Goal: Task Accomplishment & Management: Use online tool/utility

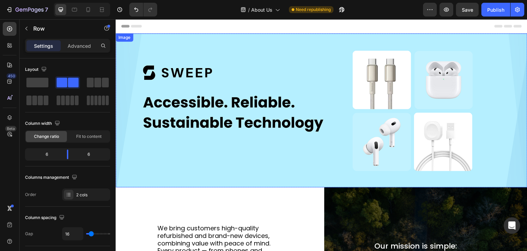
scroll to position [103, 0]
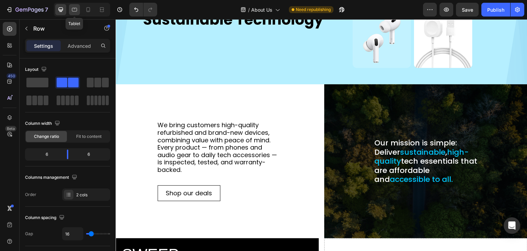
click at [76, 8] on icon at bounding box center [74, 10] width 5 height 4
type input "100%"
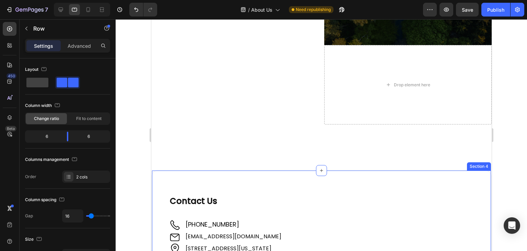
scroll to position [283, 0]
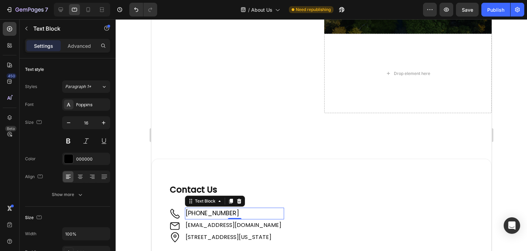
click at [204, 217] on span "[PHONE_NUMBER]" at bounding box center [212, 212] width 54 height 9
click at [212, 217] on span "[PHONE_NUMBER]" at bounding box center [212, 212] width 54 height 9
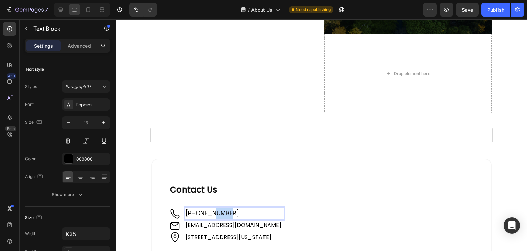
click at [212, 217] on span "[PHONE_NUMBER]" at bounding box center [212, 212] width 54 height 9
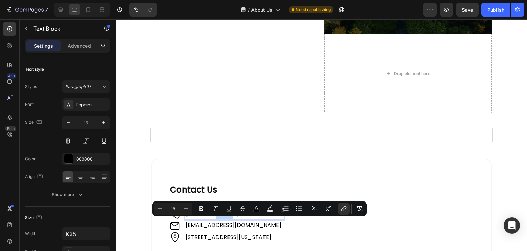
click at [212, 217] on span "[PHONE_NUMBER]" at bounding box center [212, 212] width 54 height 9
click at [347, 207] on icon "Editor contextual toolbar" at bounding box center [344, 208] width 7 height 7
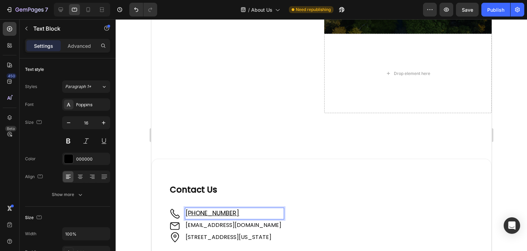
click at [247, 218] on p "[PHONE_NUMBER]" at bounding box center [234, 213] width 98 height 10
click at [247, 218] on p "[PHONE_NUMBER] ⁠⁠⁠⁠⁠⁠⁠" at bounding box center [234, 213] width 98 height 10
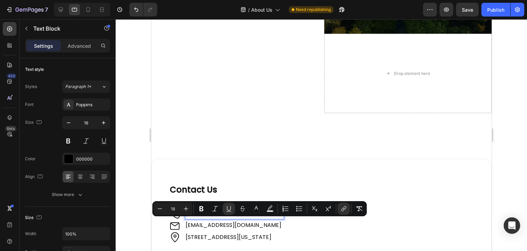
click at [246, 218] on p "[PHONE_NUMBER]" at bounding box center [234, 213] width 98 height 10
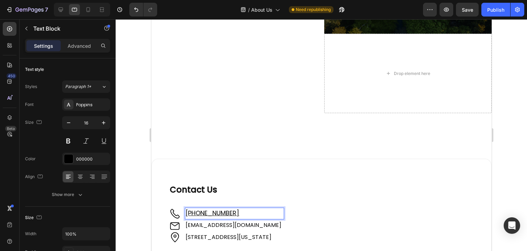
click at [250, 218] on p "[PHONE_NUMBER] ⁠⁠⁠⁠⁠⁠⁠" at bounding box center [234, 213] width 98 height 10
click at [250, 218] on p "[PHONE_NUMBER]" at bounding box center [234, 213] width 98 height 10
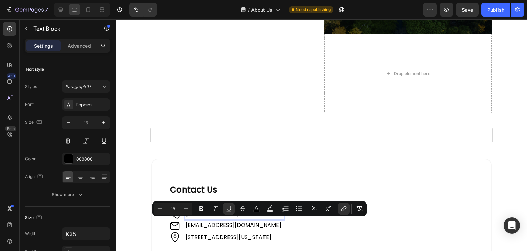
click at [250, 218] on p "[PHONE_NUMBER]" at bounding box center [234, 213] width 98 height 10
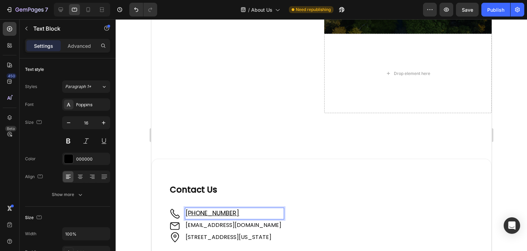
click at [209, 217] on u "[PHONE_NUMBER]" at bounding box center [212, 212] width 54 height 9
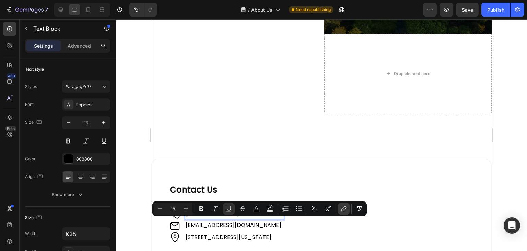
click at [345, 209] on icon "Editor contextual toolbar" at bounding box center [344, 208] width 7 height 7
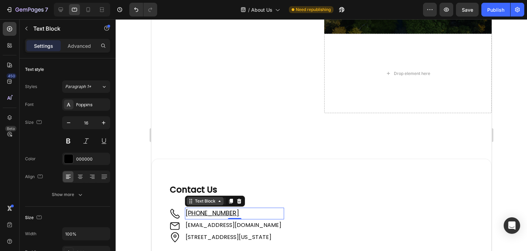
click at [210, 204] on div "Text Block" at bounding box center [204, 201] width 23 height 6
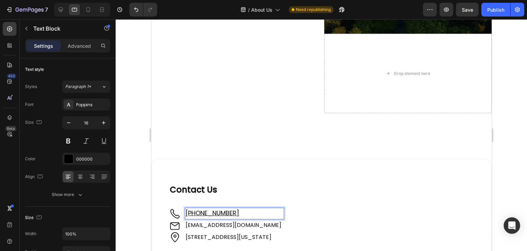
click at [228, 217] on u "[PHONE_NUMBER]" at bounding box center [212, 212] width 54 height 9
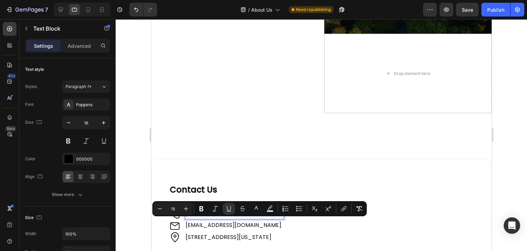
click at [228, 217] on u "[PHONE_NUMBER]" at bounding box center [212, 212] width 54 height 9
click at [345, 206] on icon "Editor contextual toolbar" at bounding box center [344, 207] width 3 height 3
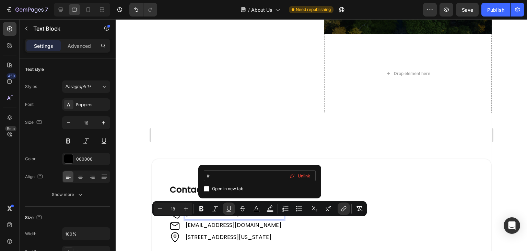
click at [230, 179] on input "#" at bounding box center [260, 175] width 112 height 11
type input "tel:[PHONE_NUMBER]"
click at [263, 218] on p "[PHONE_NUMBER]" at bounding box center [234, 213] width 98 height 10
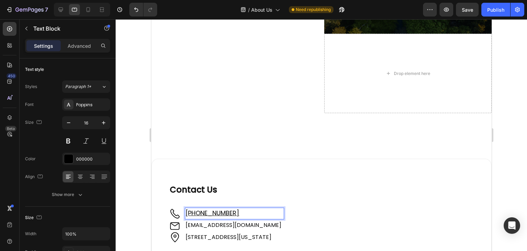
click at [228, 217] on u "[PHONE_NUMBER]" at bounding box center [212, 212] width 54 height 9
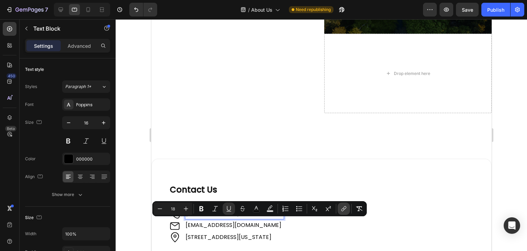
click at [344, 208] on icon "Editor contextual toolbar" at bounding box center [344, 208] width 7 height 7
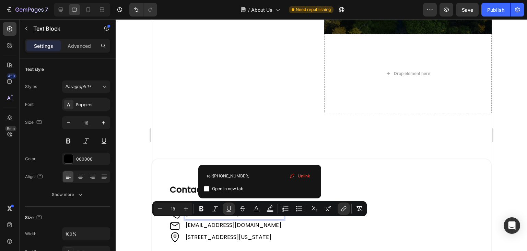
type input "tel:[PHONE_NUMBER]"
click at [205, 187] on input "Editor contextual toolbar" at bounding box center [206, 188] width 5 height 5
checkbox input "true"
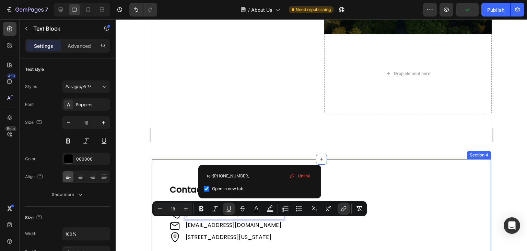
click at [157, 177] on div "Contact Us Heading Image +61 421 489 289# Text Block 0 Image support@sweepedge.…" at bounding box center [321, 209] width 341 height 102
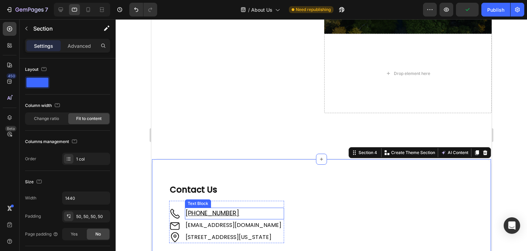
click at [236, 217] on u "[PHONE_NUMBER]" at bounding box center [212, 212] width 54 height 9
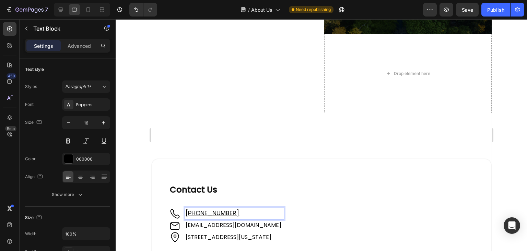
click at [248, 218] on p "[PHONE_NUMBER] ⁠⁠⁠⁠⁠⁠⁠" at bounding box center [234, 213] width 98 height 10
click at [284, 201] on h2 "Contact Us" at bounding box center [226, 188] width 115 height 24
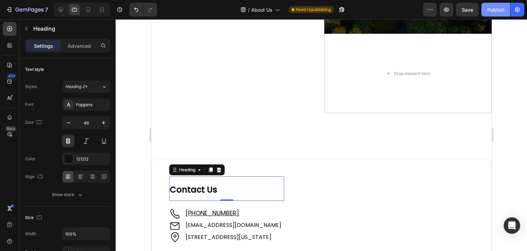
click at [494, 10] on div "Publish" at bounding box center [496, 9] width 17 height 7
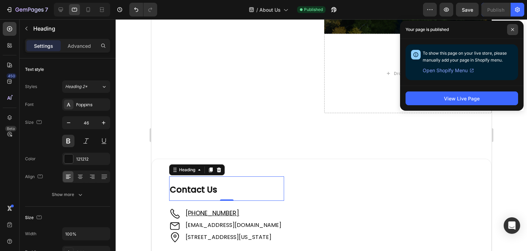
click at [512, 29] on icon at bounding box center [513, 29] width 3 height 3
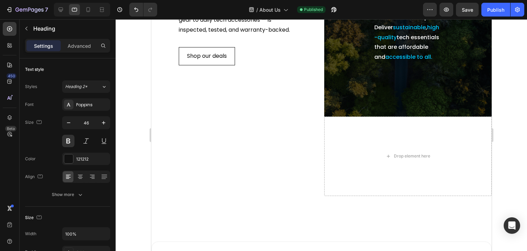
scroll to position [111, 0]
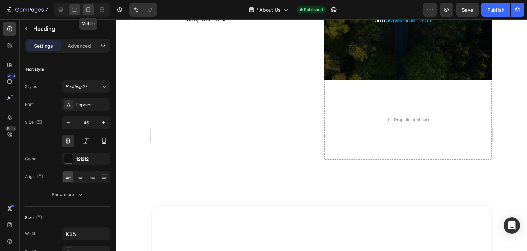
click at [91, 10] on icon at bounding box center [88, 9] width 7 height 7
type input "41"
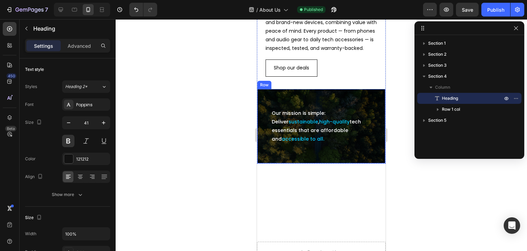
click at [264, 105] on div "Our mission is simple: Deliver sustainable , high-quality tech essentials that …" at bounding box center [321, 126] width 117 height 64
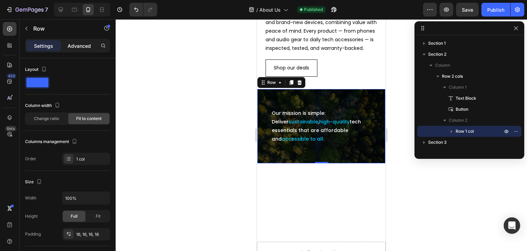
click at [76, 40] on div "Advanced" at bounding box center [79, 45] width 34 height 11
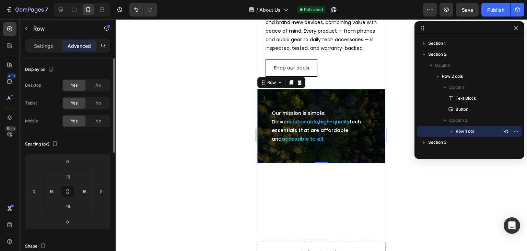
click at [48, 39] on div "Settings Advanced" at bounding box center [67, 46] width 85 height 14
click at [45, 46] on p "Settings" at bounding box center [43, 45] width 19 height 7
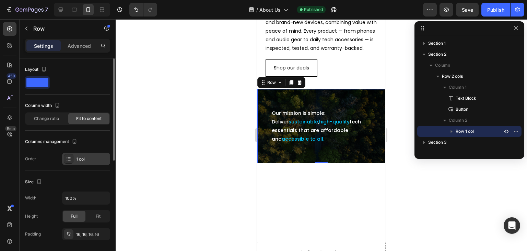
click at [79, 158] on div "1 col" at bounding box center [92, 159] width 32 height 6
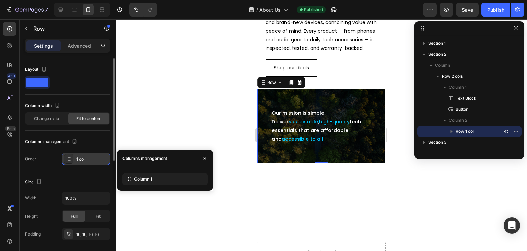
click at [65, 158] on div at bounding box center [69, 159] width 10 height 10
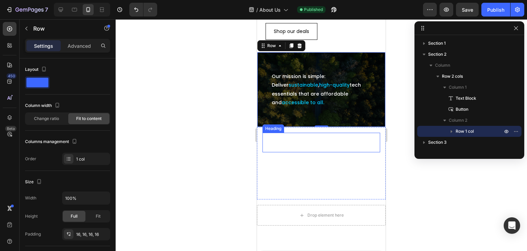
scroll to position [8, 0]
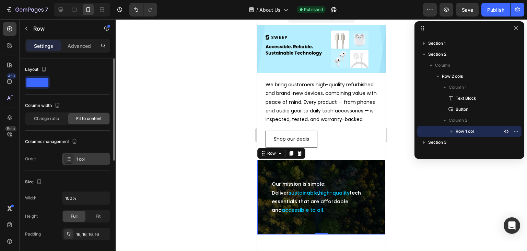
click at [83, 155] on div "1 col" at bounding box center [86, 158] width 48 height 12
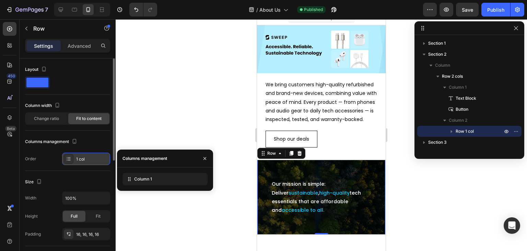
click at [83, 155] on div "1 col" at bounding box center [86, 158] width 48 height 12
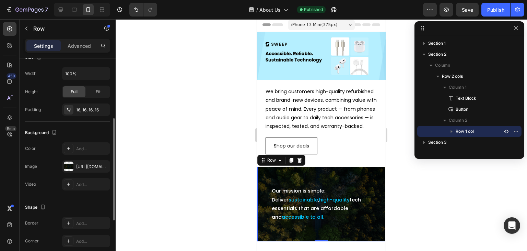
scroll to position [0, 0]
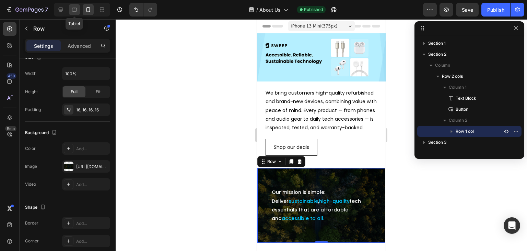
click at [76, 9] on icon at bounding box center [74, 9] width 7 height 7
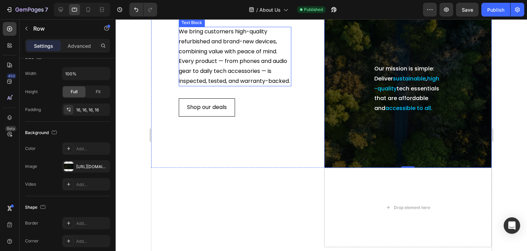
scroll to position [104, 0]
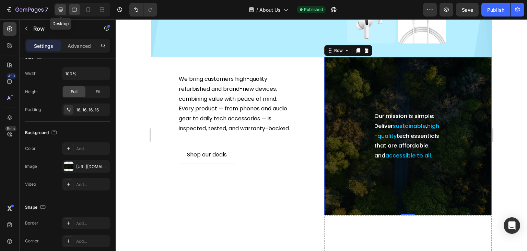
click at [63, 8] on icon at bounding box center [61, 10] width 4 height 4
type input "1200"
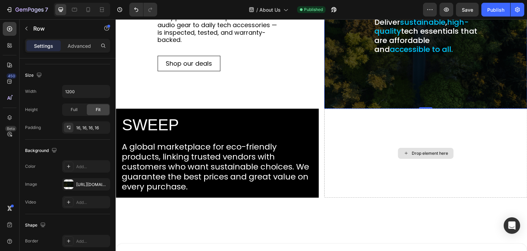
scroll to position [245, 0]
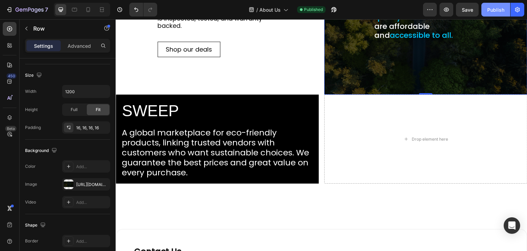
click at [492, 7] on div "Publish" at bounding box center [496, 9] width 17 height 7
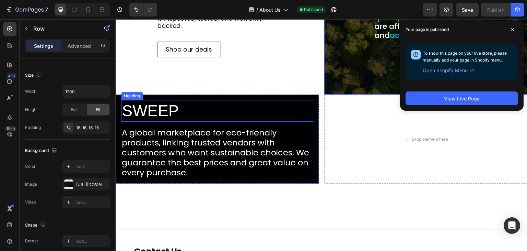
scroll to position [142, 0]
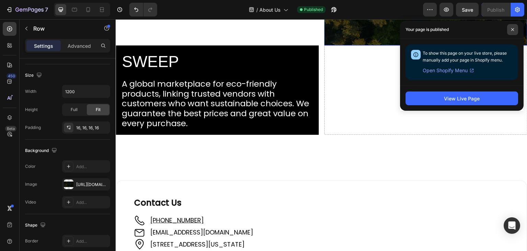
click at [512, 29] on icon at bounding box center [512, 29] width 3 height 3
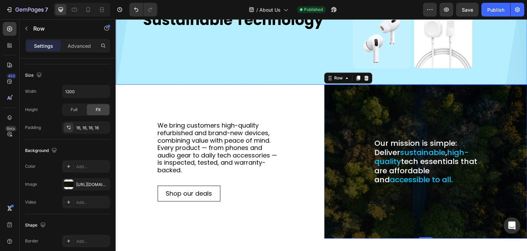
scroll to position [103, 0]
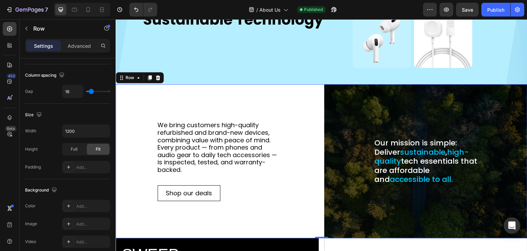
click at [133, 90] on div "We bring customers high-quality refurbished and brand-new devices, combining va…" at bounding box center [217, 161] width 203 height 154
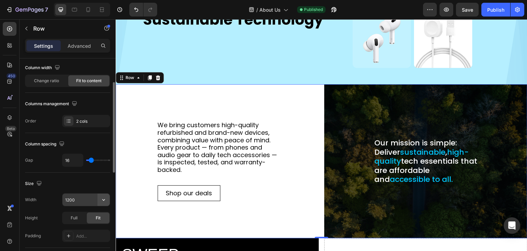
click at [101, 196] on icon "button" at bounding box center [103, 199] width 7 height 7
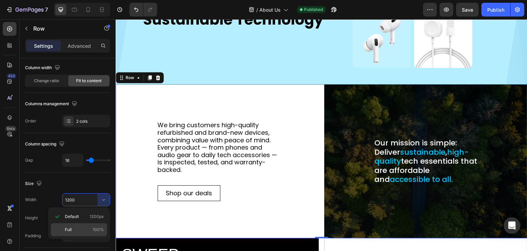
click at [78, 226] on p "Full 100%" at bounding box center [84, 229] width 39 height 6
type input "100%"
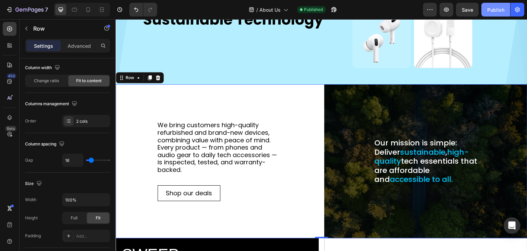
click at [498, 13] on div "Publish" at bounding box center [496, 9] width 17 height 7
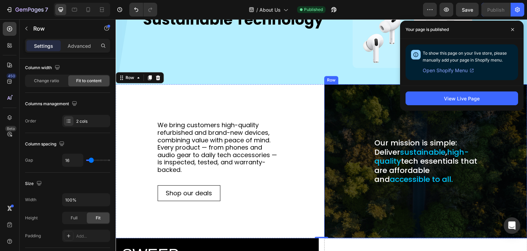
click at [330, 80] on div "Row" at bounding box center [332, 80] width 14 height 8
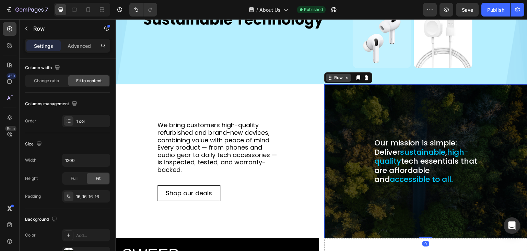
click at [346, 77] on icon at bounding box center [347, 77] width 2 height 1
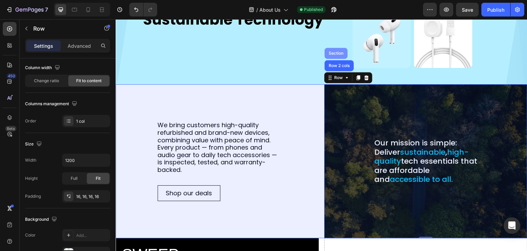
click at [333, 51] on div "Section" at bounding box center [337, 53] width 18 height 4
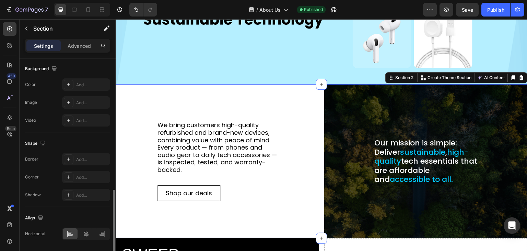
scroll to position [227, 0]
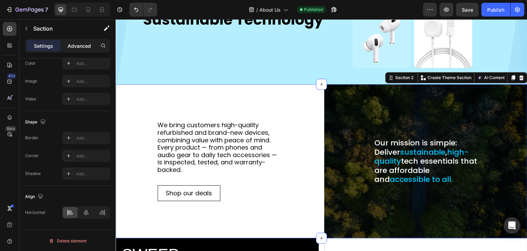
click at [86, 43] on p "Advanced" at bounding box center [79, 45] width 23 height 7
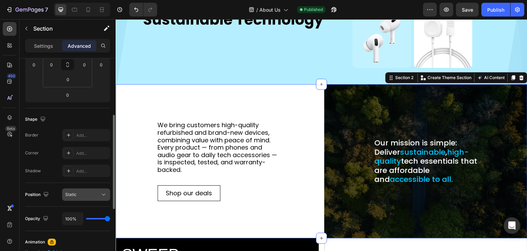
scroll to position [24, 0]
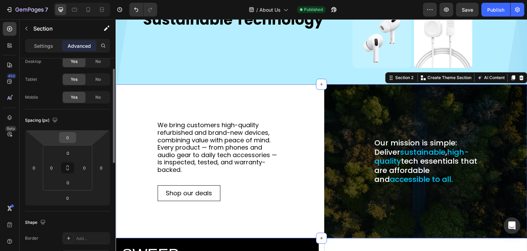
click at [67, 137] on input "0" at bounding box center [68, 137] width 14 height 10
click at [104, 167] on input "0" at bounding box center [101, 167] width 10 height 10
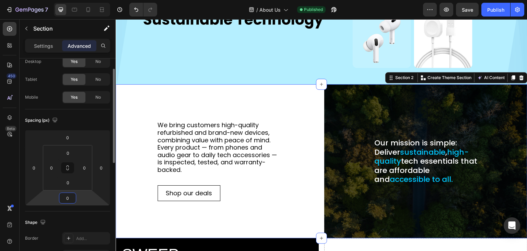
click at [67, 200] on input "0" at bounding box center [68, 198] width 14 height 10
click at [37, 166] on input "0" at bounding box center [34, 167] width 10 height 10
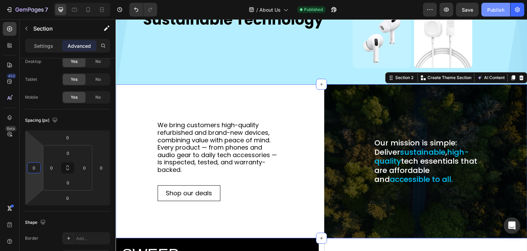
click at [497, 8] on div "Publish" at bounding box center [496, 9] width 17 height 7
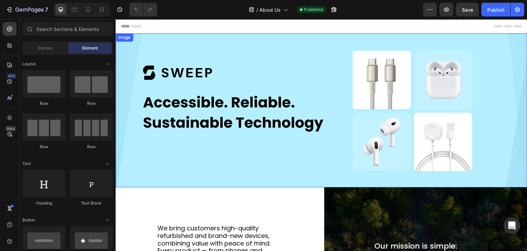
scroll to position [103, 0]
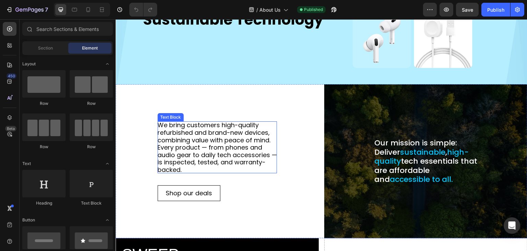
click at [171, 115] on div "Text Block" at bounding box center [170, 117] width 23 height 6
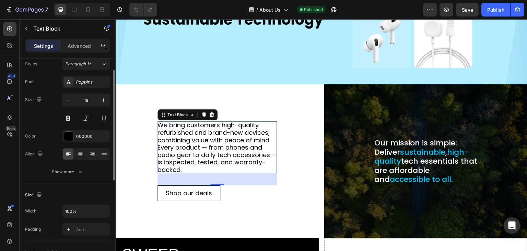
scroll to position [0, 0]
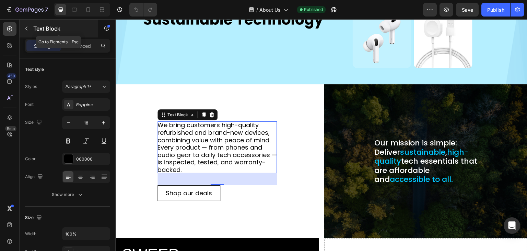
click at [27, 25] on button "button" at bounding box center [26, 28] width 11 height 11
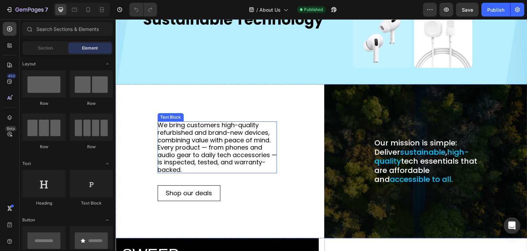
scroll to position [206, 0]
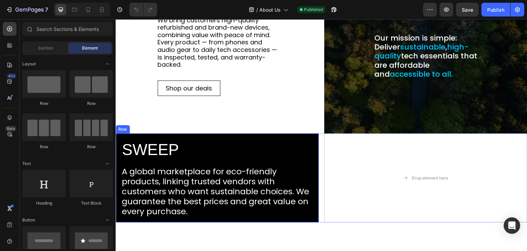
click at [125, 128] on div "Row" at bounding box center [122, 129] width 11 height 6
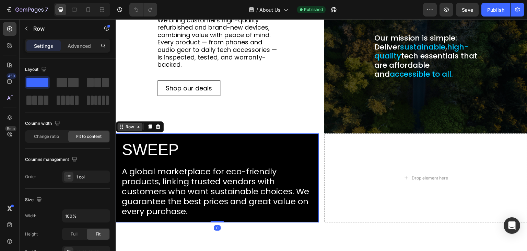
click at [136, 127] on icon at bounding box center [138, 126] width 5 height 5
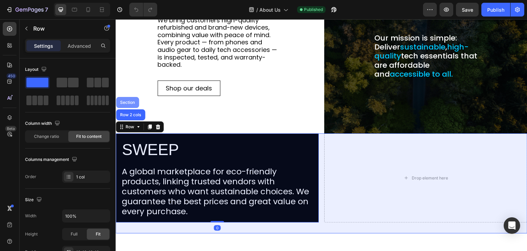
click at [126, 101] on div "Section" at bounding box center [128, 102] width 18 height 4
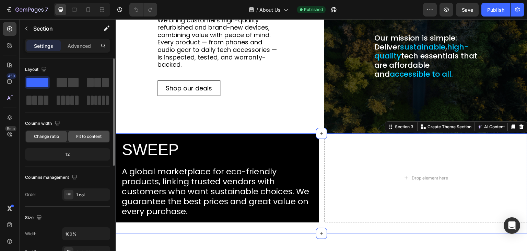
click at [83, 133] on span "Fit to content" at bounding box center [88, 136] width 25 height 6
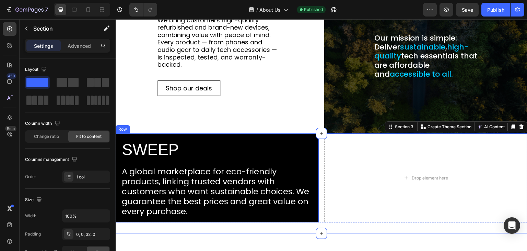
click at [122, 130] on div "Row" at bounding box center [122, 129] width 11 height 6
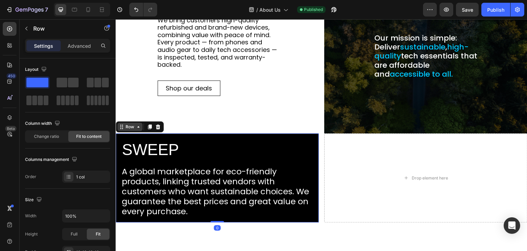
click at [137, 127] on icon at bounding box center [138, 126] width 5 height 5
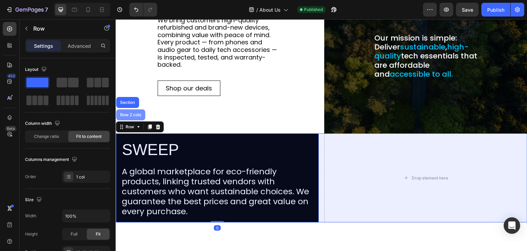
click at [132, 115] on div "Row 2 cols" at bounding box center [131, 115] width 24 height 4
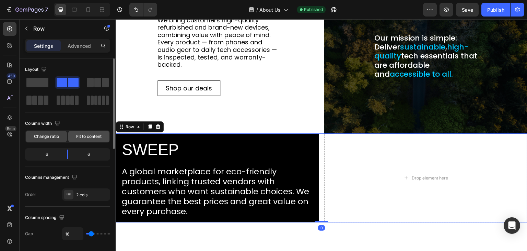
click at [82, 135] on span "Fit to content" at bounding box center [88, 136] width 25 height 6
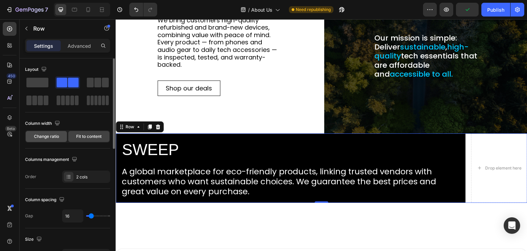
click at [44, 138] on span "Change ratio" at bounding box center [46, 136] width 25 height 6
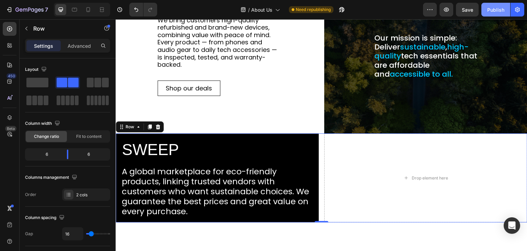
click at [507, 8] on button "Publish" at bounding box center [496, 10] width 29 height 14
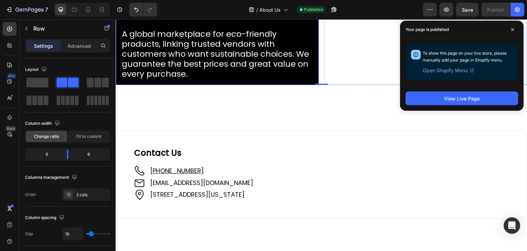
scroll to position [446, 0]
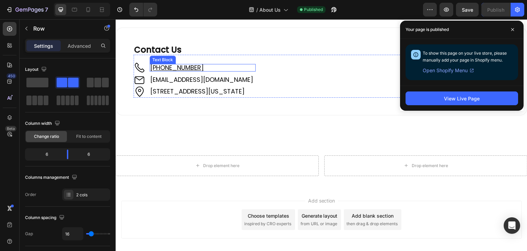
click at [201, 65] on p "[PHONE_NUMBER]" at bounding box center [202, 68] width 105 height 6
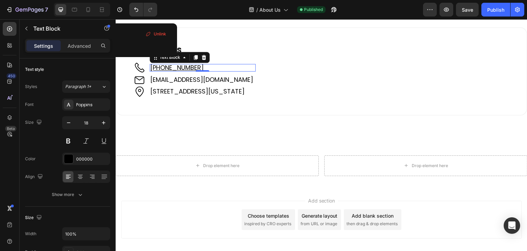
click at [201, 65] on p "[PHONE_NUMBER]" at bounding box center [202, 68] width 105 height 6
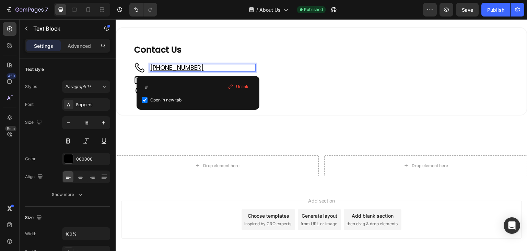
click at [201, 65] on p "[PHONE_NUMBER] ⁠⁠⁠⁠⁠⁠⁠" at bounding box center [202, 68] width 105 height 6
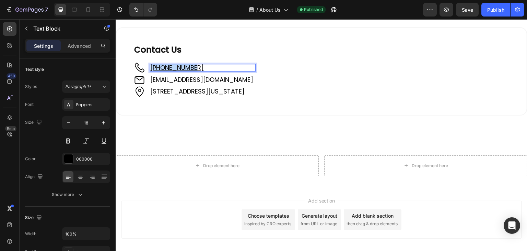
click at [201, 65] on p "[PHONE_NUMBER]" at bounding box center [202, 68] width 105 height 6
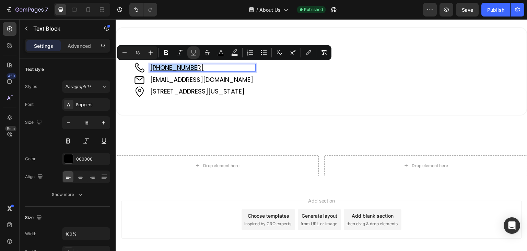
click at [201, 65] on p "[PHONE_NUMBER]" at bounding box center [202, 68] width 105 height 6
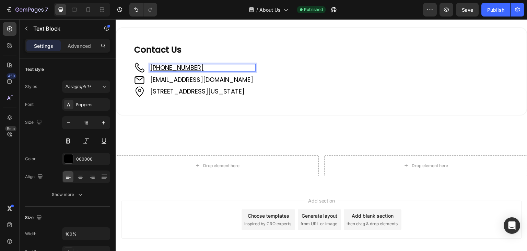
click at [205, 67] on p "[PHONE_NUMBER] ⁠⁠⁠⁠⁠⁠⁠" at bounding box center [202, 68] width 105 height 6
click at [205, 67] on p "[PHONE_NUMBER]" at bounding box center [202, 68] width 105 height 6
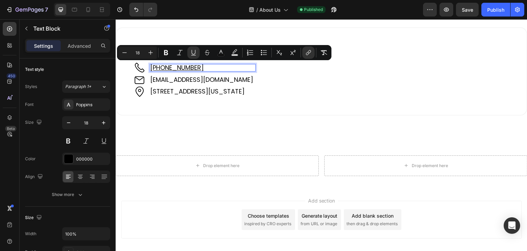
click at [209, 66] on p "[PHONE_NUMBER]" at bounding box center [202, 68] width 105 height 6
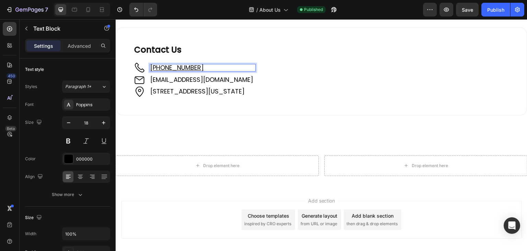
drag, startPoint x: 207, startPoint y: 66, endPoint x: 150, endPoint y: 67, distance: 56.7
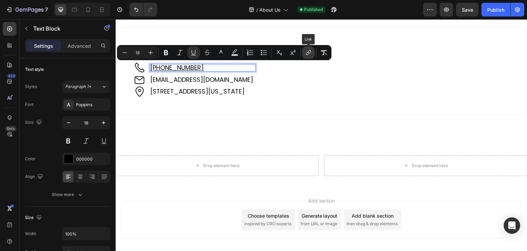
click at [305, 53] on button "link" at bounding box center [309, 52] width 12 height 12
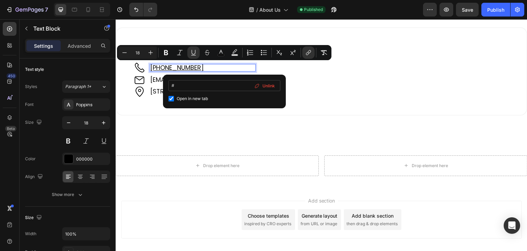
click at [173, 84] on input "#" at bounding box center [225, 85] width 112 height 11
type input "tel:61421489289"
click at [145, 75] on img at bounding box center [140, 79] width 12 height 12
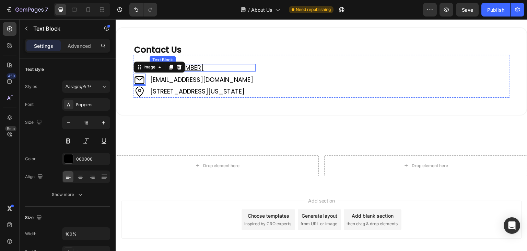
click at [208, 67] on p "+61 421 489 289#" at bounding box center [202, 68] width 105 height 6
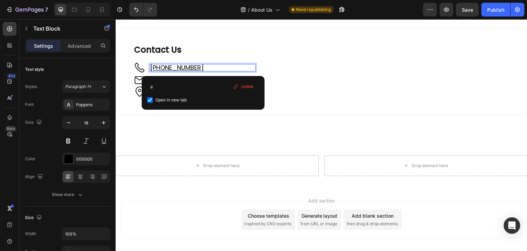
click at [208, 67] on p "+61 421 489 289#" at bounding box center [202, 68] width 105 height 6
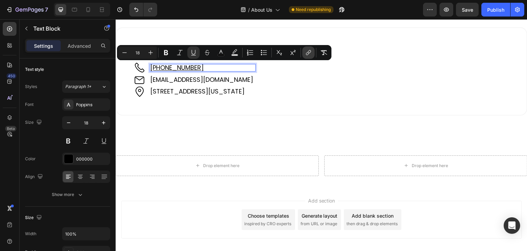
click at [307, 52] on icon "Editor contextual toolbar" at bounding box center [308, 52] width 7 height 7
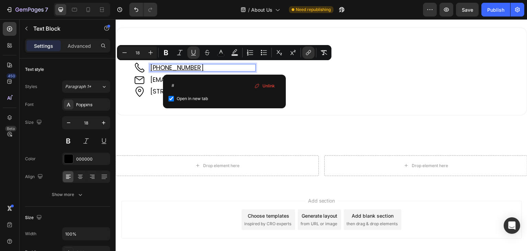
click at [220, 68] on p "+61 421 489 289#" at bounding box center [202, 68] width 105 height 6
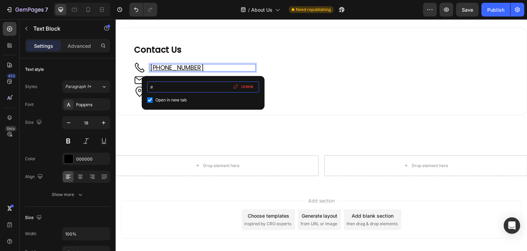
click at [193, 86] on input "#" at bounding box center [203, 86] width 112 height 11
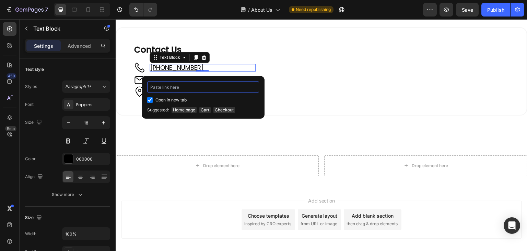
paste input "tel:+61421489289"
type input "tel:+61421489289"
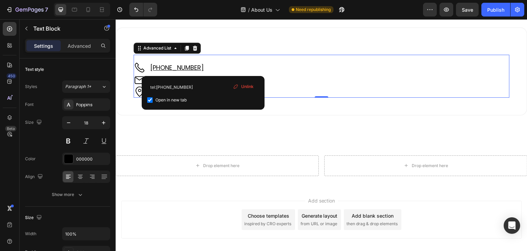
click at [372, 76] on div "Image +61 421 489 289# ⁠⁠⁠⁠⁠⁠⁠ Text Block Image support@sweepedge.com Text Bloc…" at bounding box center [322, 76] width 376 height 43
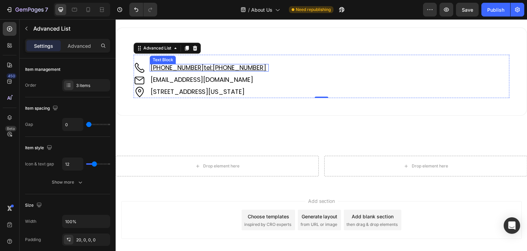
click at [208, 68] on u "tel:+61421489289" at bounding box center [235, 67] width 63 height 9
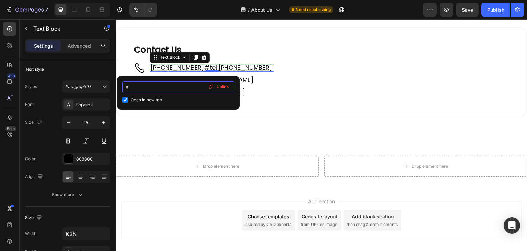
click at [165, 83] on input "#" at bounding box center [179, 86] width 112 height 11
type input "tel:+61421489289"
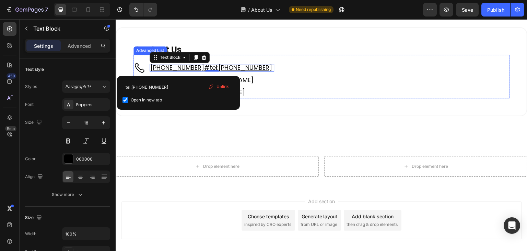
click at [357, 77] on div "Image +61 421 489 289#tel:+61421489289 Text Block 0 Image support@sweepedge.com…" at bounding box center [322, 76] width 376 height 43
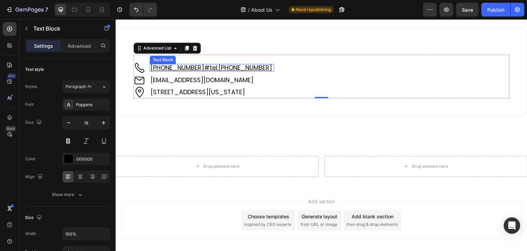
click at [266, 65] on p "+61 421 489 289#tel:+61421489289" at bounding box center [211, 68] width 123 height 6
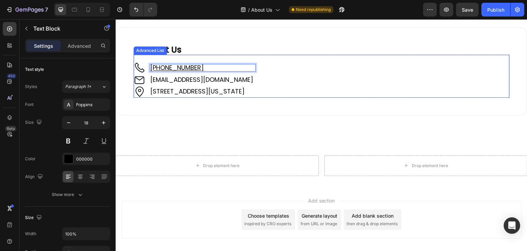
drag, startPoint x: 199, startPoint y: 68, endPoint x: 149, endPoint y: 68, distance: 50.5
click at [149, 68] on li "Image +61 421 489 289 Text Block 0" at bounding box center [195, 67] width 122 height 12
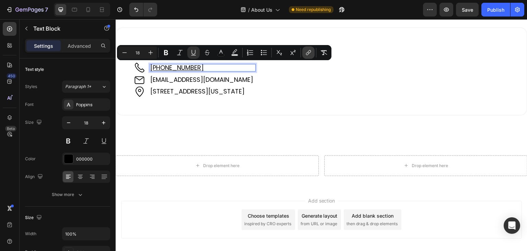
click at [306, 53] on icon "Editor contextual toolbar" at bounding box center [308, 52] width 7 height 7
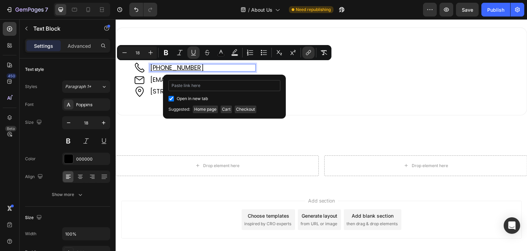
type input "tel:+61421489289"
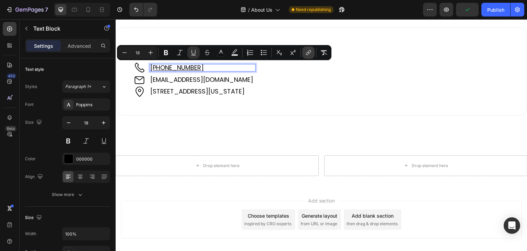
click at [310, 53] on icon "Editor contextual toolbar" at bounding box center [308, 52] width 7 height 7
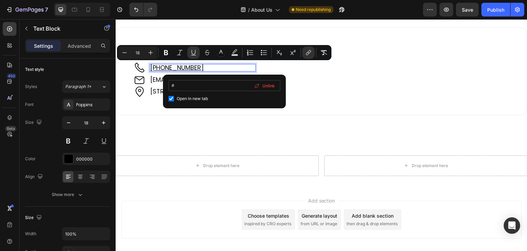
click at [178, 85] on input "#" at bounding box center [225, 85] width 112 height 11
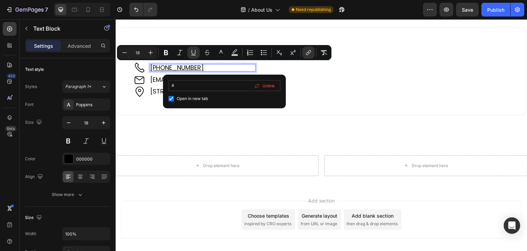
click at [178, 85] on input "#" at bounding box center [225, 85] width 112 height 11
type input "tel:+61421489289"
click at [251, 75] on div "tel:+61421489289 Open in new tab Unlink" at bounding box center [224, 92] width 123 height 34
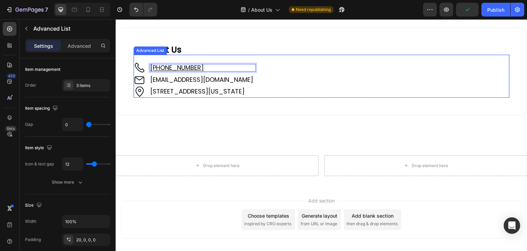
click at [352, 55] on div "Image +61 421 489 289 Text Block 0 Image support@sweepedge.com Text Block Image…" at bounding box center [322, 76] width 376 height 43
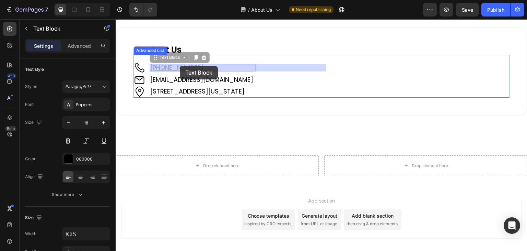
drag, startPoint x: 203, startPoint y: 68, endPoint x: 179, endPoint y: 66, distance: 23.8
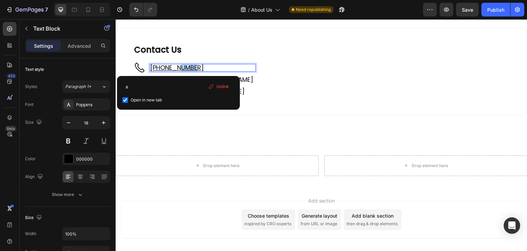
click at [179, 66] on u "[PHONE_NUMBER]" at bounding box center [177, 67] width 54 height 9
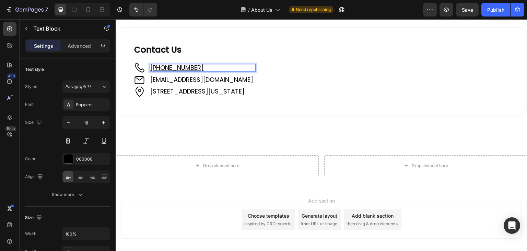
click at [179, 66] on u "[PHONE_NUMBER]" at bounding box center [177, 67] width 54 height 9
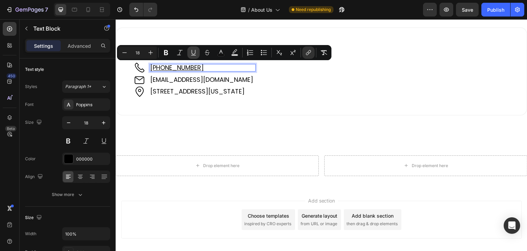
click at [191, 51] on icon "Editor contextual toolbar" at bounding box center [193, 52] width 7 height 7
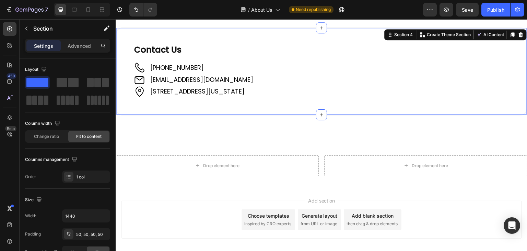
click at [132, 105] on div "Contact Us Heading Image +61 421 489 289 Text Block Image support@sweepedge.com…" at bounding box center [322, 71] width 412 height 88
click at [488, 9] on div "Publish" at bounding box center [496, 9] width 17 height 7
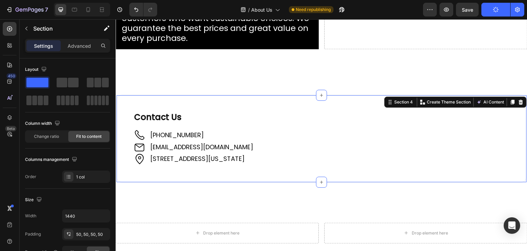
scroll to position [482, 0]
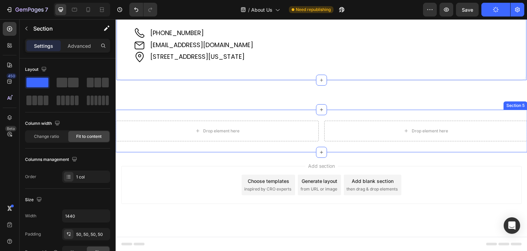
click at [507, 108] on div "Section 5" at bounding box center [516, 105] width 24 height 8
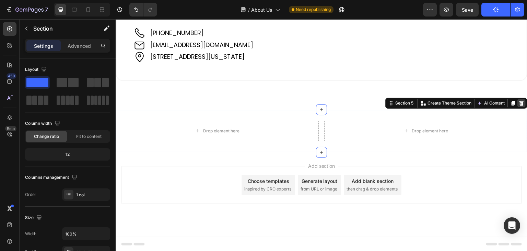
click at [519, 104] on icon at bounding box center [521, 102] width 5 height 5
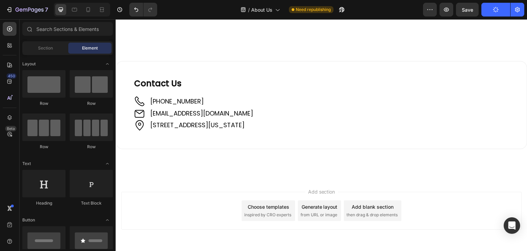
scroll to position [405, 0]
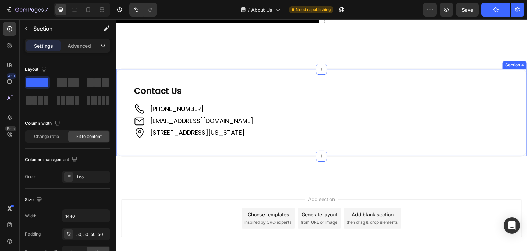
click at [129, 77] on div "Contact Us Heading Image +61 421 489 289 Text Block Image support@sweepedge.com…" at bounding box center [322, 112] width 412 height 88
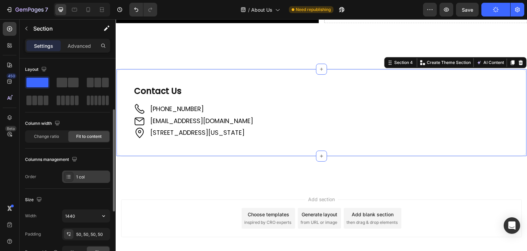
scroll to position [69, 0]
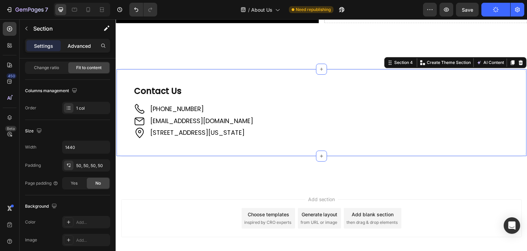
click at [75, 46] on p "Advanced" at bounding box center [79, 45] width 23 height 7
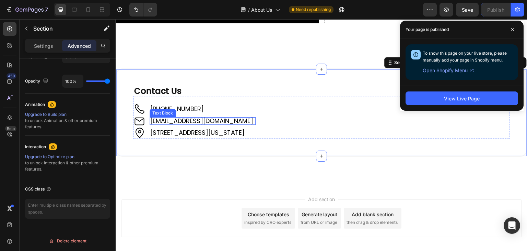
scroll to position [371, 0]
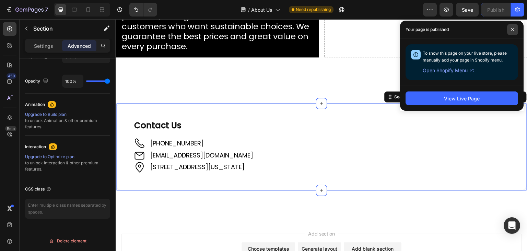
click at [511, 28] on span at bounding box center [513, 29] width 11 height 11
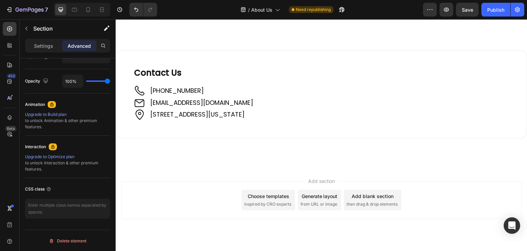
scroll to position [440, 0]
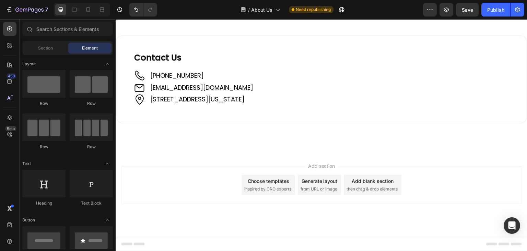
click at [281, 184] on div "Choose templates" at bounding box center [269, 180] width 42 height 7
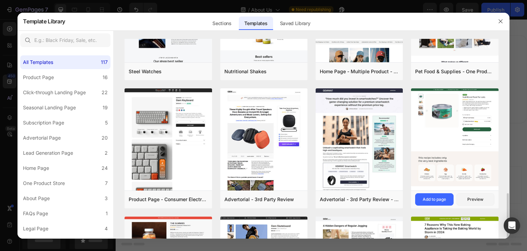
scroll to position [378, 0]
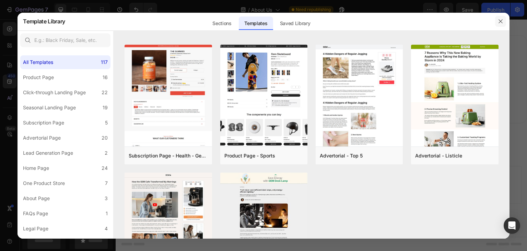
click at [499, 21] on icon "button" at bounding box center [500, 21] width 5 height 5
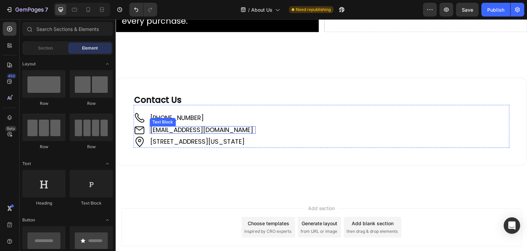
scroll to position [371, 0]
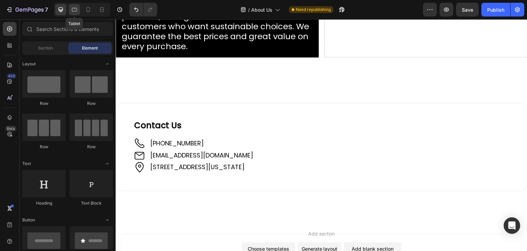
click at [74, 10] on icon at bounding box center [74, 9] width 7 height 7
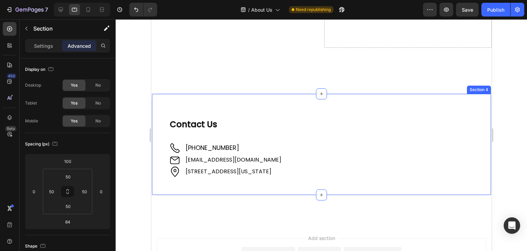
click at [468, 91] on div "Section 4" at bounding box center [479, 90] width 24 height 8
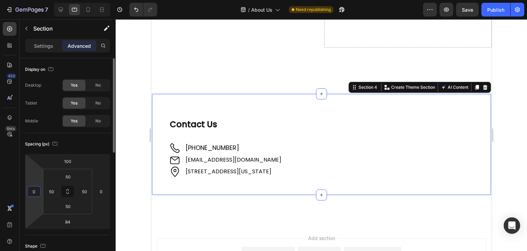
click at [34, 193] on input "0" at bounding box center [34, 191] width 10 height 10
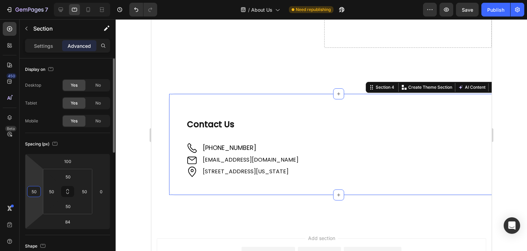
type input "50"
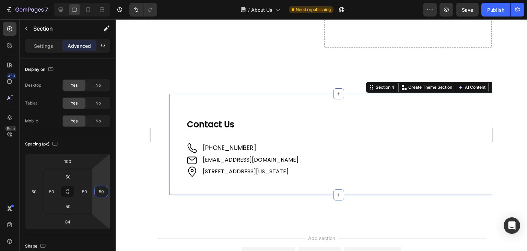
type input "50"
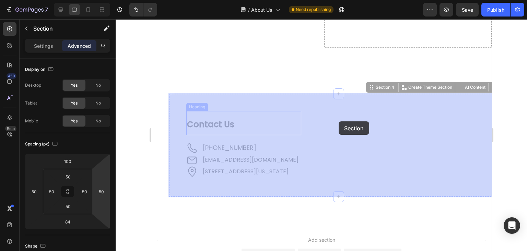
drag, startPoint x: 369, startPoint y: 118, endPoint x: 333, endPoint y: 121, distance: 36.2
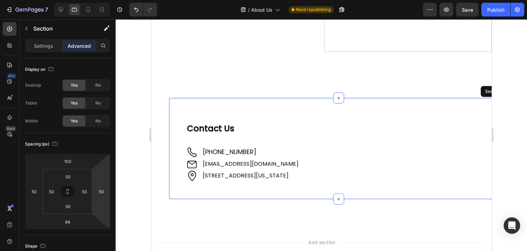
scroll to position [385, 0]
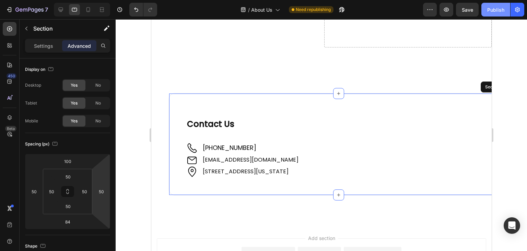
click at [493, 10] on div "Publish" at bounding box center [496, 9] width 17 height 7
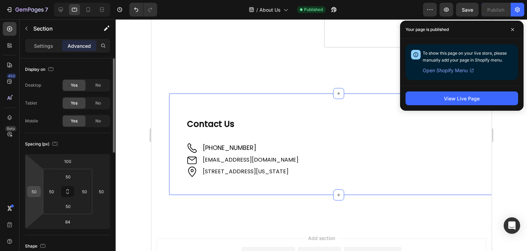
click at [33, 191] on input "50" at bounding box center [34, 191] width 10 height 10
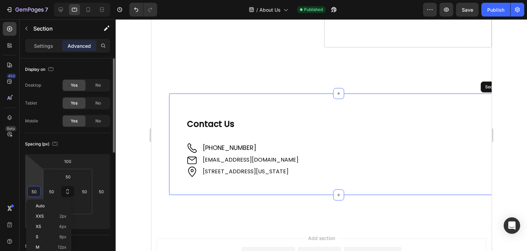
click at [33, 191] on input "50" at bounding box center [34, 191] width 10 height 10
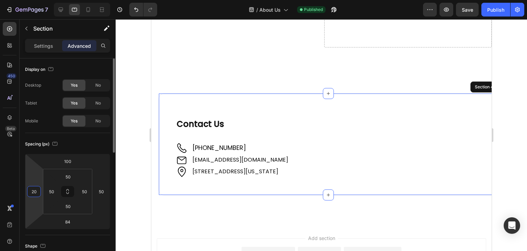
type input "20"
type input "2"
type input "0"
click at [32, 190] on input "20" at bounding box center [34, 191] width 10 height 10
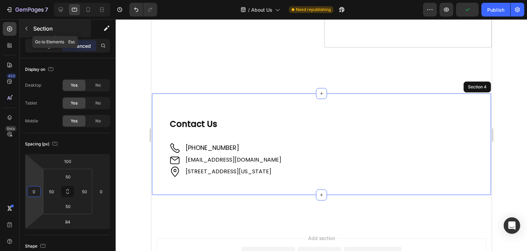
click at [29, 25] on button "button" at bounding box center [26, 28] width 11 height 11
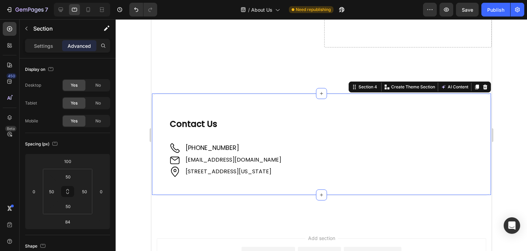
click at [369, 103] on div "Contact Us Heading Image +61 421 489 289 Text Block Image support@sweepedge.com…" at bounding box center [321, 144] width 341 height 102
click at [368, 89] on div "Section 4" at bounding box center [367, 87] width 21 height 6
click at [28, 25] on button "button" at bounding box center [26, 28] width 11 height 11
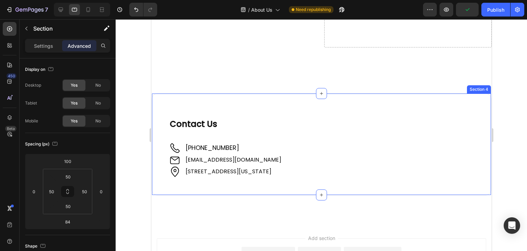
click at [478, 89] on div "Section 4" at bounding box center [479, 89] width 24 height 8
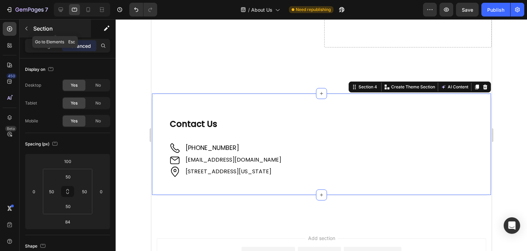
click at [26, 24] on button "button" at bounding box center [26, 28] width 11 height 11
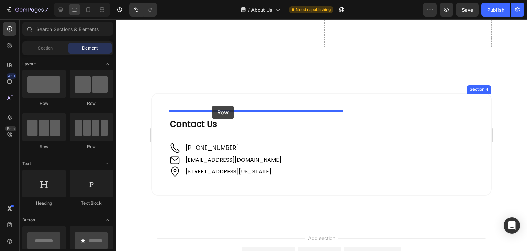
drag, startPoint x: 195, startPoint y: 105, endPoint x: 212, endPoint y: 105, distance: 16.8
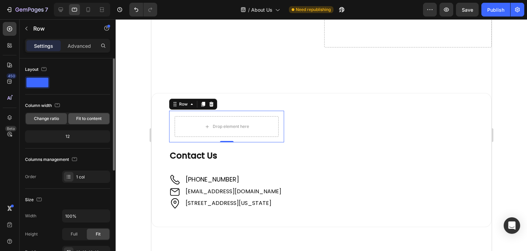
click at [84, 117] on span "Fit to content" at bounding box center [88, 118] width 25 height 6
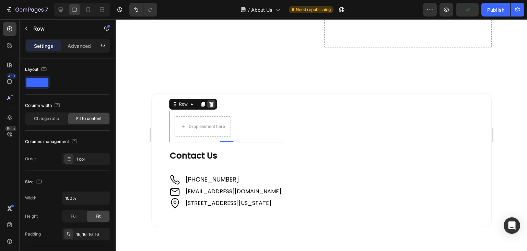
click at [211, 102] on icon at bounding box center [210, 103] width 5 height 5
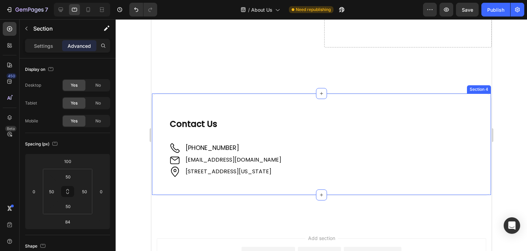
click at [169, 99] on div "Contact Us Heading Image +61 421 489 289 Text Block Image support@sweepedge.com…" at bounding box center [321, 144] width 341 height 102
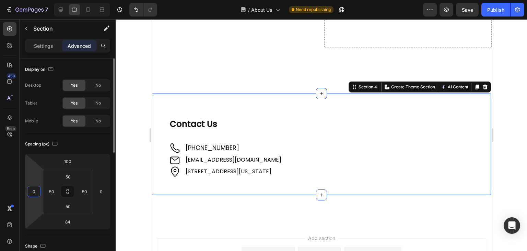
click at [36, 190] on input "0" at bounding box center [34, 191] width 10 height 10
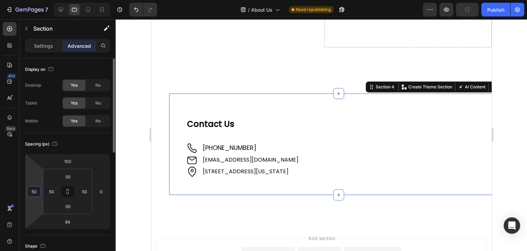
type input "50"
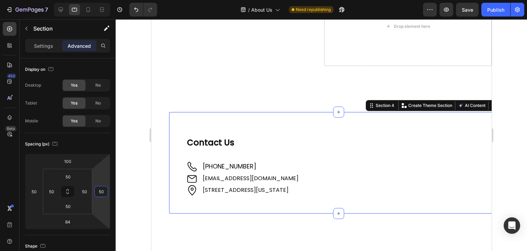
scroll to position [424, 0]
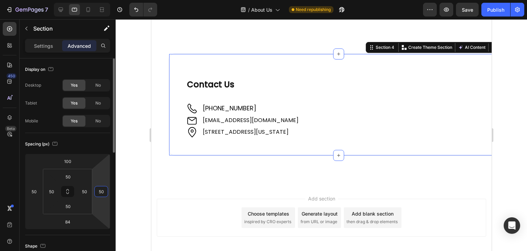
click at [101, 190] on input "50" at bounding box center [101, 191] width 10 height 10
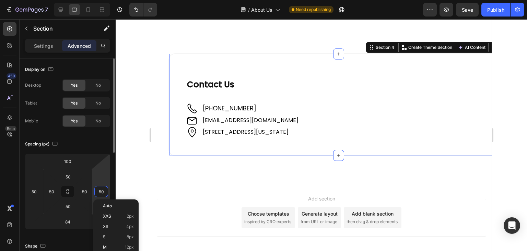
type input "0"
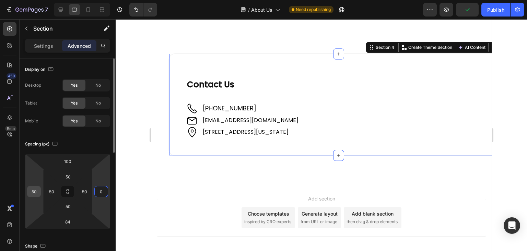
click at [36, 190] on input "50" at bounding box center [34, 191] width 10 height 10
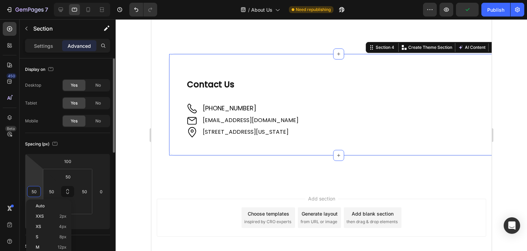
click at [36, 190] on input "50" at bounding box center [34, 191] width 10 height 10
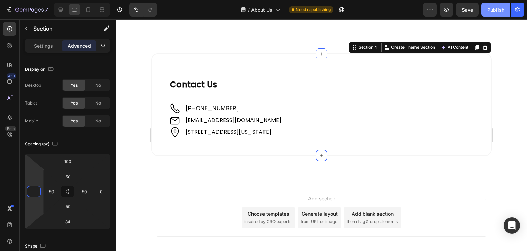
type input "0"
click at [486, 9] on button "Publish" at bounding box center [496, 10] width 29 height 14
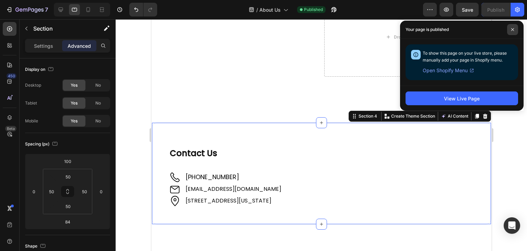
click at [513, 27] on span at bounding box center [513, 29] width 11 height 11
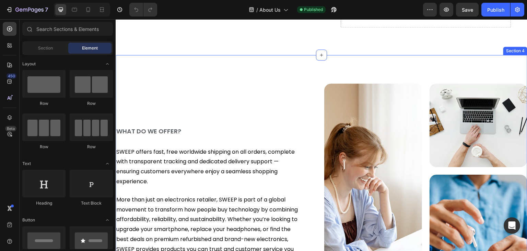
scroll to position [412, 0]
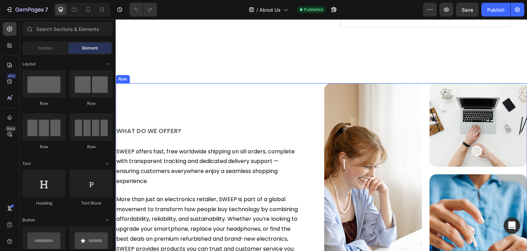
click at [145, 111] on div "WHAT DO WE OFFER? Heading SWEEP offers fast, free worldwide shipping on all ord…" at bounding box center [217, 195] width 203 height 224
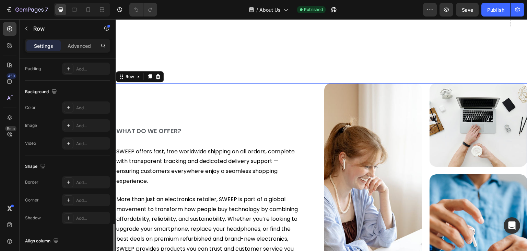
scroll to position [284, 0]
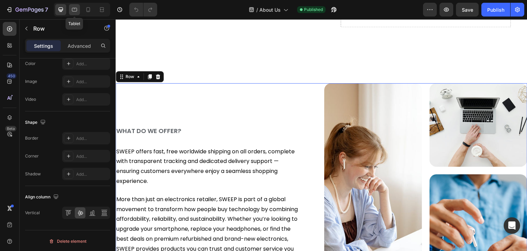
click at [74, 8] on icon at bounding box center [74, 10] width 5 height 4
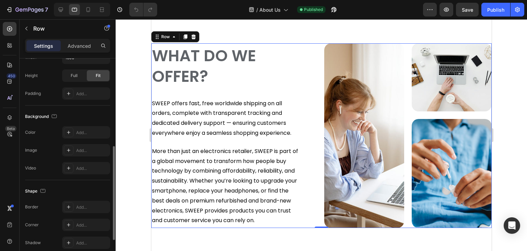
scroll to position [95, 0]
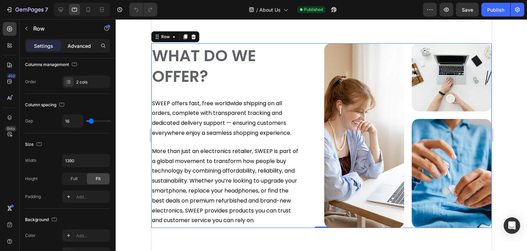
click at [77, 47] on p "Advanced" at bounding box center [79, 45] width 23 height 7
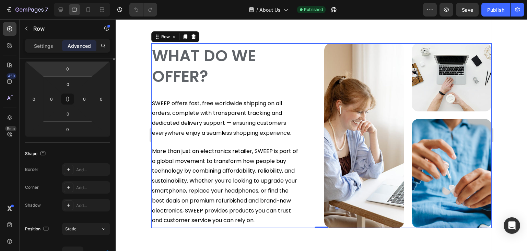
scroll to position [0, 0]
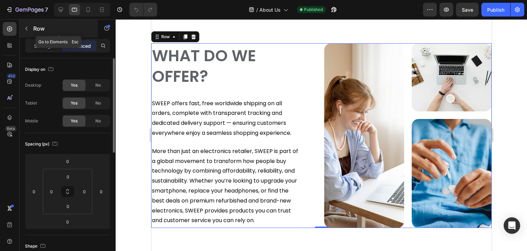
click at [28, 26] on icon "button" at bounding box center [26, 28] width 5 height 5
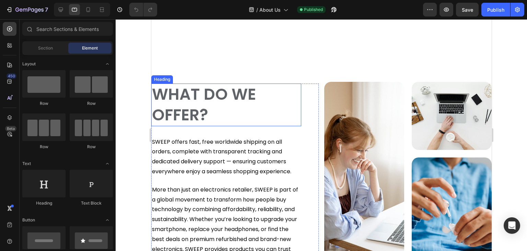
scroll to position [404, 0]
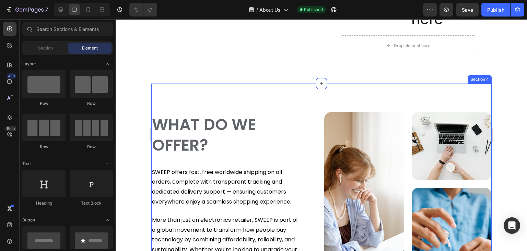
click at [196, 100] on div "WHAT DO WE OFFER? Heading SWEEP offers fast, free worldwide shipping on all ord…" at bounding box center [321, 206] width 341 height 247
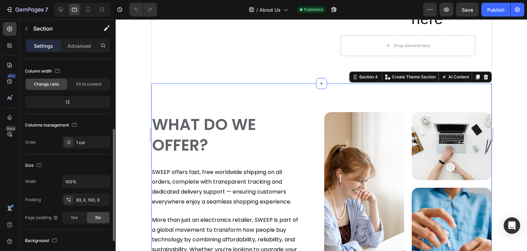
scroll to position [69, 0]
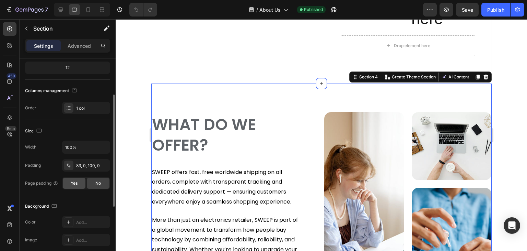
click at [70, 178] on div "Yes" at bounding box center [74, 183] width 23 height 11
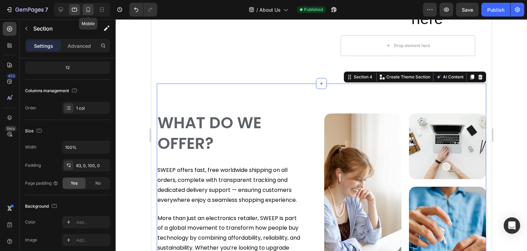
click at [88, 8] on icon at bounding box center [88, 9] width 7 height 7
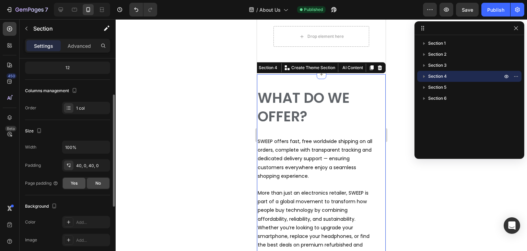
scroll to position [518, 0]
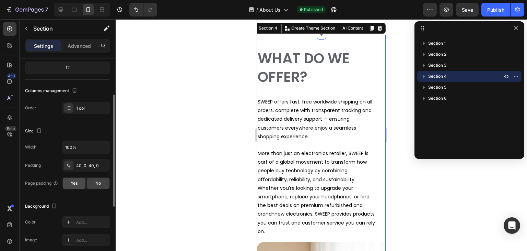
click at [69, 181] on div "Yes" at bounding box center [74, 183] width 23 height 11
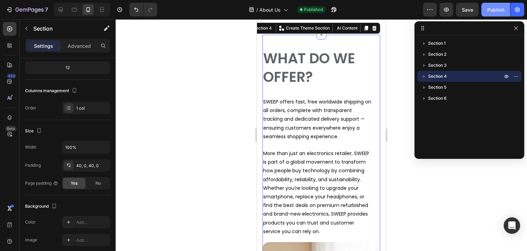
click at [493, 9] on div "Publish" at bounding box center [496, 9] width 17 height 7
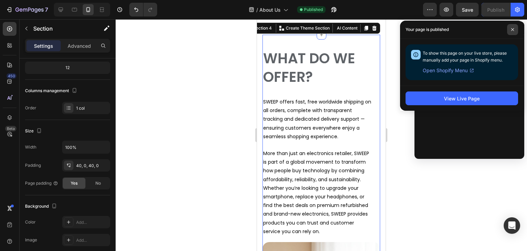
click at [514, 30] on icon at bounding box center [512, 29] width 3 height 3
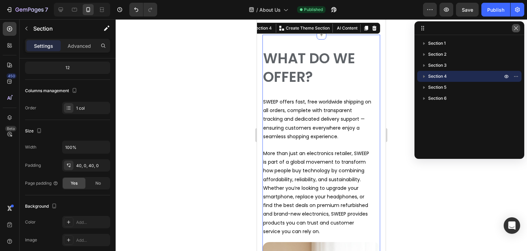
click at [515, 27] on icon "button" at bounding box center [516, 27] width 5 height 5
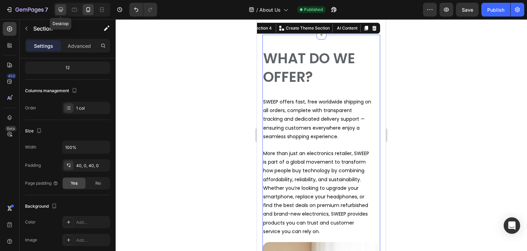
click at [62, 9] on icon at bounding box center [60, 9] width 7 height 7
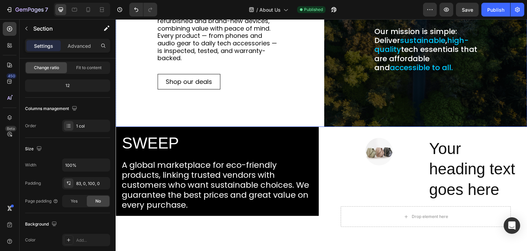
scroll to position [203, 0]
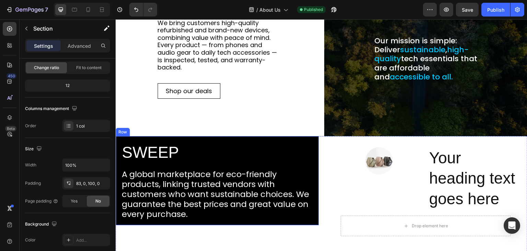
click at [128, 132] on div "Row" at bounding box center [123, 132] width 14 height 8
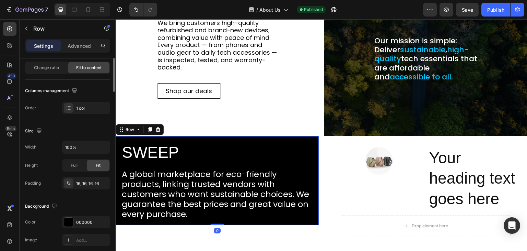
scroll to position [0, 0]
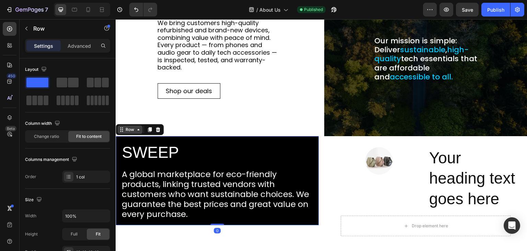
click at [138, 132] on div "Row" at bounding box center [129, 129] width 25 height 8
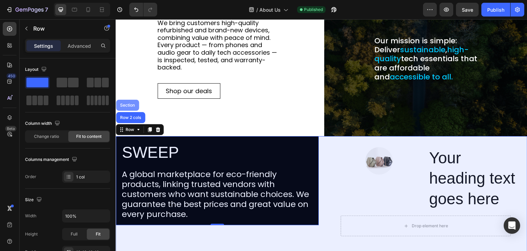
click at [125, 103] on div "Section" at bounding box center [128, 105] width 18 height 4
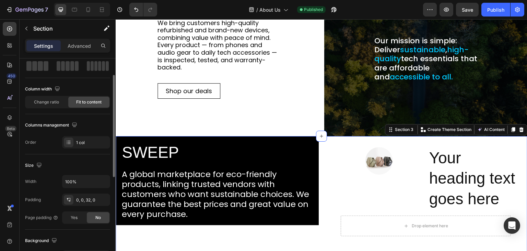
scroll to position [137, 0]
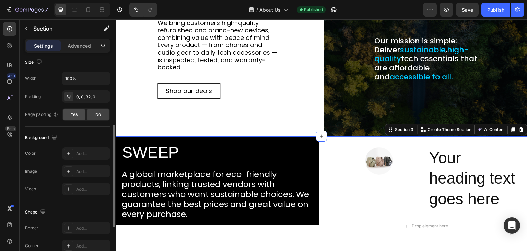
click at [71, 113] on span "Yes" at bounding box center [74, 114] width 7 height 6
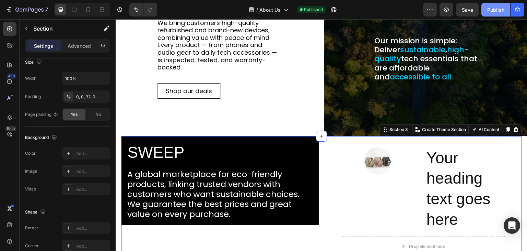
click at [495, 10] on div "Publish" at bounding box center [496, 9] width 17 height 7
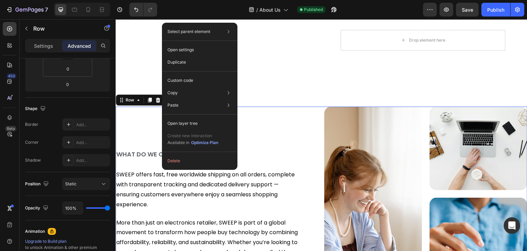
scroll to position [0, 0]
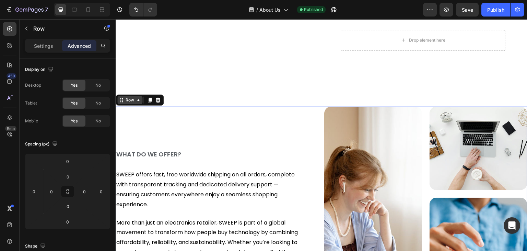
click at [138, 99] on icon at bounding box center [138, 99] width 5 height 5
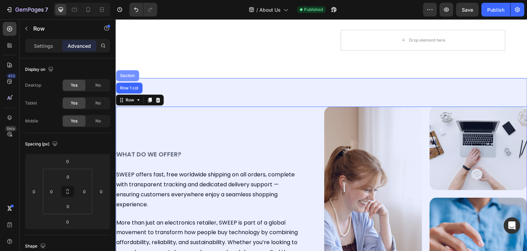
click at [130, 75] on div "Section" at bounding box center [128, 75] width 18 height 4
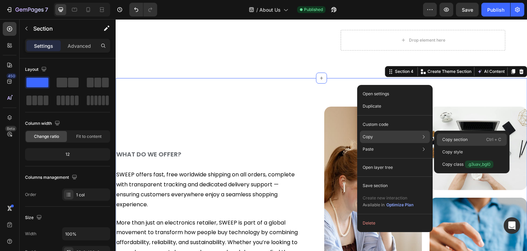
drag, startPoint x: 448, startPoint y: 136, endPoint x: 326, endPoint y: 115, distance: 124.2
click at [448, 136] on p "Copy section" at bounding box center [455, 139] width 25 height 6
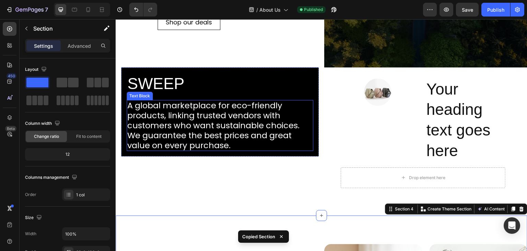
scroll to position [238, 0]
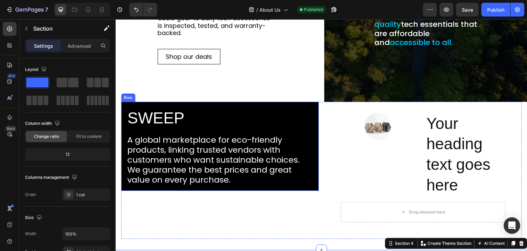
click at [129, 97] on div "Row" at bounding box center [128, 97] width 11 height 6
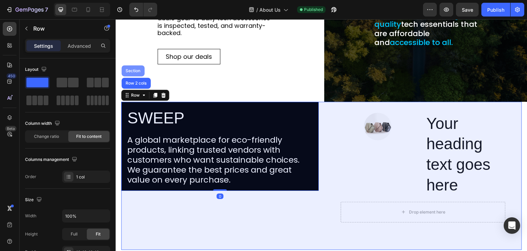
click at [134, 70] on div "Section" at bounding box center [133, 71] width 18 height 4
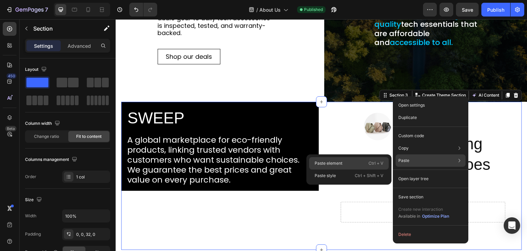
click at [350, 169] on div "Paste element Ctrl + V" at bounding box center [349, 175] width 80 height 12
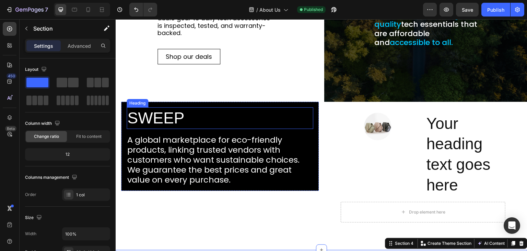
click at [155, 117] on h2 "SWEEP" at bounding box center [220, 118] width 187 height 22
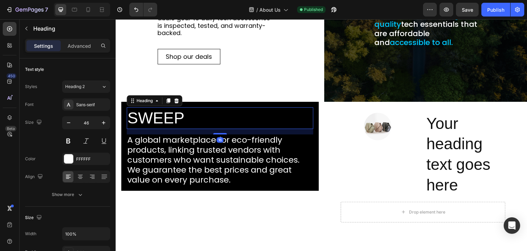
click at [155, 117] on h2 "SWEEP" at bounding box center [220, 118] width 187 height 22
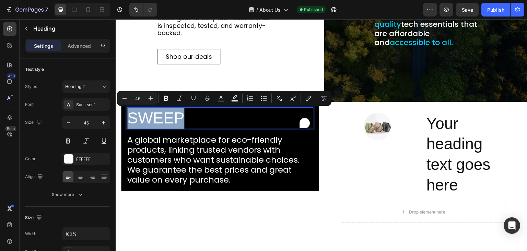
copy p "SWEEP"
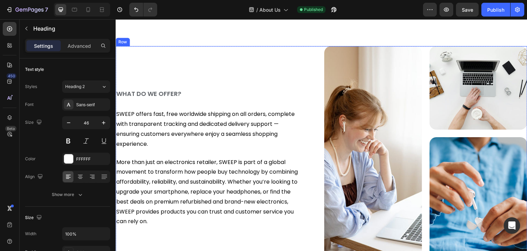
type input "16"
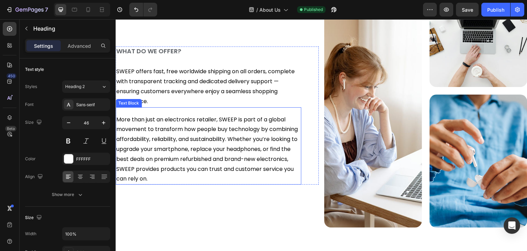
click at [217, 134] on p "More than just an electronics retailer, SWEEP is part of a global movement to t…" at bounding box center [208, 149] width 184 height 69
click at [170, 98] on icon at bounding box center [170, 100] width 4 height 5
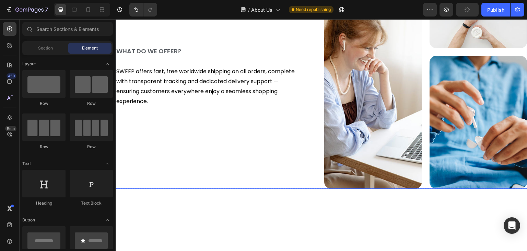
scroll to position [517, 0]
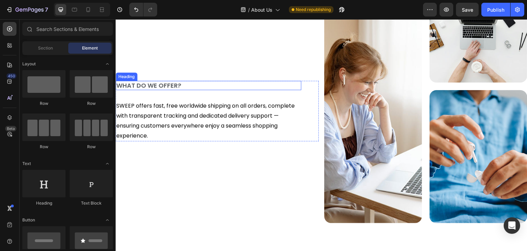
click at [176, 84] on h2 "WHAT DO WE OFFER?" at bounding box center [209, 85] width 186 height 9
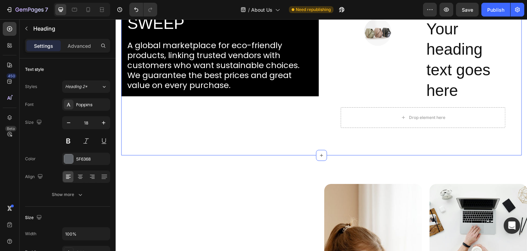
scroll to position [276, 0]
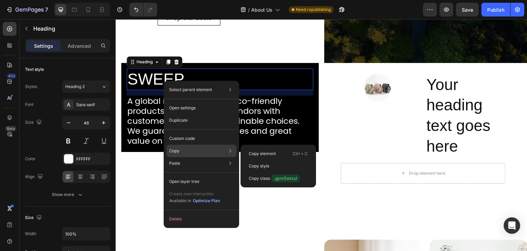
click at [177, 151] on p "Copy" at bounding box center [174, 151] width 10 height 6
drag, startPoint x: 262, startPoint y: 150, endPoint x: 143, endPoint y: 131, distance: 121.0
click at [262, 150] on p "Copy element" at bounding box center [262, 153] width 27 height 6
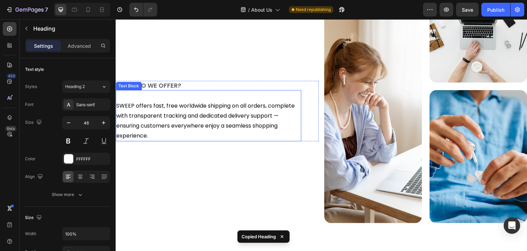
scroll to position [482, 0]
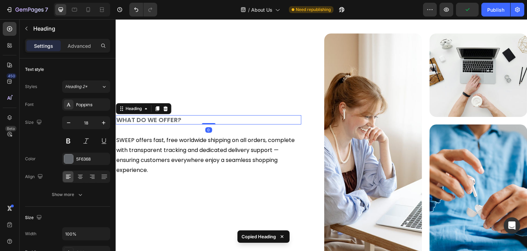
click at [169, 117] on h2 "WHAT DO WE OFFER?" at bounding box center [209, 119] width 186 height 9
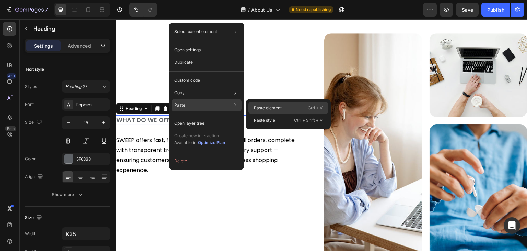
click at [254, 114] on div "Paste element Ctrl + V" at bounding box center [289, 120] width 80 height 12
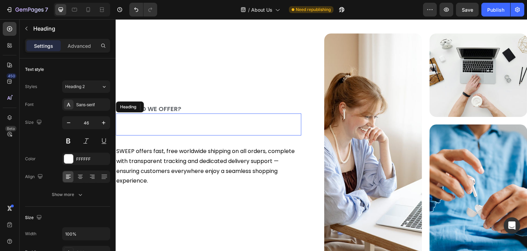
scroll to position [472, 0]
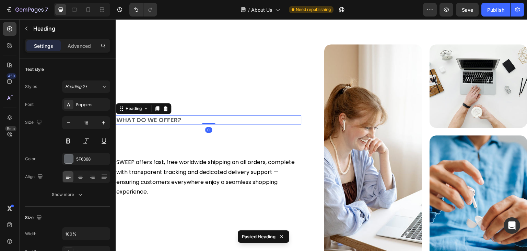
click at [180, 115] on h2 "WHAT DO WE OFFER?" at bounding box center [209, 119] width 186 height 9
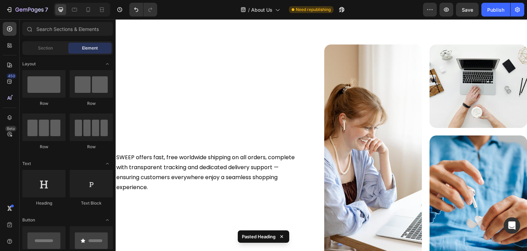
scroll to position [476, 0]
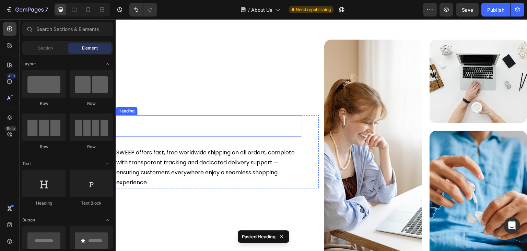
click at [162, 128] on h2 "SWEEP" at bounding box center [209, 126] width 186 height 22
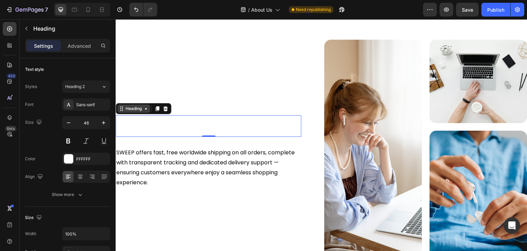
click at [145, 107] on icon at bounding box center [145, 108] width 5 height 5
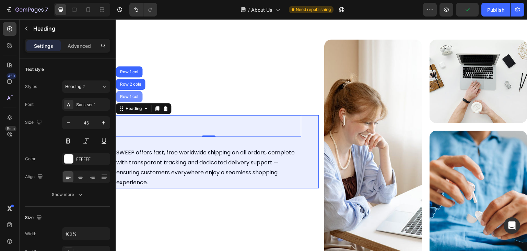
click at [127, 94] on div "Row 1 col" at bounding box center [129, 96] width 21 height 4
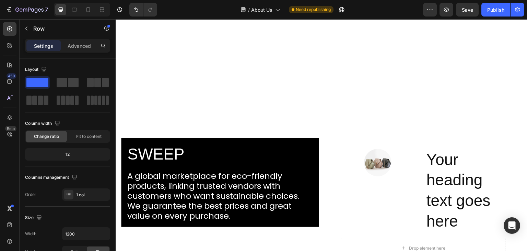
scroll to position [373, 0]
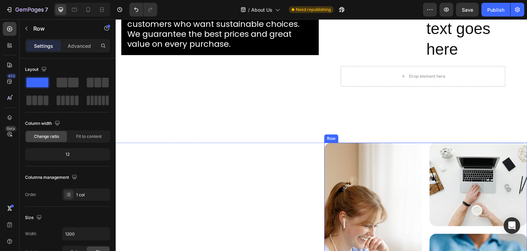
click at [328, 139] on div "Row" at bounding box center [331, 138] width 11 height 6
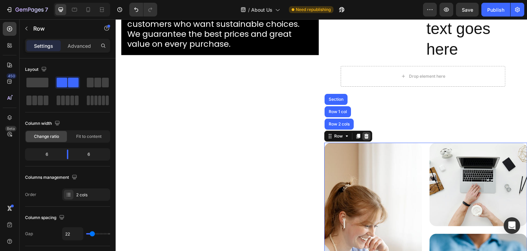
click at [364, 137] on icon at bounding box center [366, 135] width 5 height 5
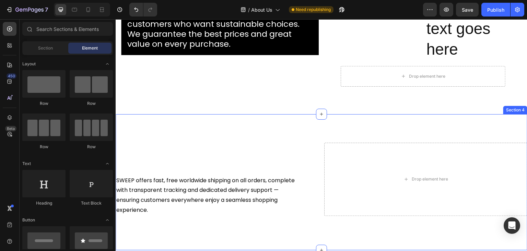
click at [509, 111] on div "Section 4" at bounding box center [515, 110] width 21 height 6
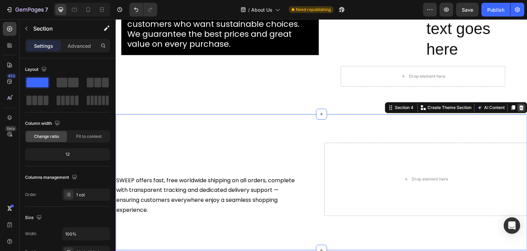
click at [519, 109] on icon at bounding box center [521, 107] width 5 height 5
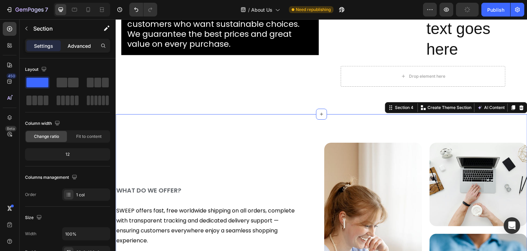
click at [78, 42] on p "Advanced" at bounding box center [79, 45] width 23 height 7
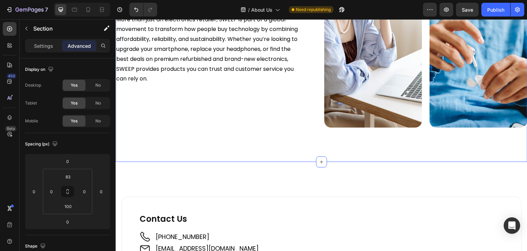
scroll to position [614, 0]
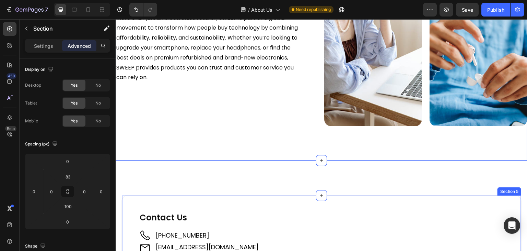
click at [503, 188] on div "Section 5" at bounding box center [510, 191] width 24 height 8
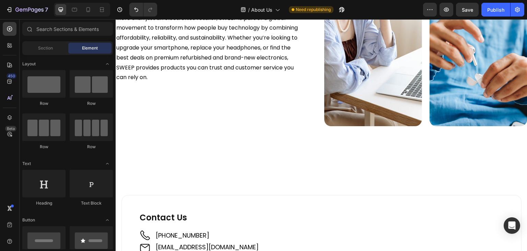
click at [503, 189] on div "Section 5" at bounding box center [509, 191] width 21 height 6
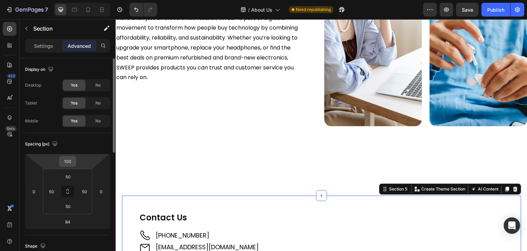
click at [70, 160] on input "100" at bounding box center [68, 161] width 14 height 10
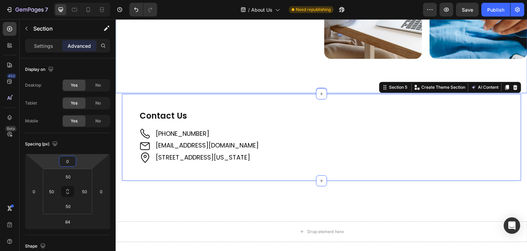
scroll to position [717, 0]
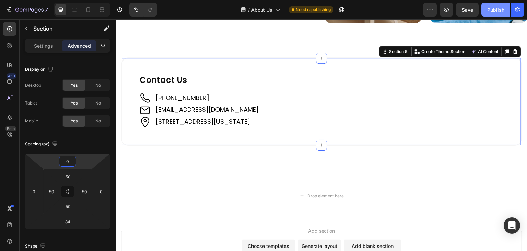
type input "0"
click at [488, 15] on button "Publish" at bounding box center [496, 10] width 29 height 14
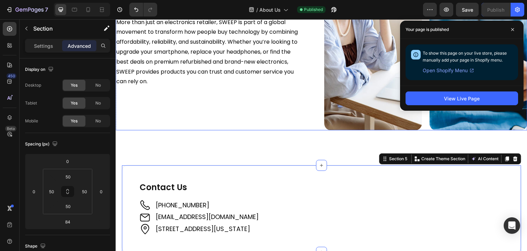
scroll to position [579, 0]
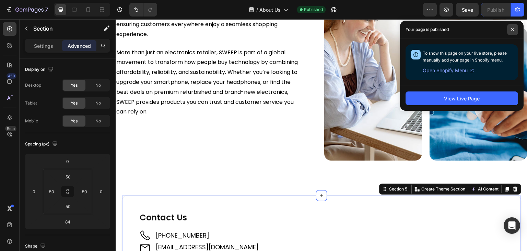
click at [514, 26] on span at bounding box center [513, 29] width 11 height 11
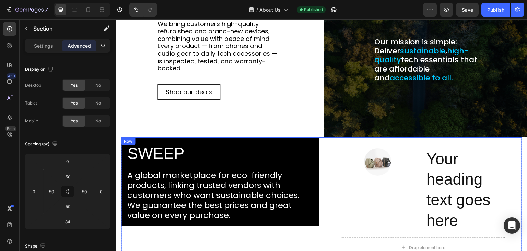
scroll to position [202, 0]
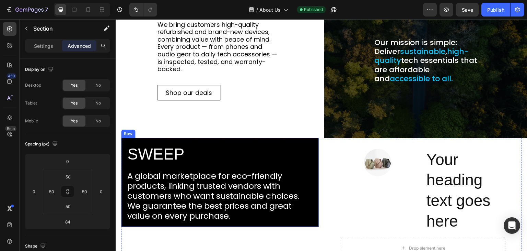
click at [131, 134] on div "Row" at bounding box center [128, 133] width 11 height 6
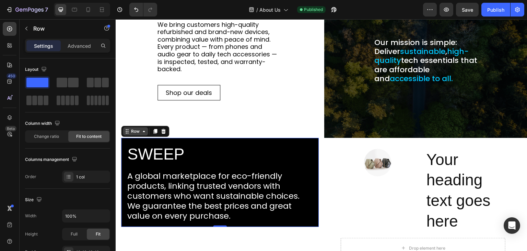
click at [141, 130] on icon at bounding box center [143, 130] width 5 height 5
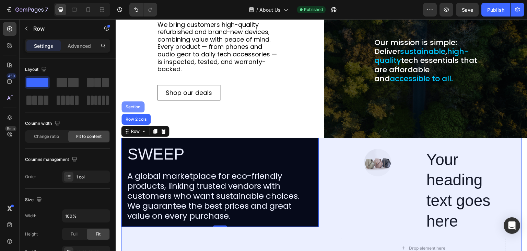
click at [127, 107] on div "Section" at bounding box center [133, 107] width 18 height 4
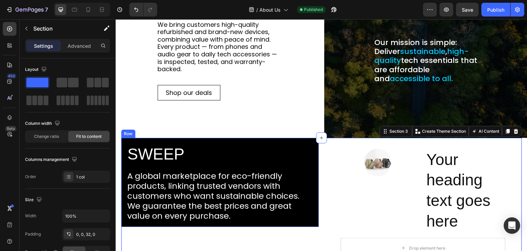
click at [128, 135] on div "Row" at bounding box center [128, 133] width 14 height 8
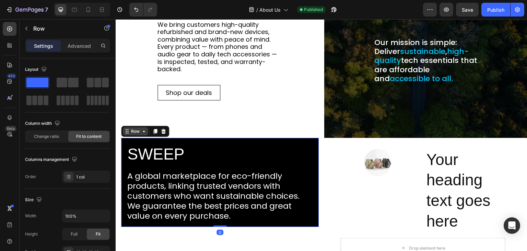
click at [141, 132] on icon at bounding box center [143, 130] width 5 height 5
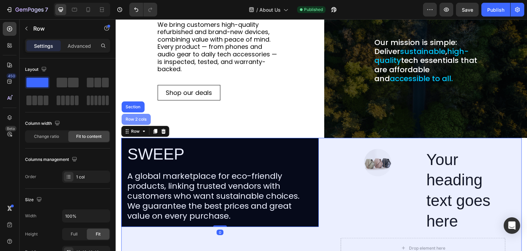
click at [138, 120] on div "Row 2 cols" at bounding box center [136, 119] width 24 height 4
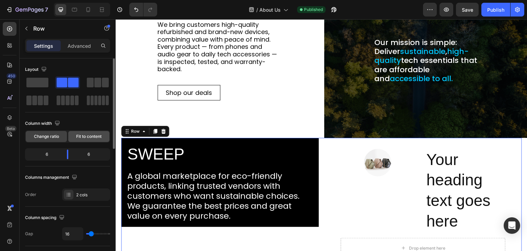
click at [80, 133] on span "Fit to content" at bounding box center [88, 136] width 25 height 6
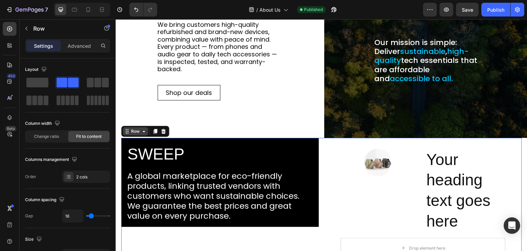
click at [143, 132] on icon at bounding box center [143, 130] width 5 height 5
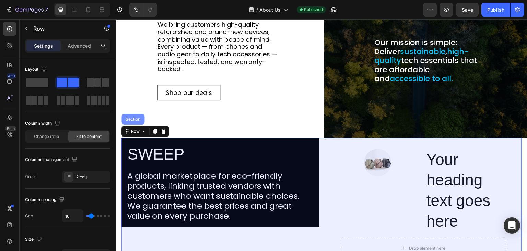
click at [136, 122] on div "Section" at bounding box center [133, 119] width 23 height 11
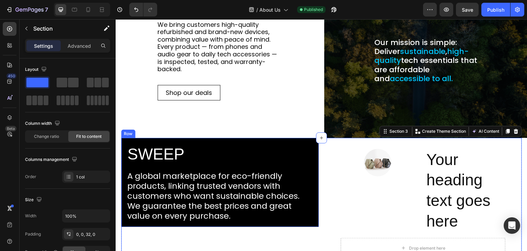
click at [128, 134] on div "Row" at bounding box center [128, 133] width 11 height 6
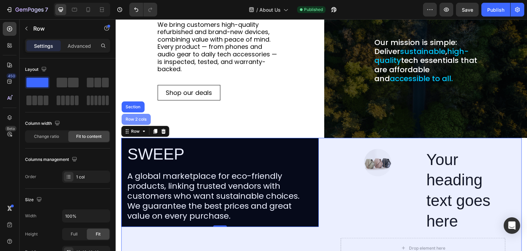
click at [137, 118] on div "Row 2 cols" at bounding box center [136, 119] width 24 height 4
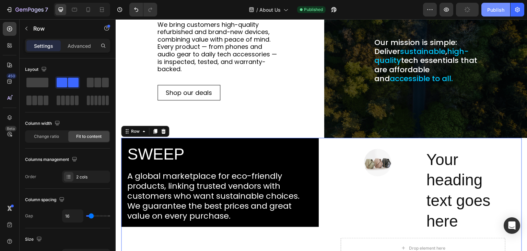
click at [492, 11] on div "Publish" at bounding box center [496, 9] width 17 height 7
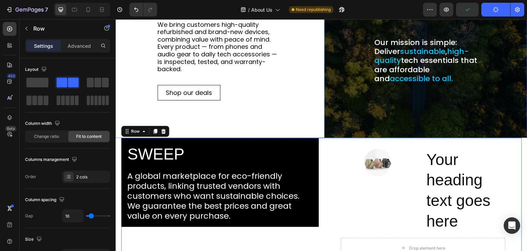
scroll to position [167, 0]
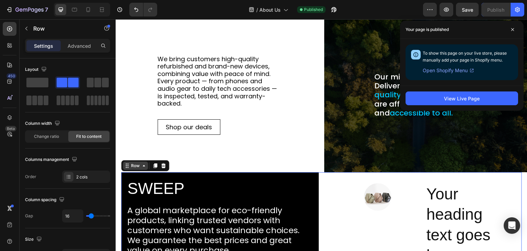
click at [138, 168] on div "Row" at bounding box center [135, 165] width 25 height 8
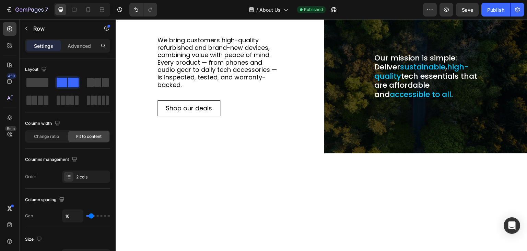
scroll to position [69, 0]
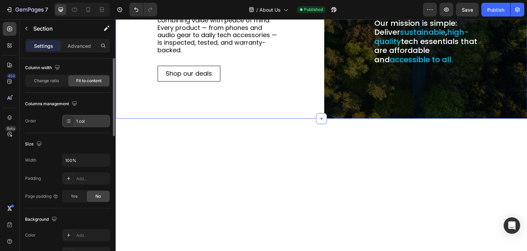
scroll to position [0, 0]
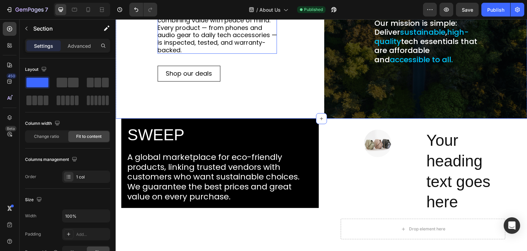
scroll to position [240, 0]
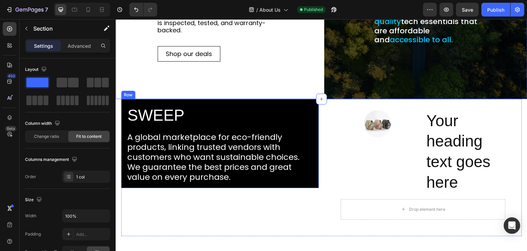
click at [127, 95] on div "Row" at bounding box center [128, 95] width 11 height 6
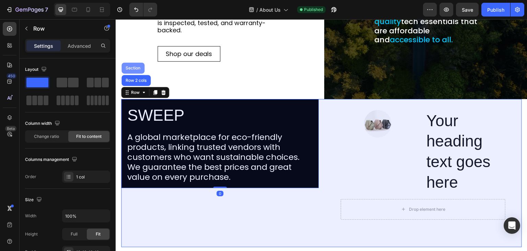
click at [134, 66] on div "Section" at bounding box center [133, 68] width 18 height 4
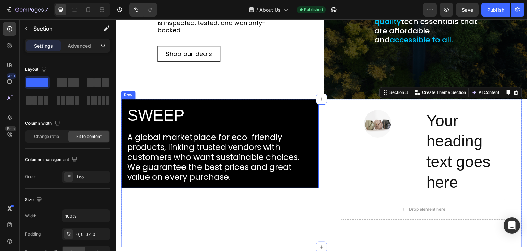
click at [127, 96] on div "Row" at bounding box center [128, 95] width 11 height 6
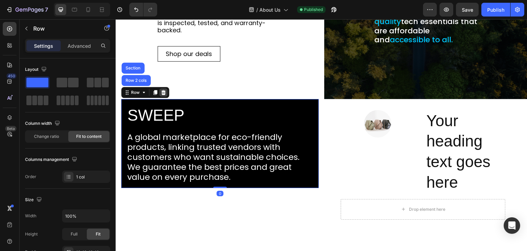
click at [163, 91] on icon at bounding box center [163, 92] width 4 height 5
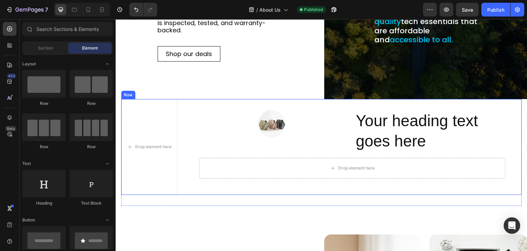
click at [129, 92] on div "Row" at bounding box center [128, 95] width 11 height 6
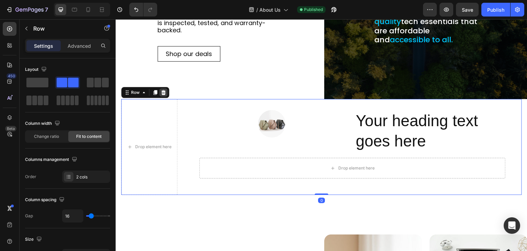
click at [163, 93] on icon at bounding box center [163, 92] width 4 height 5
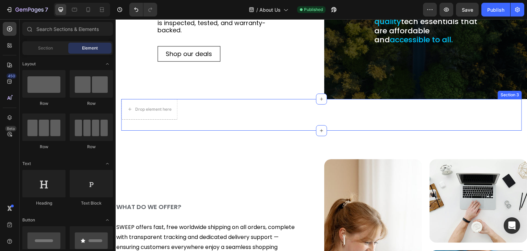
click at [504, 95] on div "Section 3" at bounding box center [510, 95] width 24 height 8
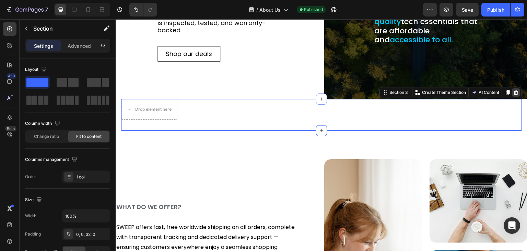
click at [514, 93] on icon at bounding box center [516, 92] width 5 height 5
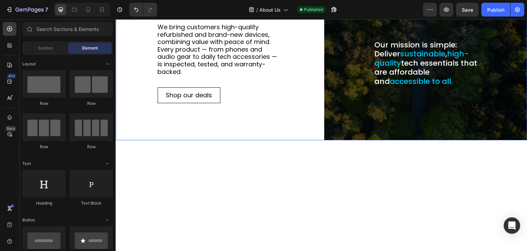
scroll to position [69, 0]
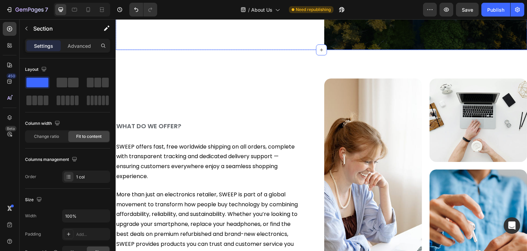
scroll to position [103, 0]
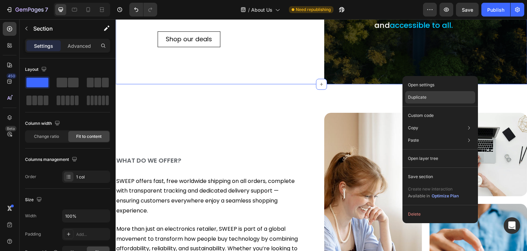
click at [415, 94] on p "Duplicate" at bounding box center [417, 97] width 19 height 6
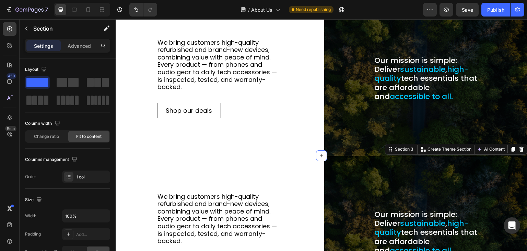
scroll to position [296, 0]
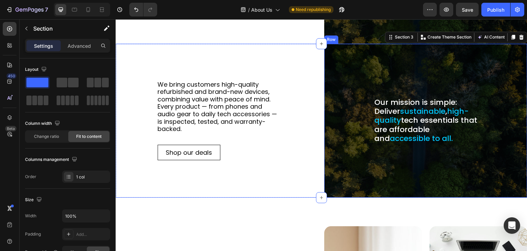
click at [341, 67] on div "Our mission is simple: Deliver sustainable , high-quality tech essentials that …" at bounding box center [426, 120] width 192 height 143
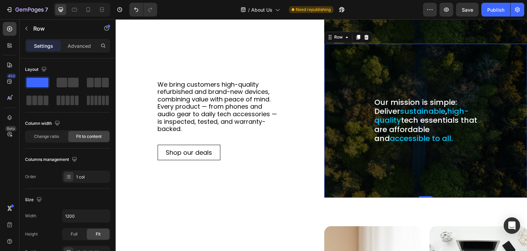
click at [343, 68] on div "Our mission is simple: Deliver sustainable , high-quality tech essentials that …" at bounding box center [426, 120] width 192 height 143
click at [343, 40] on div "Row" at bounding box center [338, 37] width 25 height 8
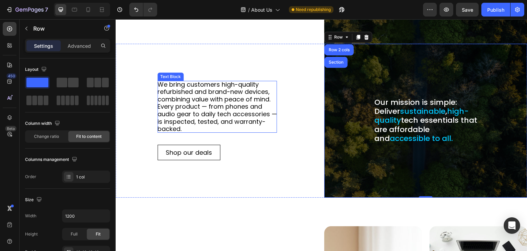
click at [190, 90] on p "We bring customers high-quality refurbished and brand-new devices, combining va…" at bounding box center [218, 107] width 120 height 52
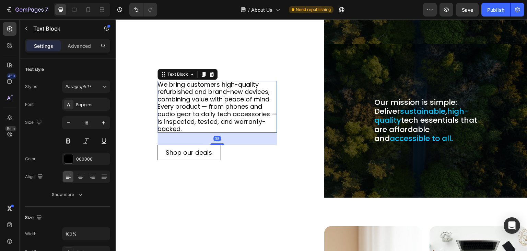
click at [196, 88] on p "We bring customers high-quality refurbished and brand-new devices, combining va…" at bounding box center [218, 107] width 120 height 52
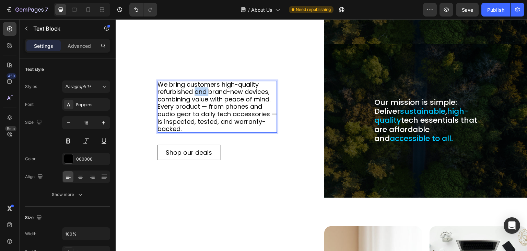
click at [196, 88] on p "We bring customers high-quality refurbished and brand-new devices, combining va…" at bounding box center [218, 107] width 120 height 52
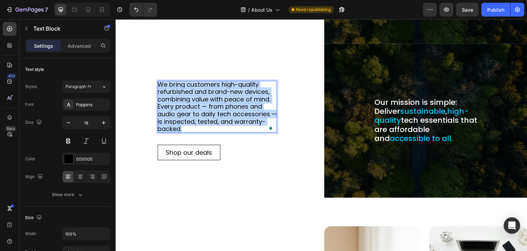
click at [196, 88] on p "We bring customers high-quality refurbished and brand-new devices, combining va…" at bounding box center [218, 107] width 120 height 52
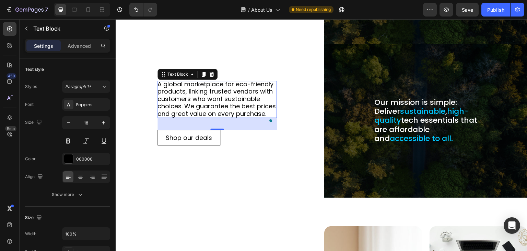
scroll to position [0, 0]
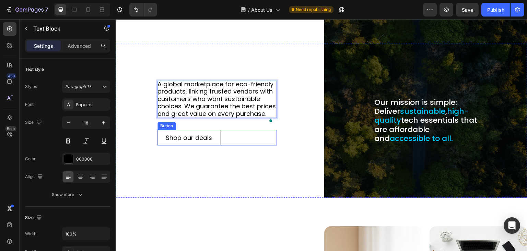
click at [222, 139] on div "Shop our deals Button" at bounding box center [218, 138] width 120 height 16
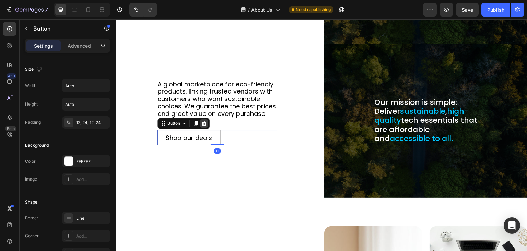
click at [204, 126] on icon at bounding box center [203, 123] width 5 height 5
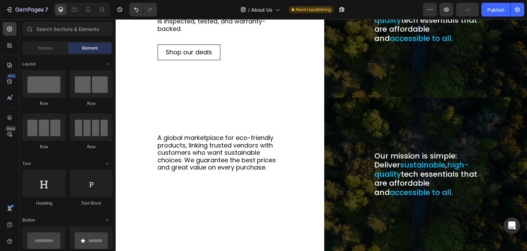
scroll to position [90, 0]
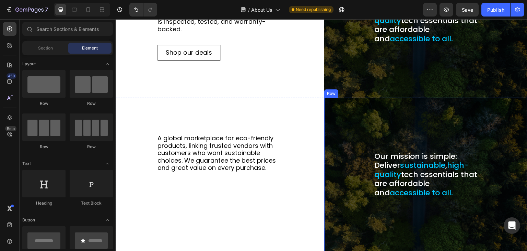
click at [343, 113] on div "Our mission is simple: Deliver sustainable , high-quality tech essentials that …" at bounding box center [426, 174] width 192 height 143
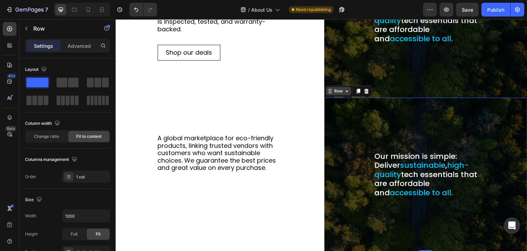
click at [345, 91] on icon at bounding box center [346, 90] width 5 height 5
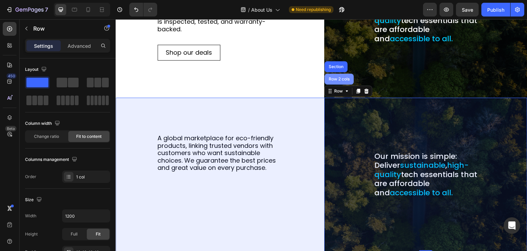
click at [341, 78] on div "Row 2 cols" at bounding box center [340, 79] width 24 height 4
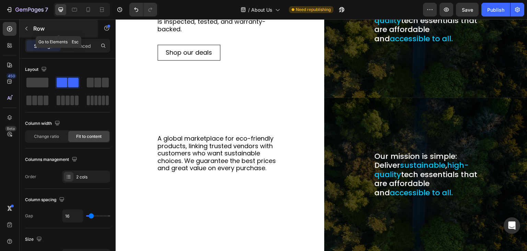
click at [25, 29] on icon "button" at bounding box center [26, 28] width 5 height 5
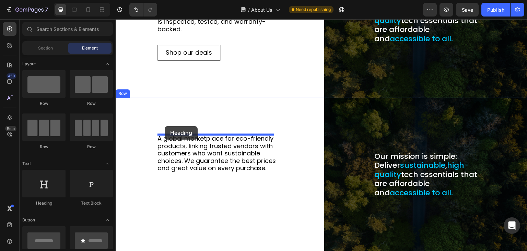
drag, startPoint x: 164, startPoint y: 205, endPoint x: 165, endPoint y: 126, distance: 78.6
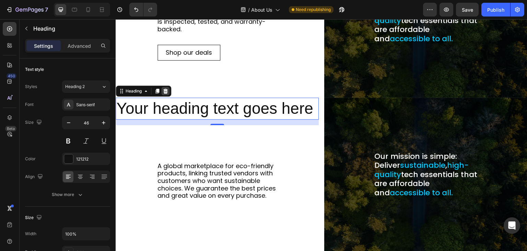
click at [163, 90] on icon at bounding box center [165, 90] width 5 height 5
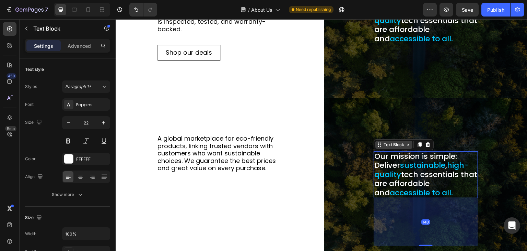
click at [391, 148] on div "Text Block" at bounding box center [394, 144] width 37 height 8
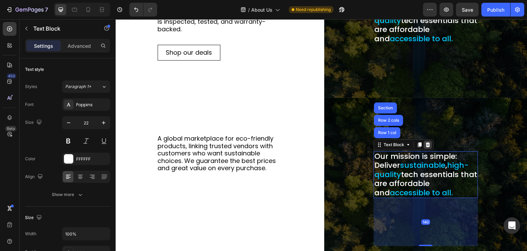
click at [425, 142] on icon at bounding box center [427, 144] width 5 height 5
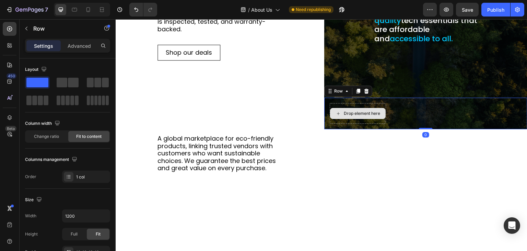
click at [366, 106] on div "Drop element here" at bounding box center [358, 113] width 56 height 21
click at [76, 45] on p "Advanced" at bounding box center [79, 45] width 23 height 7
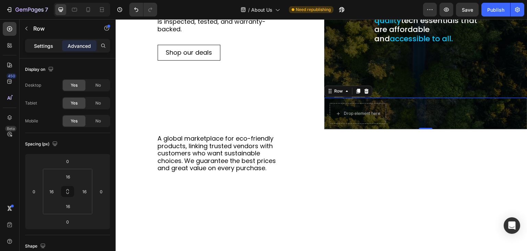
click at [38, 43] on p "Settings" at bounding box center [43, 45] width 19 height 7
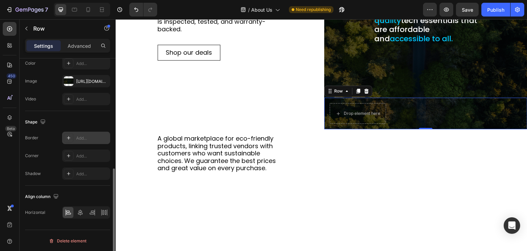
scroll to position [193, 0]
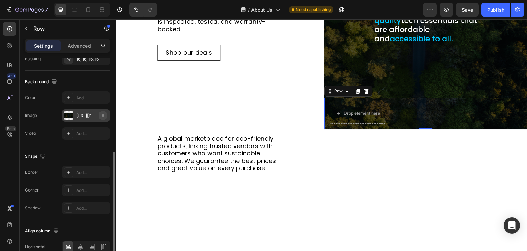
click at [104, 113] on icon "button" at bounding box center [102, 115] width 5 height 5
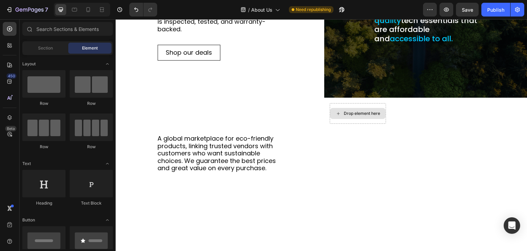
click at [361, 113] on div "Drop element here" at bounding box center [362, 113] width 36 height 5
click at [44, 48] on span "Section" at bounding box center [45, 48] width 15 height 6
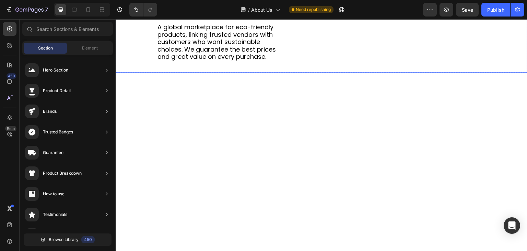
scroll to position [240, 0]
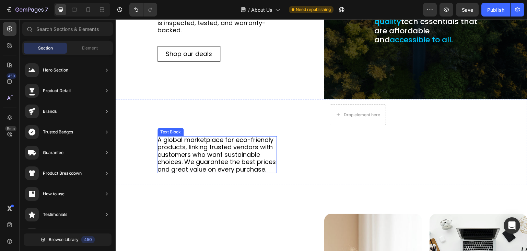
click at [178, 149] on p "A global marketplace for eco-friendly products, linking trusted vendors with cu…" at bounding box center [218, 154] width 120 height 37
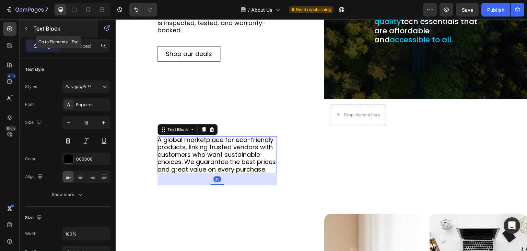
click at [26, 29] on icon "button" at bounding box center [26, 28] width 5 height 5
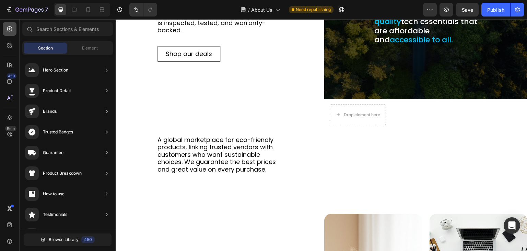
click at [8, 30] on icon at bounding box center [9, 28] width 7 height 7
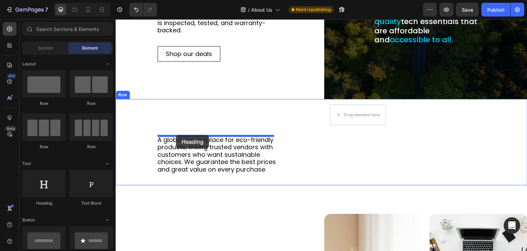
drag, startPoint x: 167, startPoint y: 201, endPoint x: 176, endPoint y: 135, distance: 66.6
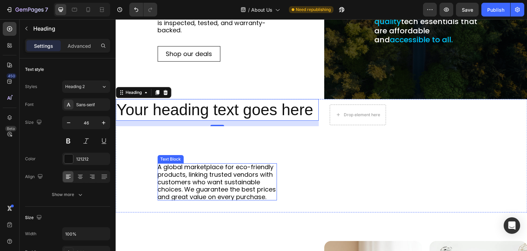
click at [185, 171] on p "A global marketplace for eco-friendly products, linking trusted vendors with cu…" at bounding box center [218, 181] width 120 height 37
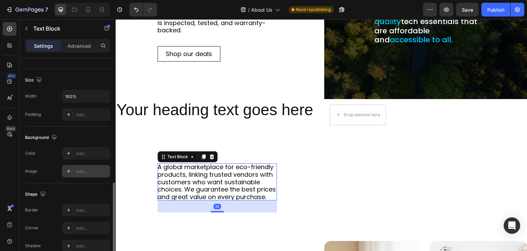
scroll to position [194, 0]
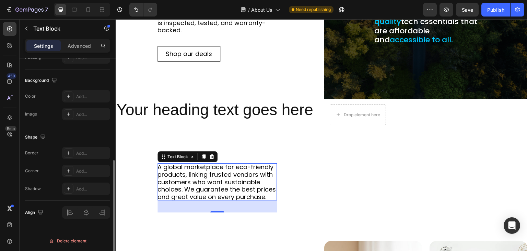
click at [82, 39] on div "Settings Advanced" at bounding box center [67, 46] width 85 height 14
click at [80, 45] on p "Advanced" at bounding box center [79, 45] width 23 height 7
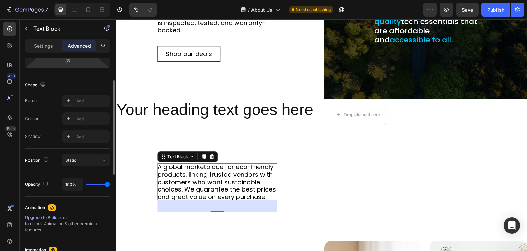
scroll to position [58, 0]
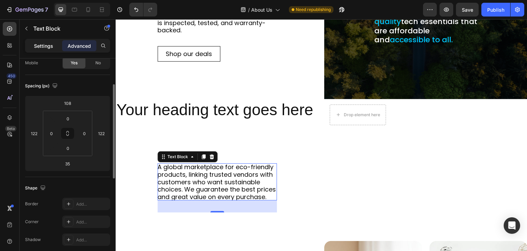
click at [43, 44] on p "Settings" at bounding box center [43, 45] width 19 height 7
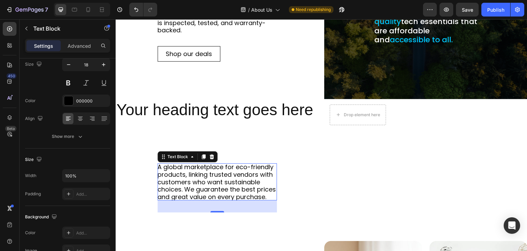
click at [184, 171] on p "A global marketplace for eco-friendly products, linking trusted vendors with cu…" at bounding box center [218, 181] width 120 height 37
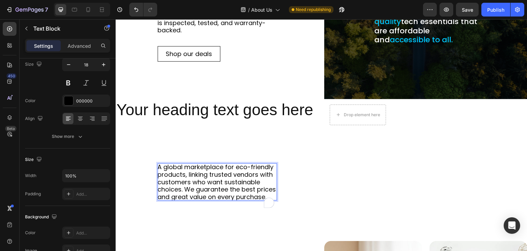
click at [184, 171] on p "A global marketplace for eco-friendly products, linking trusted vendors with cu…" at bounding box center [218, 181] width 120 height 37
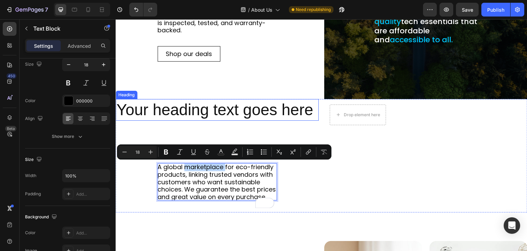
click at [190, 110] on h2 "Your heading text goes here" at bounding box center [217, 110] width 203 height 22
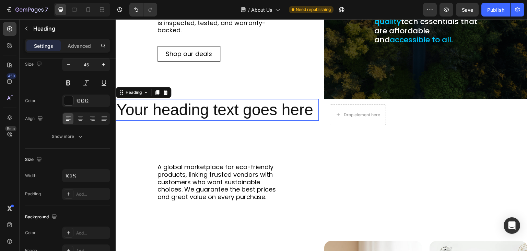
scroll to position [0, 0]
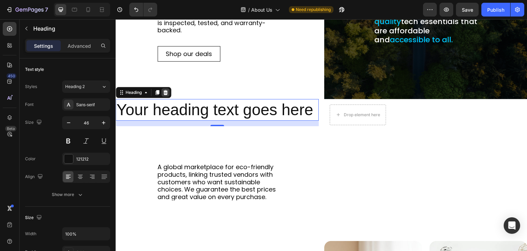
click at [163, 92] on icon at bounding box center [165, 92] width 5 height 5
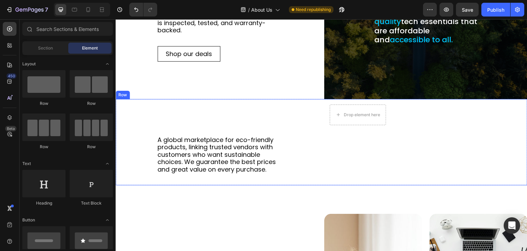
click at [125, 96] on div "Row" at bounding box center [123, 95] width 14 height 8
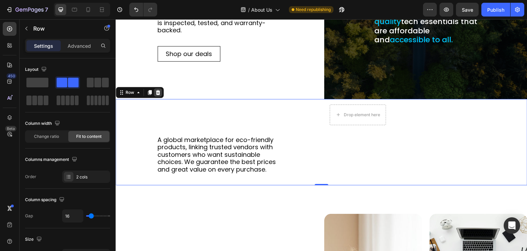
click at [158, 91] on icon at bounding box center [158, 92] width 4 height 5
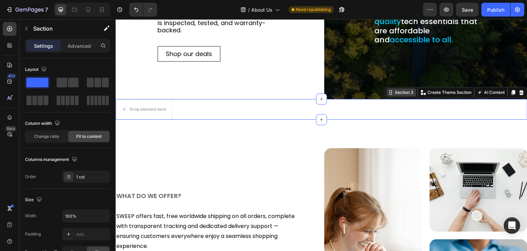
click at [512, 96] on div "Section 3 You can create reusable sections Create Theme Section AI Content Writ…" at bounding box center [456, 92] width 143 height 11
click at [408, 95] on div "Section 3" at bounding box center [402, 92] width 30 height 8
click at [167, 100] on div "Drop element here" at bounding box center [144, 109] width 56 height 21
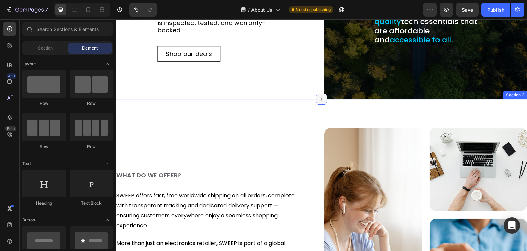
click at [320, 100] on icon at bounding box center [321, 98] width 5 height 5
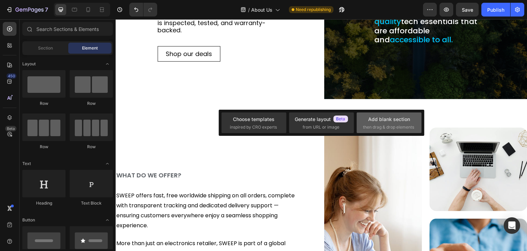
click at [396, 122] on div "Add blank section" at bounding box center [389, 118] width 42 height 7
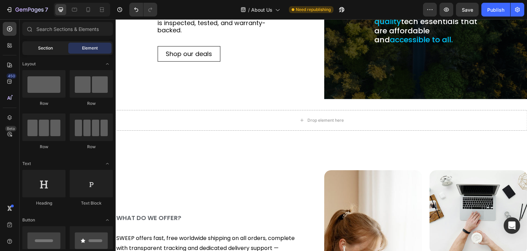
click at [52, 46] on span "Section" at bounding box center [45, 48] width 15 height 6
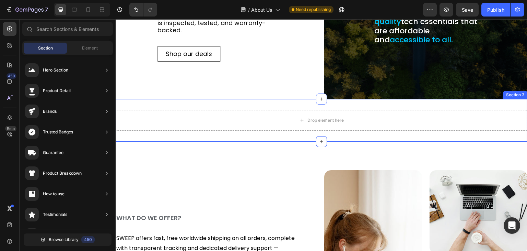
click at [249, 104] on div "Drop element here Section 3" at bounding box center [322, 120] width 412 height 43
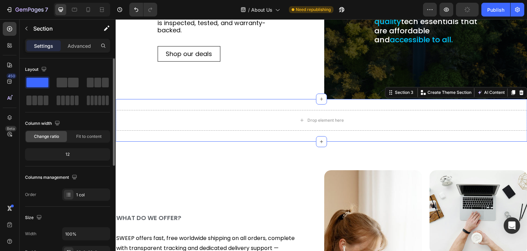
scroll to position [137, 0]
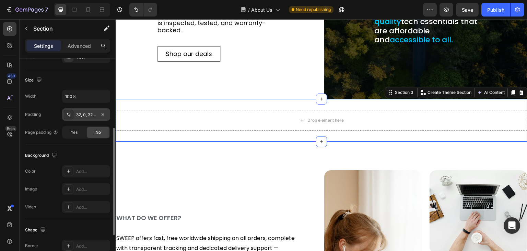
click at [68, 110] on div at bounding box center [69, 115] width 10 height 10
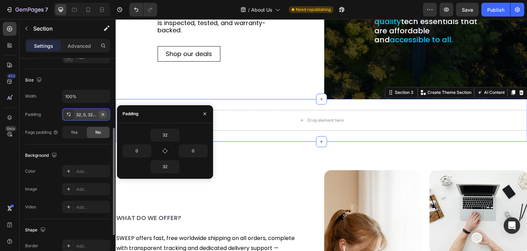
click at [101, 112] on icon "button" at bounding box center [102, 114] width 5 height 5
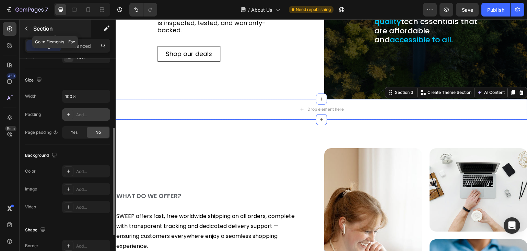
click at [26, 26] on icon "button" at bounding box center [26, 28] width 5 height 5
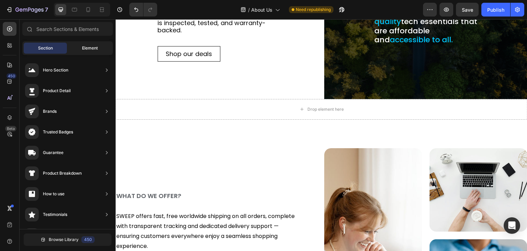
click at [79, 43] on div "Element" at bounding box center [89, 48] width 43 height 11
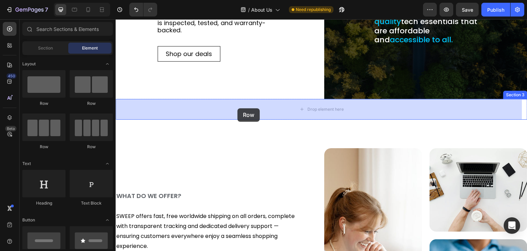
drag, startPoint x: 193, startPoint y: 105, endPoint x: 238, endPoint y: 108, distance: 44.4
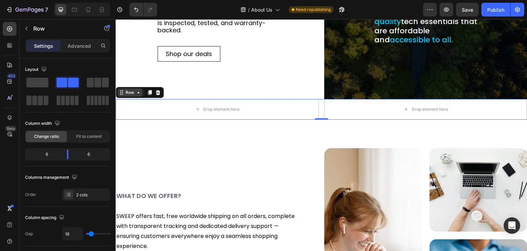
click at [137, 92] on icon at bounding box center [138, 92] width 5 height 5
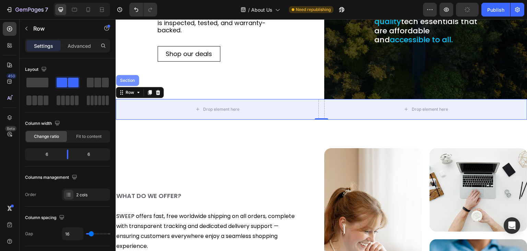
click at [133, 79] on div "Section" at bounding box center [128, 80] width 18 height 4
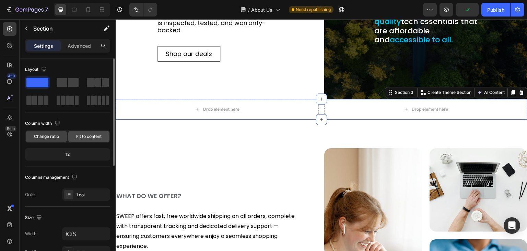
click at [90, 136] on span "Fit to content" at bounding box center [88, 136] width 25 height 6
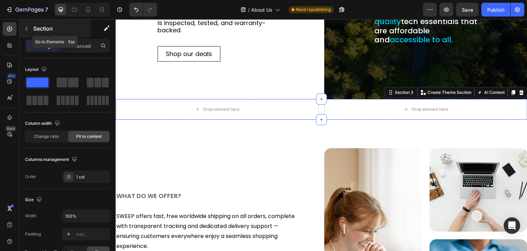
click at [27, 29] on icon "button" at bounding box center [26, 28] width 5 height 5
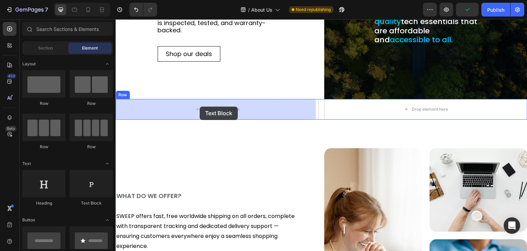
drag, startPoint x: 194, startPoint y: 205, endPoint x: 200, endPoint y: 106, distance: 98.8
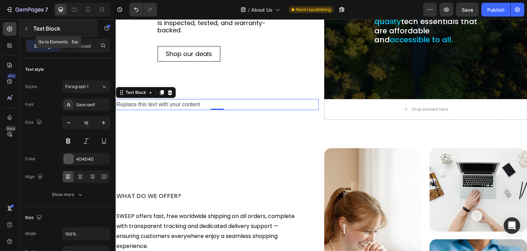
click at [25, 28] on icon "button" at bounding box center [26, 28] width 5 height 5
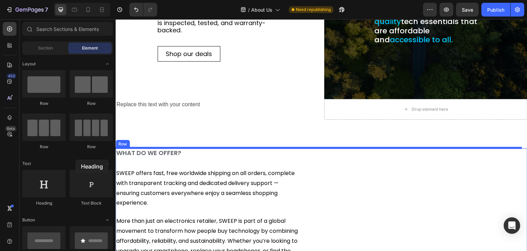
scroll to position [240, 0]
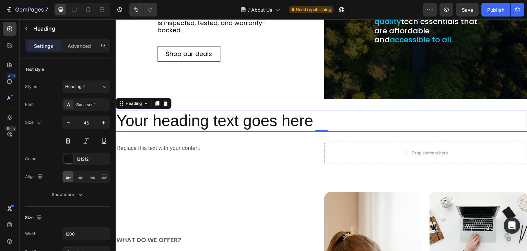
click at [178, 116] on h2 "Your heading text goes here" at bounding box center [322, 121] width 412 height 22
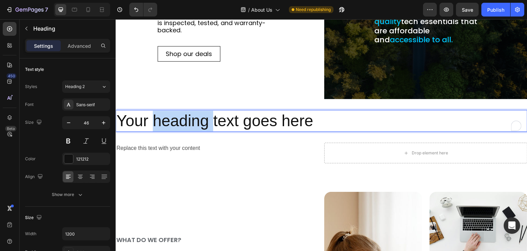
click at [178, 116] on p "Your heading text goes here" at bounding box center [321, 121] width 411 height 21
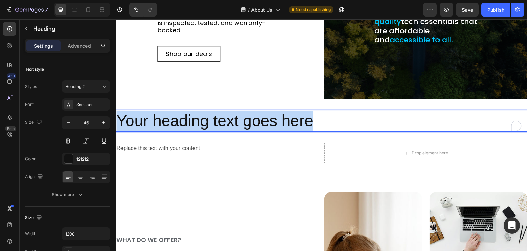
click at [178, 116] on p "Your heading text goes here" at bounding box center [321, 121] width 411 height 21
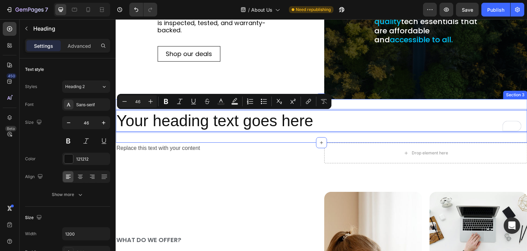
click at [177, 139] on div "Your heading text goes here Heading 0 Section 3" at bounding box center [322, 121] width 412 height 44
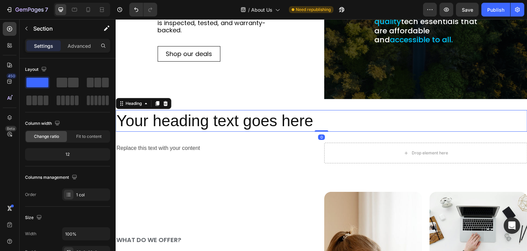
click at [394, 114] on p "Your heading text goes here" at bounding box center [321, 121] width 411 height 21
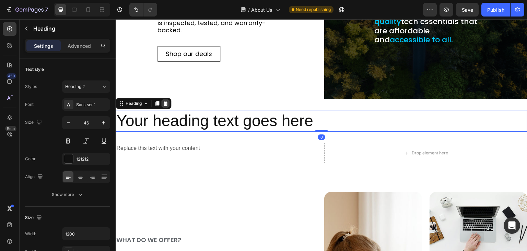
click at [163, 103] on icon at bounding box center [165, 103] width 5 height 5
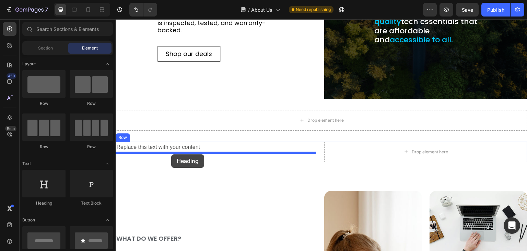
drag, startPoint x: 159, startPoint y: 210, endPoint x: 171, endPoint y: 154, distance: 57.3
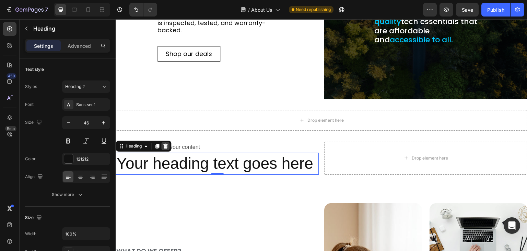
click at [167, 144] on icon at bounding box center [165, 145] width 5 height 5
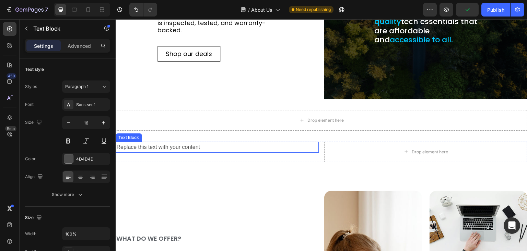
click at [126, 138] on div "Text Block" at bounding box center [128, 137] width 23 height 6
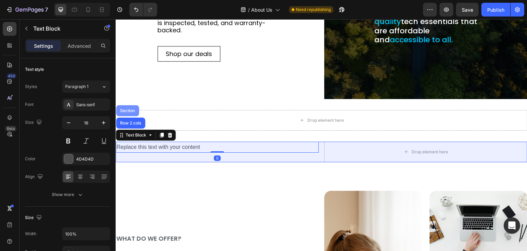
click at [135, 109] on div "Section" at bounding box center [128, 111] width 18 height 4
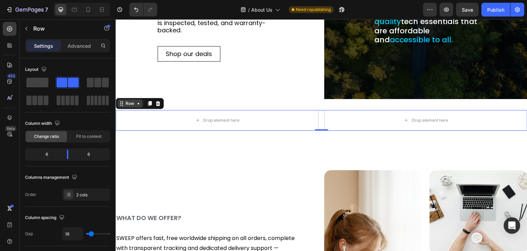
click at [136, 104] on icon at bounding box center [138, 103] width 5 height 5
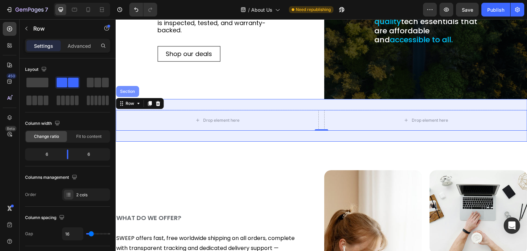
click at [130, 91] on div "Section" at bounding box center [128, 91] width 18 height 4
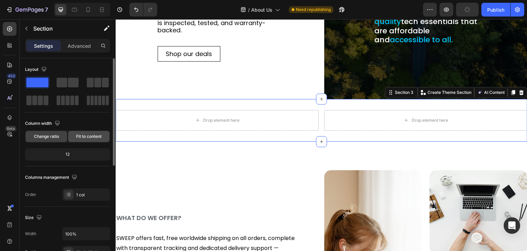
click at [87, 134] on span "Fit to content" at bounding box center [88, 136] width 25 height 6
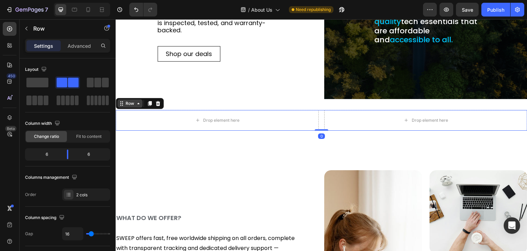
click at [124, 105] on div "Row" at bounding box center [129, 103] width 25 height 8
click at [79, 135] on span "Fit to content" at bounding box center [88, 136] width 25 height 6
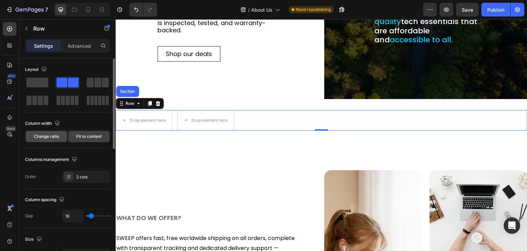
click at [57, 135] on span "Change ratio" at bounding box center [46, 136] width 25 height 6
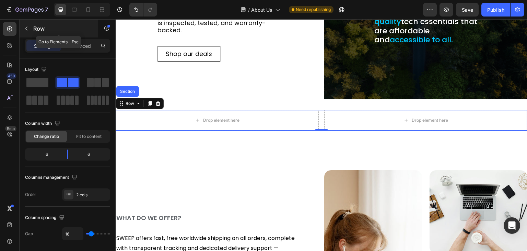
click at [24, 24] on button "button" at bounding box center [26, 28] width 11 height 11
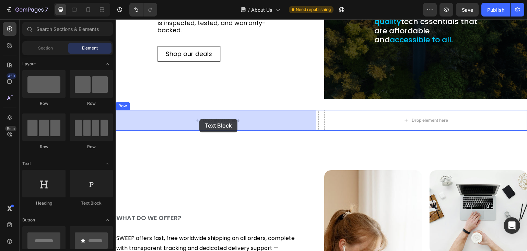
drag, startPoint x: 200, startPoint y: 201, endPoint x: 200, endPoint y: 119, distance: 82.1
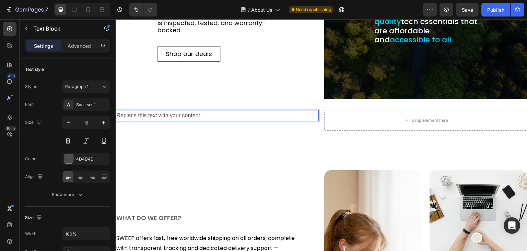
click at [164, 113] on div "Replace this text with your content" at bounding box center [217, 115] width 203 height 11
click at [164, 113] on p "Replace this text with your content" at bounding box center [217, 116] width 202 height 10
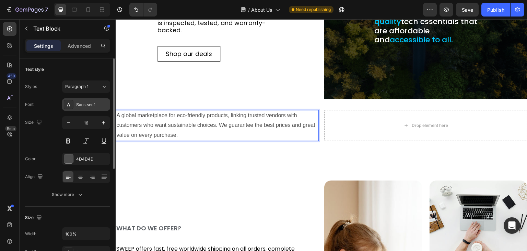
click at [86, 103] on div "Sans-serif" at bounding box center [92, 105] width 32 height 6
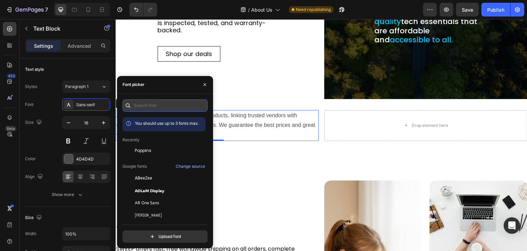
click at [135, 104] on input "text" at bounding box center [165, 105] width 85 height 12
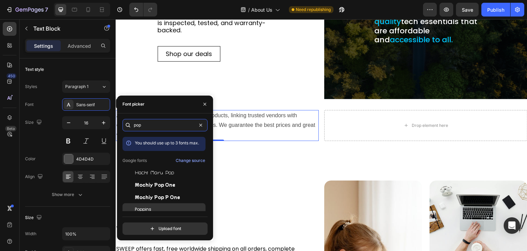
type input "pop"
click at [154, 206] on div "Poppins" at bounding box center [169, 209] width 69 height 6
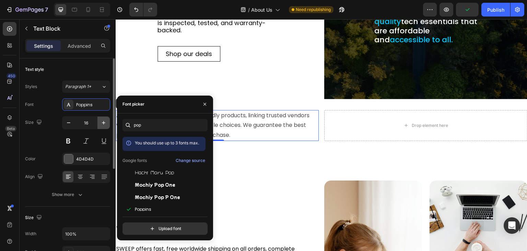
click at [99, 121] on button "button" at bounding box center [104, 122] width 12 height 12
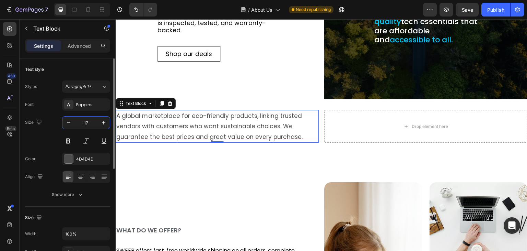
click at [87, 122] on input "17" at bounding box center [86, 122] width 23 height 12
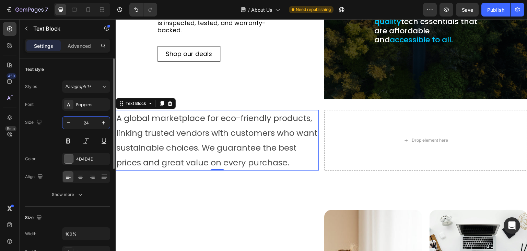
type input "24"
click at [35, 134] on div "Size 24" at bounding box center [67, 131] width 85 height 31
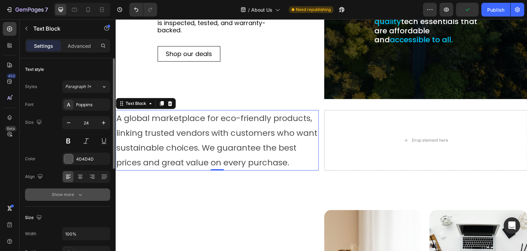
click at [82, 193] on icon "button" at bounding box center [80, 194] width 7 height 7
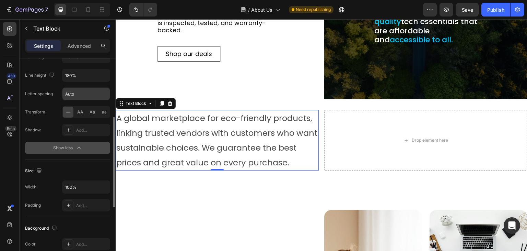
scroll to position [69, 0]
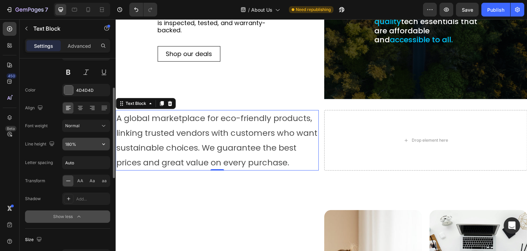
click at [101, 144] on icon "button" at bounding box center [103, 143] width 7 height 7
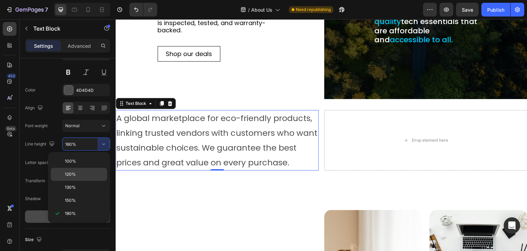
click at [81, 181] on div "120%" at bounding box center [79, 187] width 56 height 13
type input "120%"
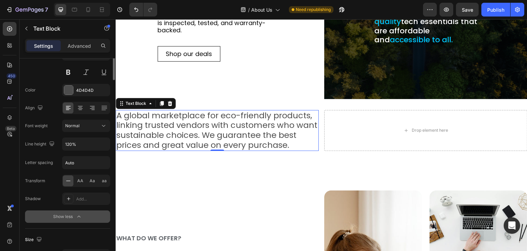
scroll to position [0, 0]
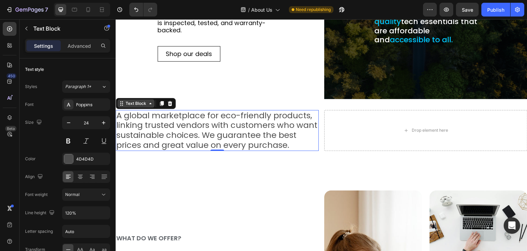
click at [152, 105] on icon at bounding box center [150, 103] width 5 height 5
click at [76, 44] on p "Advanced" at bounding box center [79, 45] width 23 height 7
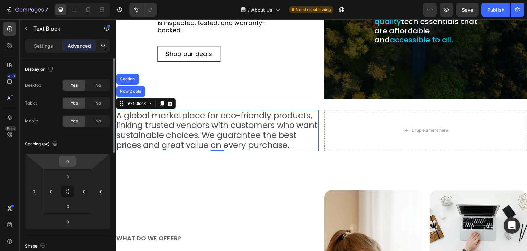
scroll to position [34, 0]
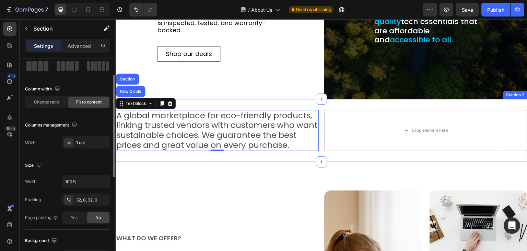
click at [302, 101] on div "A global marketplace for eco-friendly products, linking trusted vendors with cu…" at bounding box center [322, 130] width 412 height 63
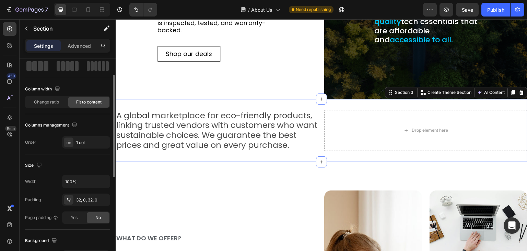
scroll to position [0, 0]
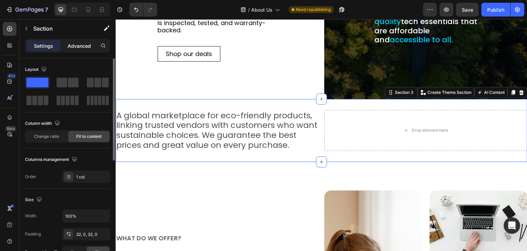
click at [78, 47] on p "Advanced" at bounding box center [79, 45] width 23 height 7
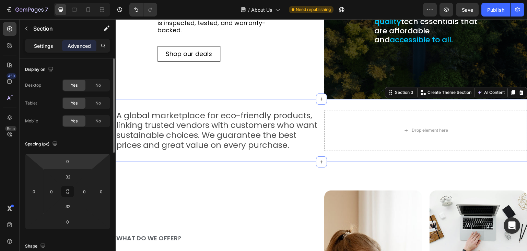
click at [37, 43] on p "Settings" at bounding box center [43, 45] width 19 height 7
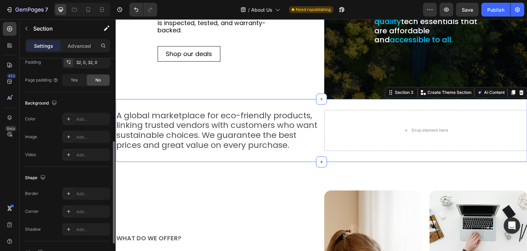
scroll to position [206, 0]
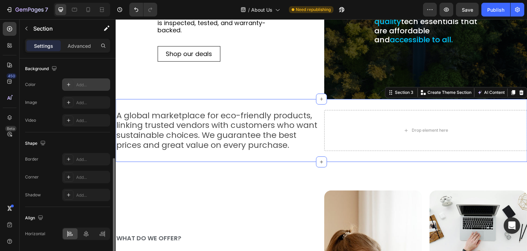
click at [77, 84] on div "Add..." at bounding box center [92, 85] width 32 height 6
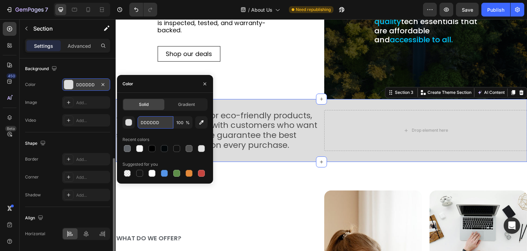
click at [148, 118] on input "DDDDDD" at bounding box center [156, 122] width 36 height 12
paste input "F2F2F2"
type input "F2F2F2"
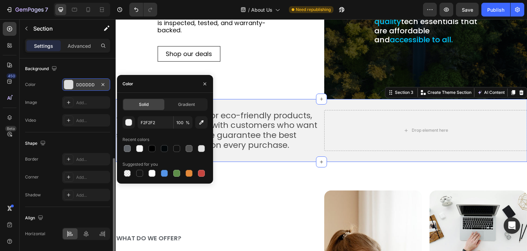
click at [45, 96] on div "Image Add..." at bounding box center [67, 102] width 85 height 12
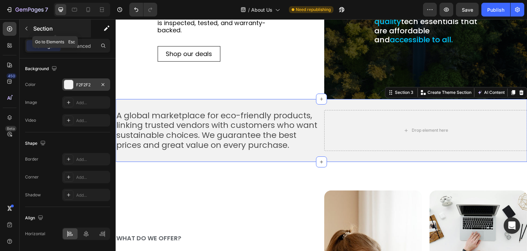
click at [26, 27] on icon "button" at bounding box center [26, 29] width 2 height 4
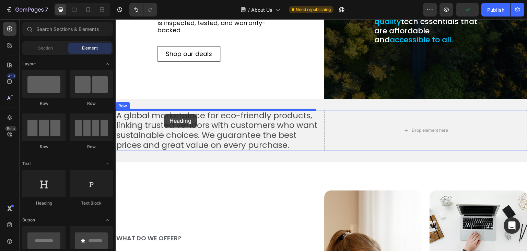
drag, startPoint x: 173, startPoint y: 200, endPoint x: 164, endPoint y: 114, distance: 85.9
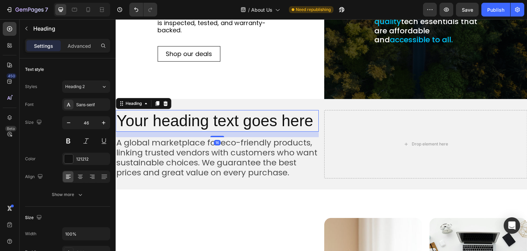
click at [175, 115] on h2 "Your heading text goes here" at bounding box center [217, 121] width 203 height 22
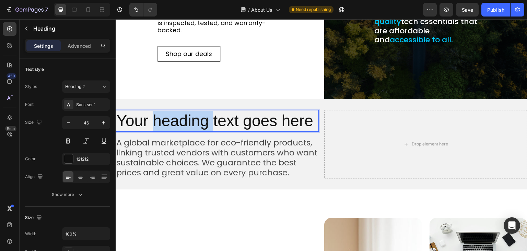
click at [175, 115] on p "Your heading text goes here" at bounding box center [217, 121] width 202 height 21
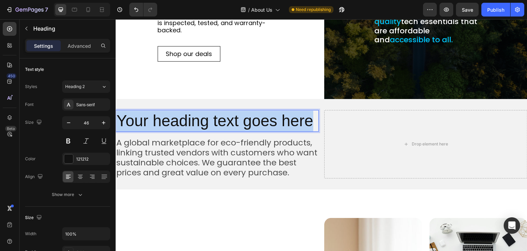
click at [175, 115] on p "Your heading text goes here" at bounding box center [217, 121] width 202 height 21
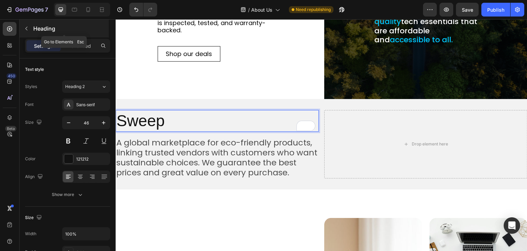
click at [26, 28] on icon "button" at bounding box center [26, 29] width 2 height 4
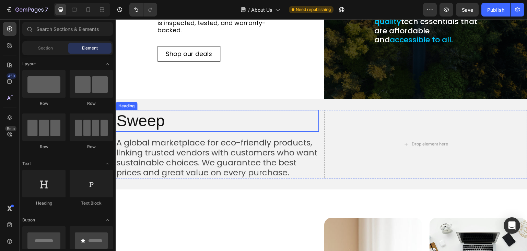
click at [126, 108] on div "Heading" at bounding box center [127, 106] width 22 height 8
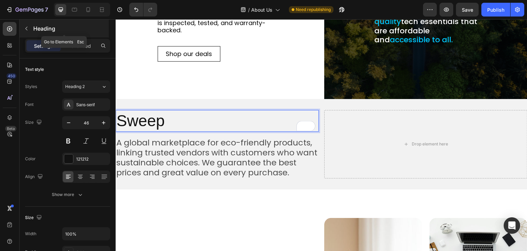
click at [26, 24] on button "button" at bounding box center [26, 28] width 11 height 11
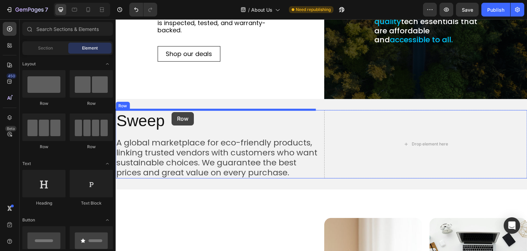
drag, startPoint x: 162, startPoint y: 106, endPoint x: 172, endPoint y: 112, distance: 11.1
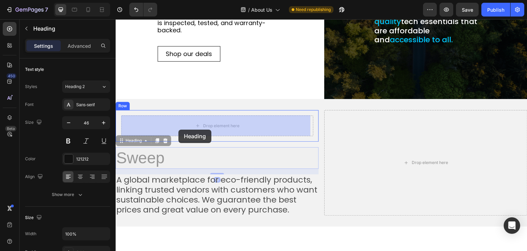
drag, startPoint x: 145, startPoint y: 161, endPoint x: 179, endPoint y: 129, distance: 45.9
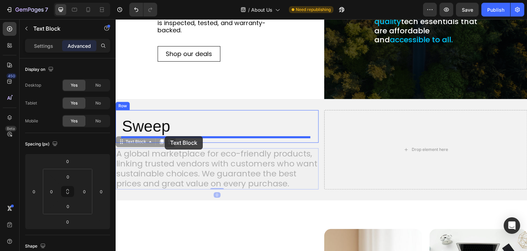
drag, startPoint x: 146, startPoint y: 163, endPoint x: 165, endPoint y: 136, distance: 33.1
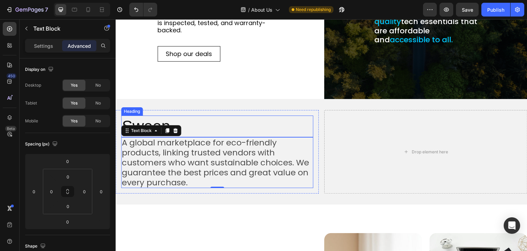
click at [137, 112] on div "Heading" at bounding box center [132, 111] width 19 height 6
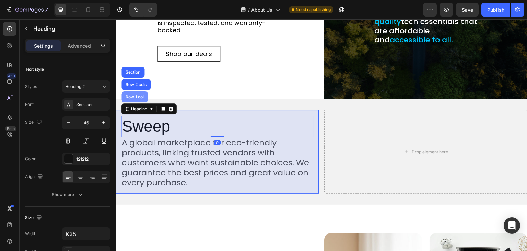
click at [136, 96] on div "Row 1 col" at bounding box center [134, 97] width 21 height 4
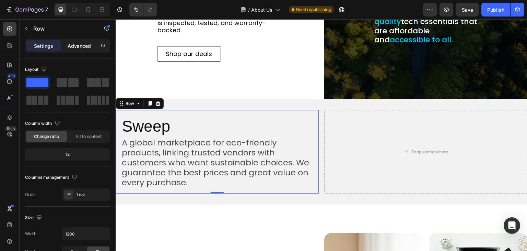
click at [72, 47] on p "Advanced" at bounding box center [79, 45] width 23 height 7
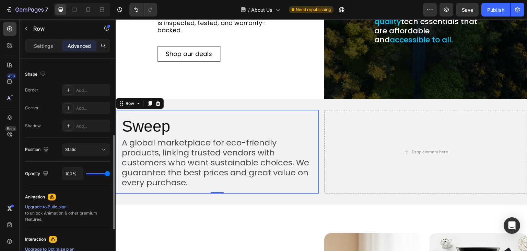
scroll to position [0, 0]
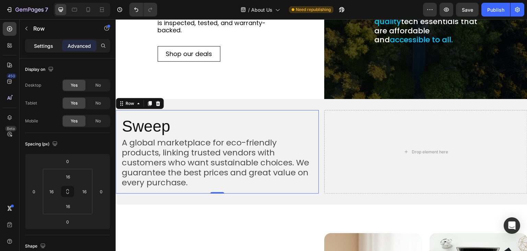
click at [33, 43] on div "Settings" at bounding box center [43, 45] width 34 height 11
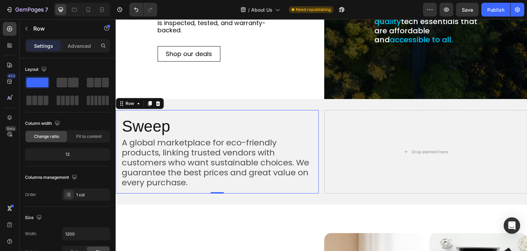
scroll to position [137, 0]
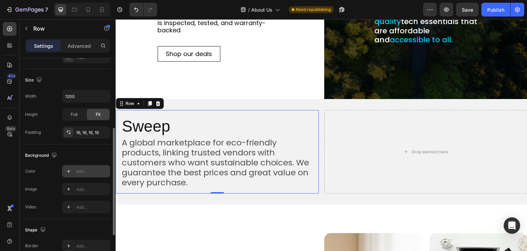
click at [84, 171] on div "Add..." at bounding box center [92, 171] width 32 height 6
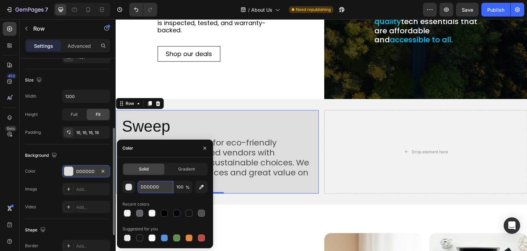
click at [150, 185] on input "DDDDDD" at bounding box center [156, 187] width 36 height 12
type input "000"
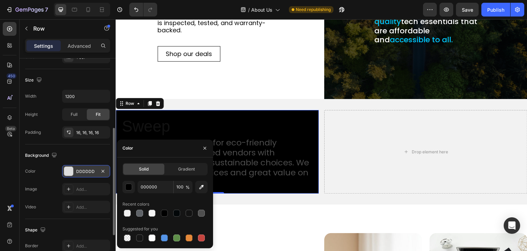
click at [63, 145] on div "Background The changes might be hidden by the video. Color DDDDDD Image Add... …" at bounding box center [67, 181] width 85 height 75
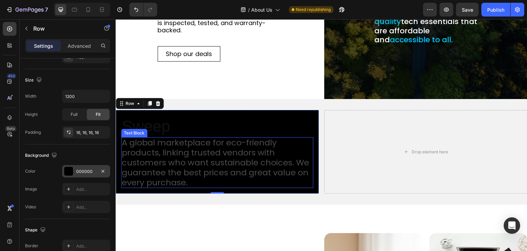
click at [155, 147] on p "A global marketplace for eco-friendly products, linking trusted vendors with cu…" at bounding box center [217, 162] width 191 height 49
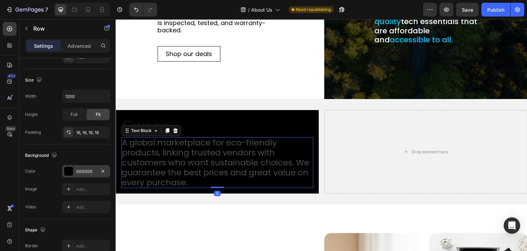
click at [155, 147] on p "A global marketplace for eco-friendly products, linking trusted vendors with cu…" at bounding box center [217, 162] width 191 height 49
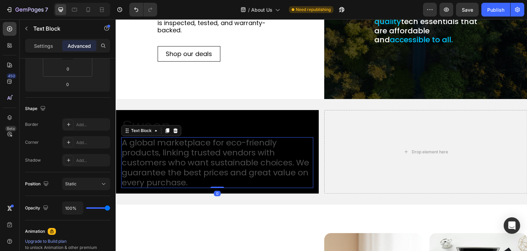
scroll to position [0, 0]
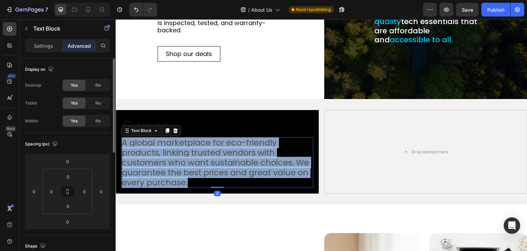
click at [155, 147] on p "A global marketplace for eco-friendly products, linking trusted vendors with cu…" at bounding box center [217, 162] width 191 height 49
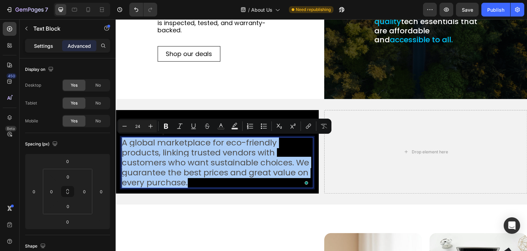
click at [41, 46] on p "Settings" at bounding box center [43, 45] width 19 height 7
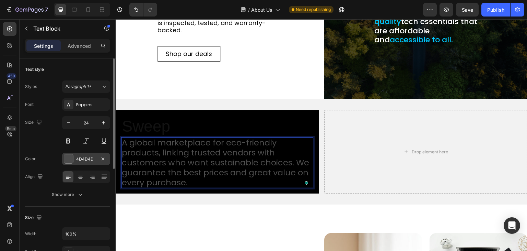
click at [85, 160] on div "4D4D4D" at bounding box center [86, 159] width 20 height 6
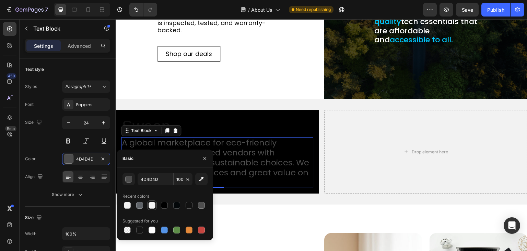
click at [151, 204] on div at bounding box center [152, 205] width 7 height 7
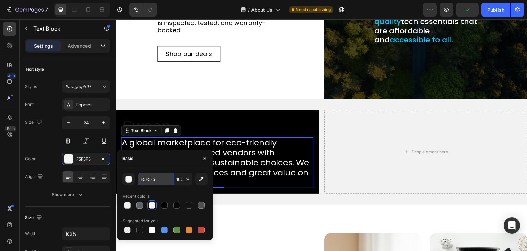
click at [147, 178] on input "F5F5F5" at bounding box center [156, 179] width 36 height 12
type input "fff"
click at [46, 136] on div "Size 24" at bounding box center [67, 131] width 85 height 31
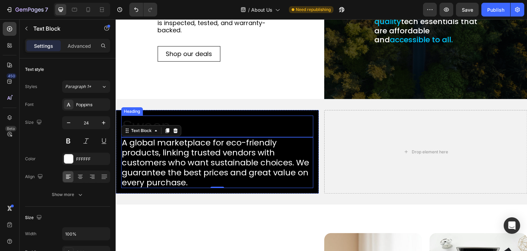
click at [195, 127] on h2 "Sweep" at bounding box center [217, 126] width 192 height 22
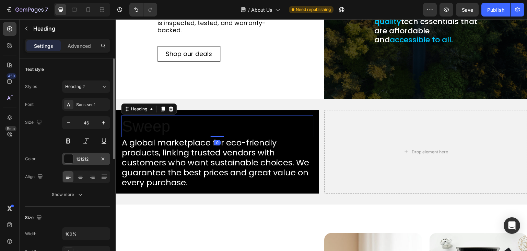
click at [87, 157] on div "121212" at bounding box center [86, 159] width 20 height 6
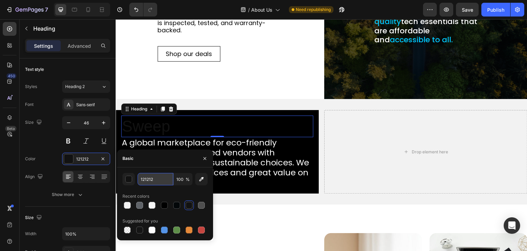
click at [144, 178] on input "121212" at bounding box center [156, 179] width 36 height 12
type input "fff"
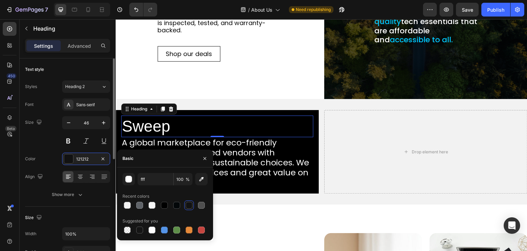
click at [36, 145] on div "Size 46" at bounding box center [67, 131] width 85 height 31
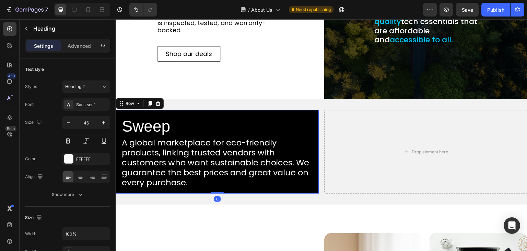
click at [119, 112] on div "Sweep Heading A global marketplace for eco-friendly products, linking trusted v…" at bounding box center [217, 152] width 203 height 84
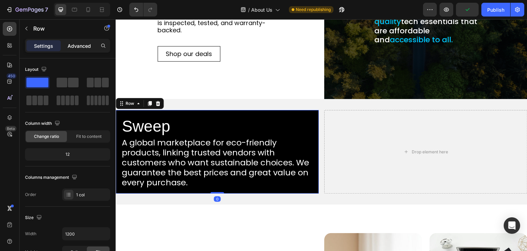
click at [73, 42] on div "Advanced" at bounding box center [79, 45] width 34 height 11
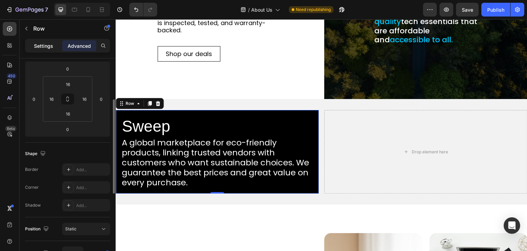
click at [46, 45] on p "Settings" at bounding box center [43, 45] width 19 height 7
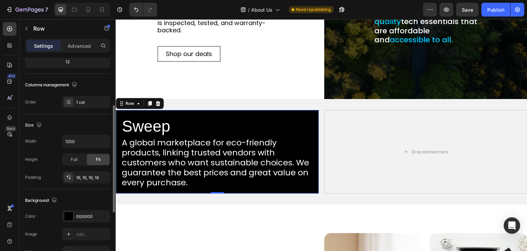
scroll to position [206, 0]
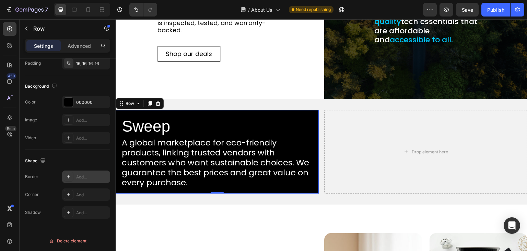
click at [86, 171] on div "Add..." at bounding box center [86, 176] width 48 height 12
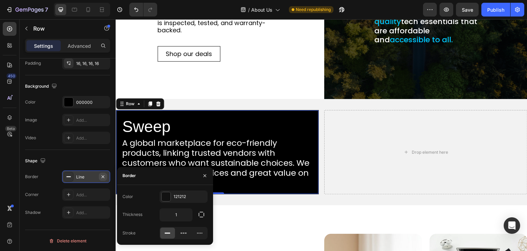
click at [103, 174] on icon "button" at bounding box center [102, 176] width 5 height 5
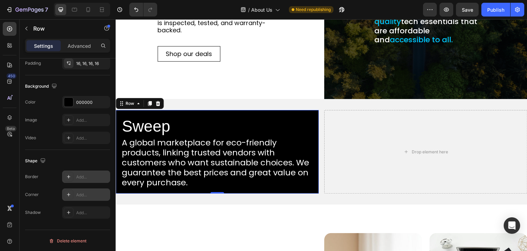
click at [82, 194] on div "Add..." at bounding box center [92, 195] width 32 height 6
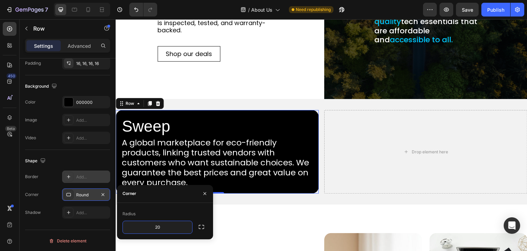
type input "20"
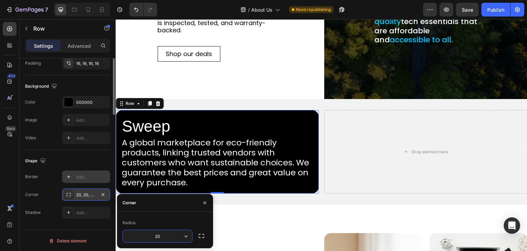
scroll to position [103, 0]
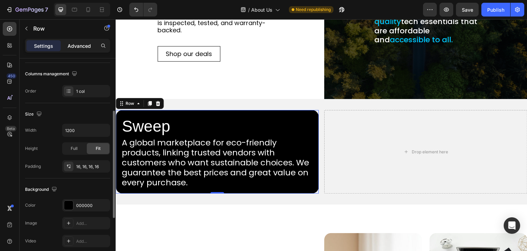
click at [69, 46] on p "Advanced" at bounding box center [79, 45] width 23 height 7
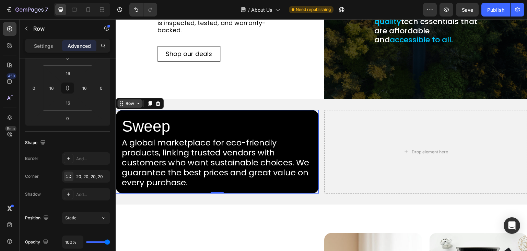
click at [129, 103] on div "Row" at bounding box center [129, 103] width 11 height 6
click at [132, 102] on div "Row" at bounding box center [129, 103] width 11 height 6
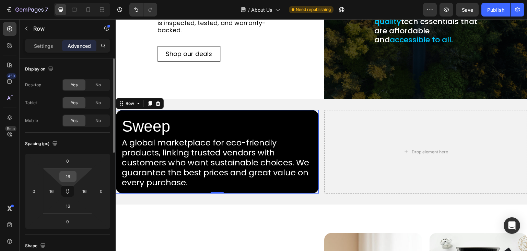
click at [68, 176] on input "16" at bounding box center [68, 176] width 14 height 10
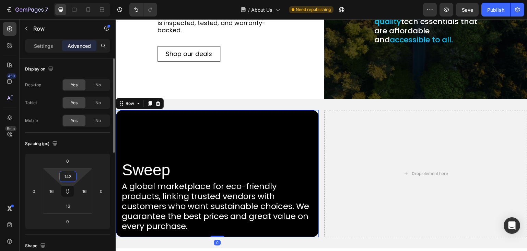
type input "143"
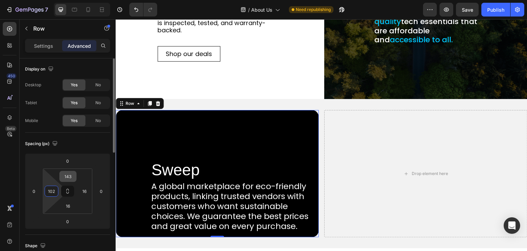
type input "102"
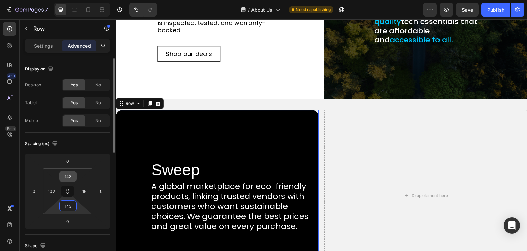
type input "143"
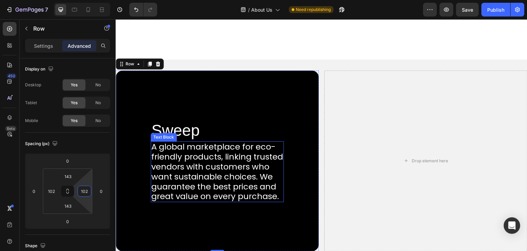
scroll to position [275, 0]
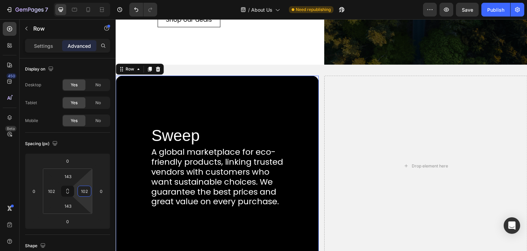
type input "102"
click at [485, 5] on button "Publish" at bounding box center [496, 10] width 29 height 14
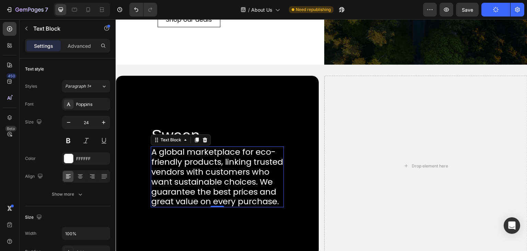
click at [204, 147] on p "A global marketplace for eco-friendly products, linking trusted vendors with cu…" at bounding box center [217, 176] width 132 height 59
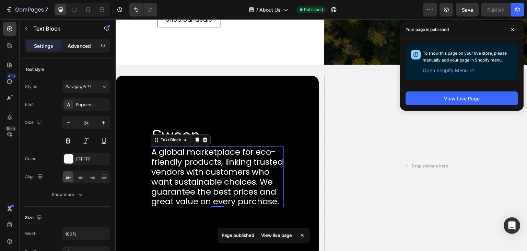
click at [77, 44] on p "Advanced" at bounding box center [79, 45] width 23 height 7
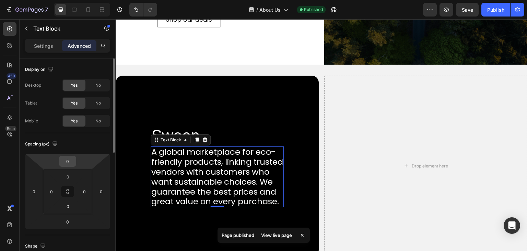
click at [68, 159] on input "0" at bounding box center [68, 161] width 14 height 10
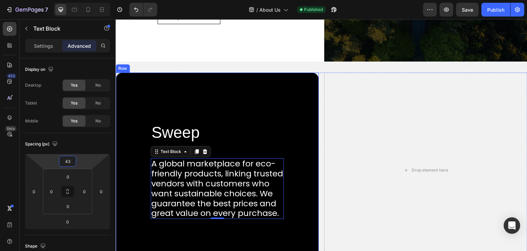
scroll to position [275, 0]
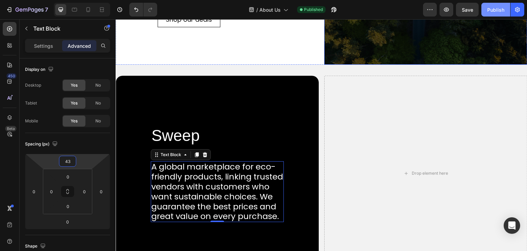
type input "43"
click at [496, 7] on div "Publish" at bounding box center [496, 9] width 17 height 7
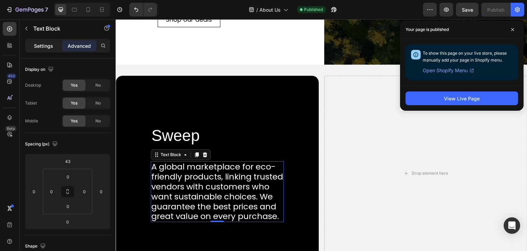
click at [38, 44] on p "Settings" at bounding box center [43, 45] width 19 height 7
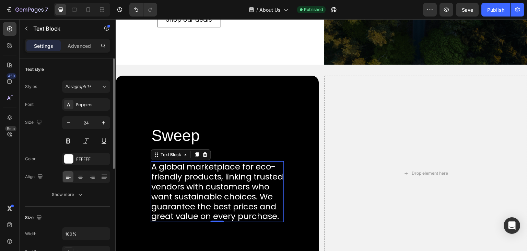
scroll to position [69, 0]
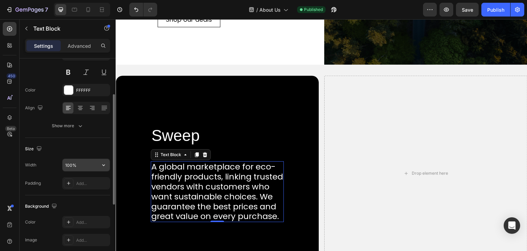
click at [72, 166] on input "100%" at bounding box center [86, 165] width 47 height 12
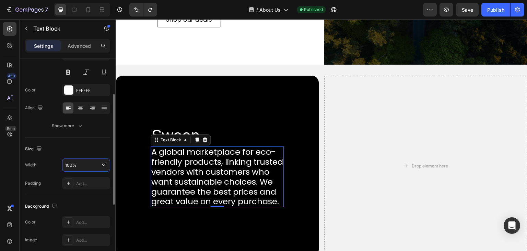
type input "1440%"
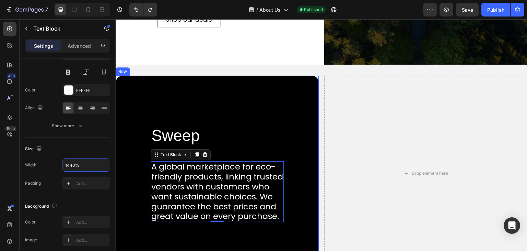
click at [122, 72] on div "Row" at bounding box center [122, 71] width 11 height 6
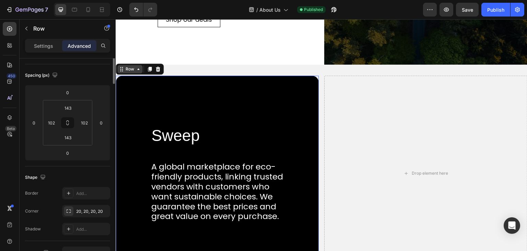
scroll to position [0, 0]
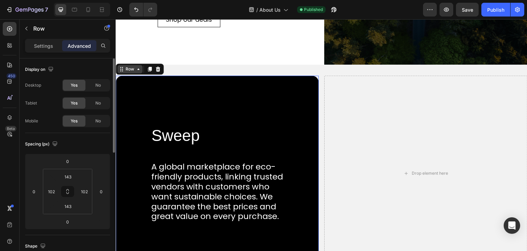
click at [137, 71] on icon at bounding box center [138, 68] width 5 height 5
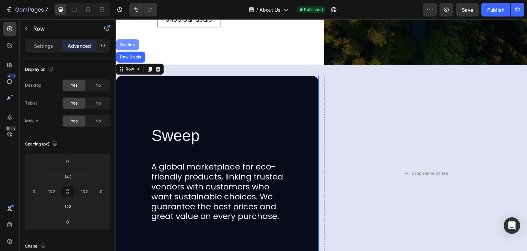
click at [130, 43] on div "Section" at bounding box center [128, 45] width 18 height 4
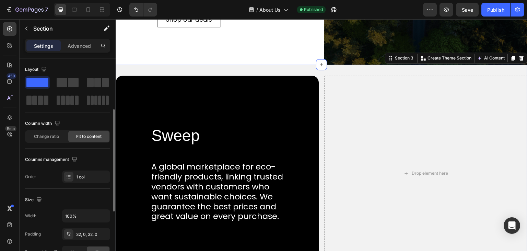
scroll to position [69, 0]
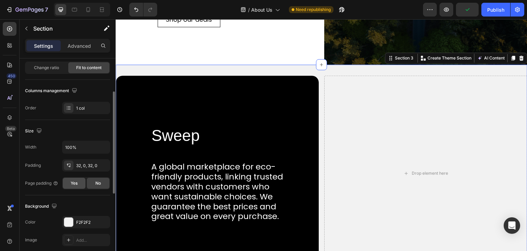
click at [77, 183] on span "Yes" at bounding box center [74, 183] width 7 height 6
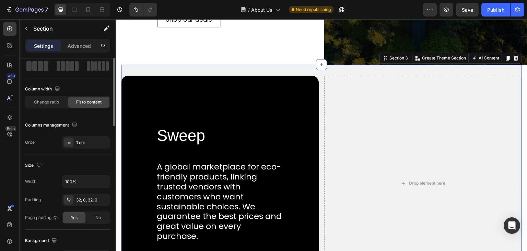
scroll to position [0, 0]
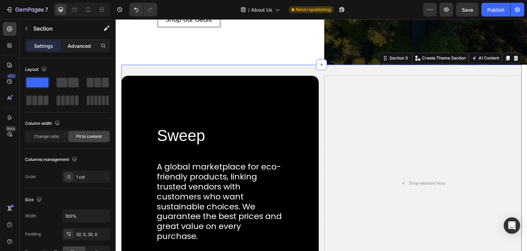
click at [80, 44] on p "Advanced" at bounding box center [79, 45] width 23 height 7
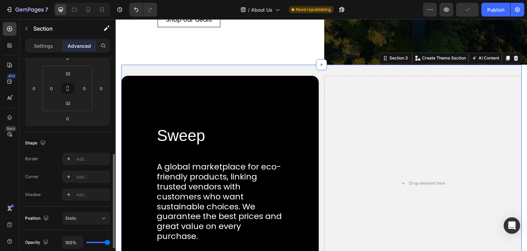
scroll to position [172, 0]
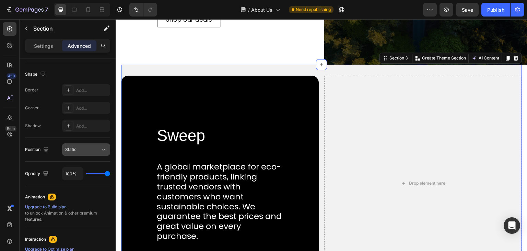
click at [102, 149] on icon at bounding box center [103, 149] width 7 height 7
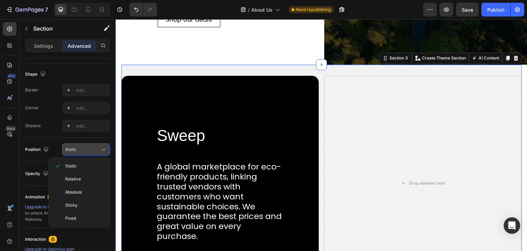
click at [102, 149] on icon at bounding box center [103, 149] width 7 height 7
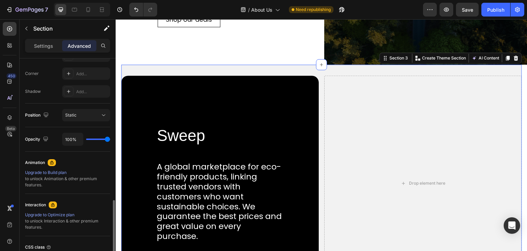
scroll to position [264, 0]
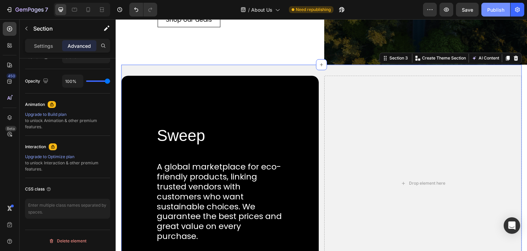
click at [490, 13] on button "Publish" at bounding box center [496, 10] width 29 height 14
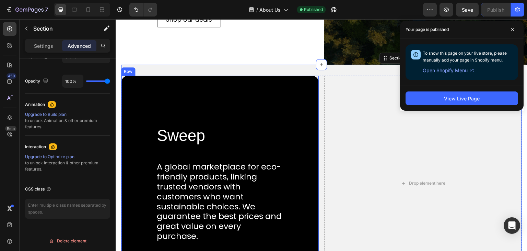
click at [127, 72] on div "Row" at bounding box center [128, 71] width 11 height 6
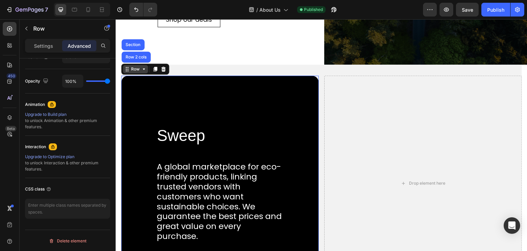
scroll to position [0, 0]
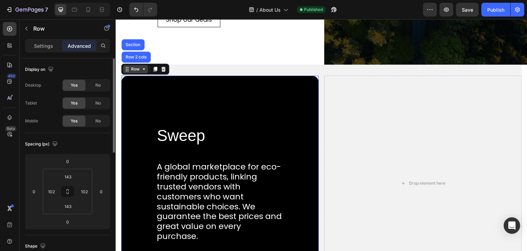
click at [136, 70] on div "Row" at bounding box center [135, 69] width 11 height 6
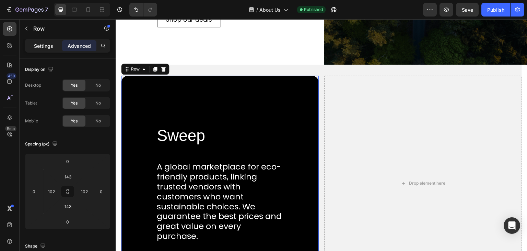
click at [45, 45] on p "Settings" at bounding box center [43, 45] width 19 height 7
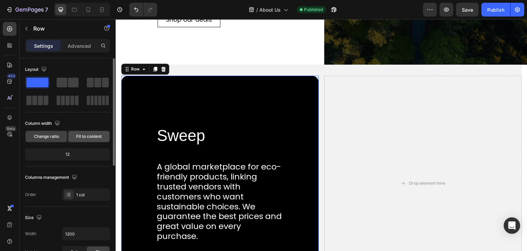
scroll to position [69, 0]
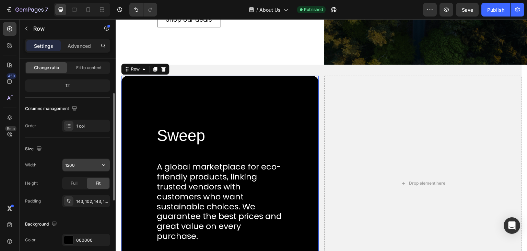
click at [69, 165] on input "1200" at bounding box center [86, 165] width 47 height 12
click at [105, 162] on icon "button" at bounding box center [103, 164] width 7 height 7
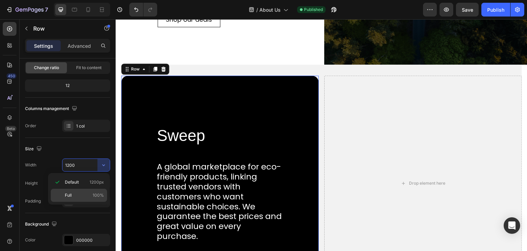
click at [77, 193] on p "Full 100%" at bounding box center [84, 195] width 39 height 6
type input "100%"
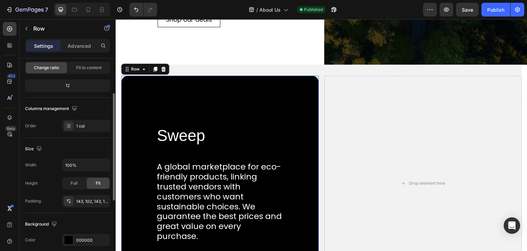
scroll to position [0, 0]
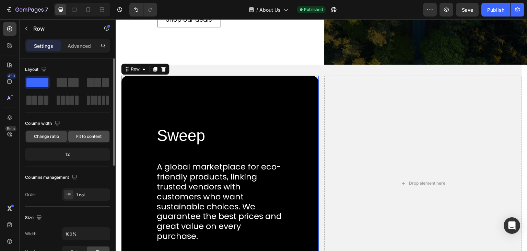
click at [81, 137] on span "Fit to content" at bounding box center [88, 136] width 25 height 6
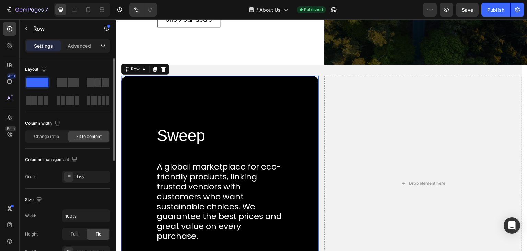
click at [81, 137] on span "Fit to content" at bounding box center [88, 136] width 25 height 6
click at [137, 68] on div "Row" at bounding box center [135, 69] width 11 height 6
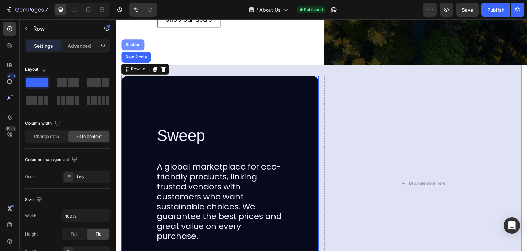
click at [135, 43] on div "Section" at bounding box center [133, 45] width 18 height 4
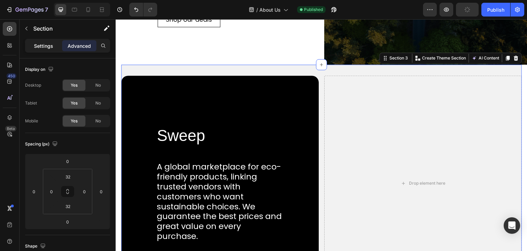
click at [51, 46] on p "Settings" at bounding box center [43, 45] width 19 height 7
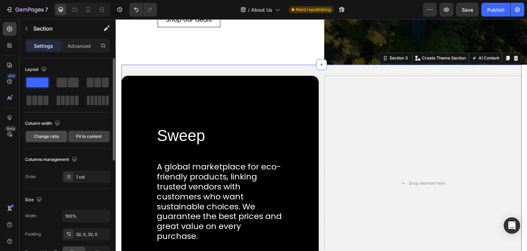
click at [44, 138] on span "Change ratio" at bounding box center [46, 136] width 25 height 6
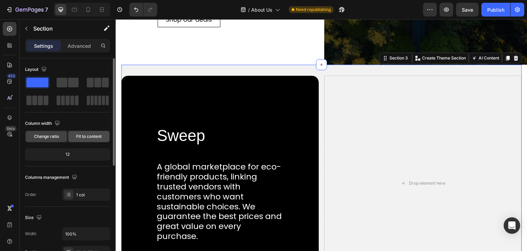
click at [78, 135] on span "Fit to content" at bounding box center [88, 136] width 25 height 6
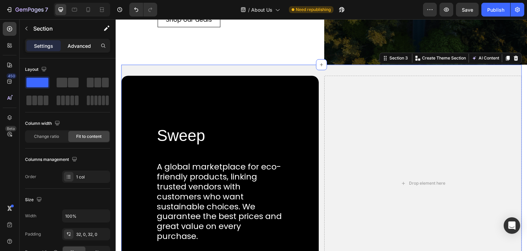
click at [88, 40] on div "Advanced" at bounding box center [79, 45] width 34 height 11
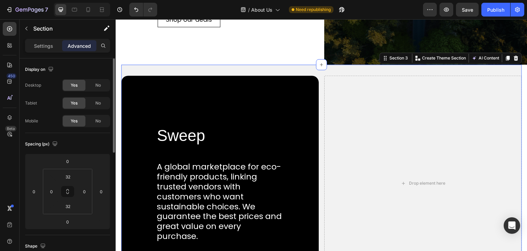
scroll to position [172, 0]
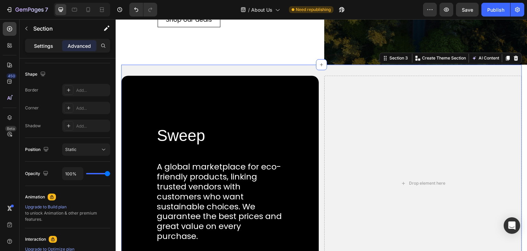
click at [44, 48] on p "Settings" at bounding box center [43, 45] width 19 height 7
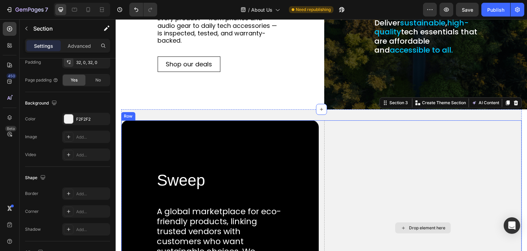
scroll to position [240, 0]
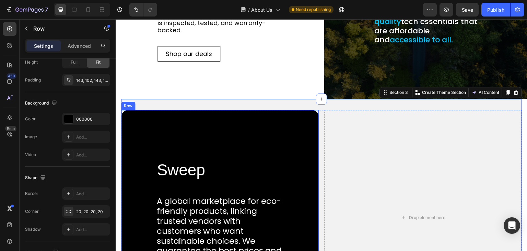
click at [128, 108] on div "Row" at bounding box center [128, 106] width 14 height 8
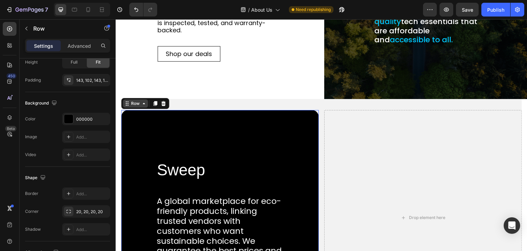
scroll to position [0, 0]
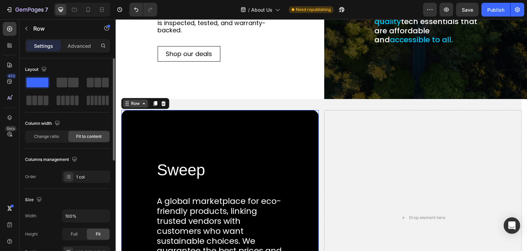
click at [143, 103] on icon at bounding box center [143, 103] width 5 height 5
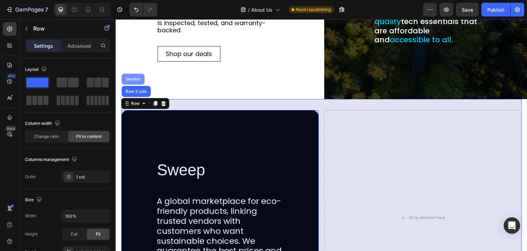
click at [134, 75] on div "Section" at bounding box center [133, 78] width 23 height 11
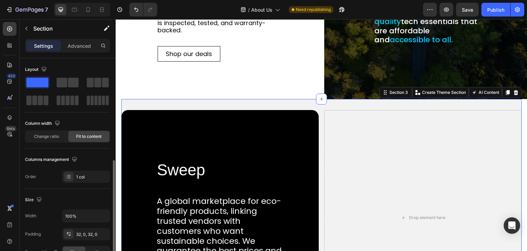
scroll to position [69, 0]
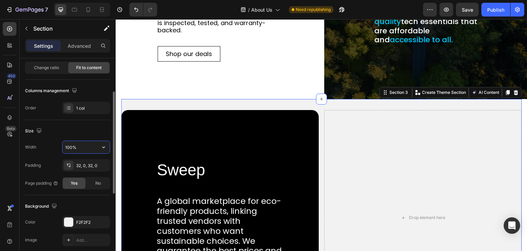
click at [93, 145] on input "100%" at bounding box center [86, 147] width 47 height 12
click at [103, 148] on icon "button" at bounding box center [103, 147] width 7 height 7
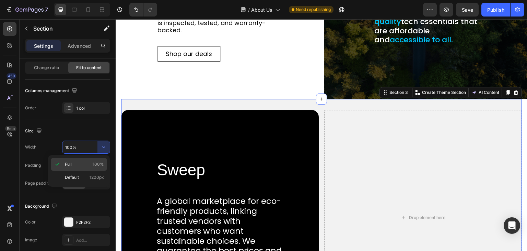
click at [81, 171] on div "Full 100%" at bounding box center [79, 177] width 56 height 13
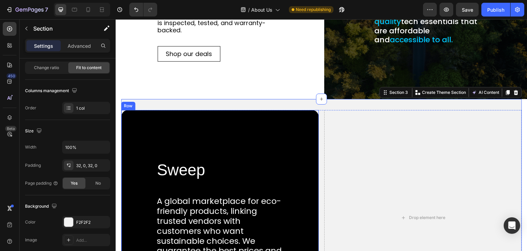
click at [129, 107] on div "Row" at bounding box center [128, 106] width 11 height 6
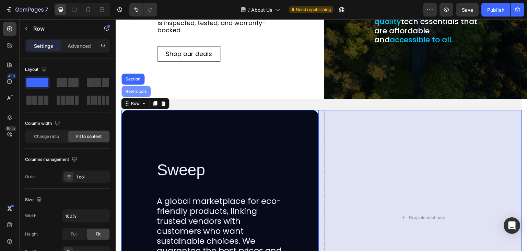
click at [133, 91] on div "Row 2 cols" at bounding box center [136, 91] width 24 height 4
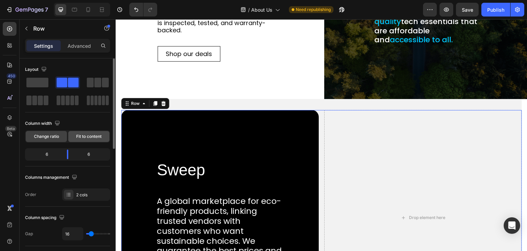
click at [87, 136] on span "Fit to content" at bounding box center [88, 136] width 25 height 6
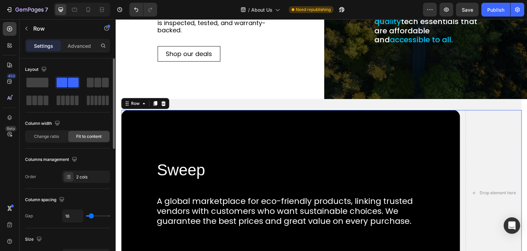
click at [87, 136] on span "Fit to content" at bounding box center [88, 136] width 25 height 6
click at [41, 135] on span "Change ratio" at bounding box center [46, 136] width 25 height 6
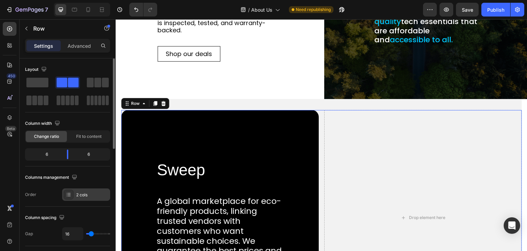
click at [78, 195] on div "2 cols" at bounding box center [92, 195] width 32 height 6
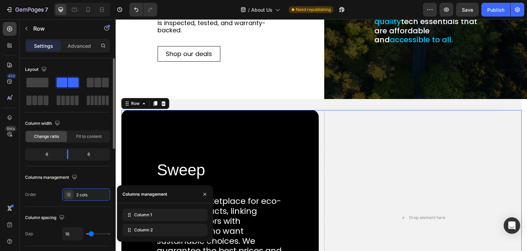
click at [47, 194] on div "Order 2 cols" at bounding box center [67, 194] width 85 height 12
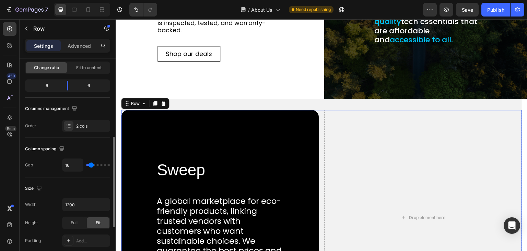
scroll to position [137, 0]
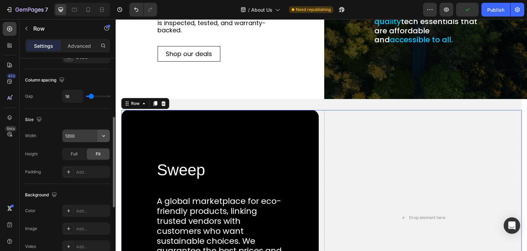
click at [104, 136] on icon "button" at bounding box center [103, 135] width 7 height 7
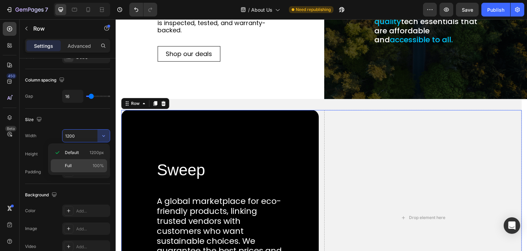
click at [72, 164] on p "Full 100%" at bounding box center [84, 165] width 39 height 6
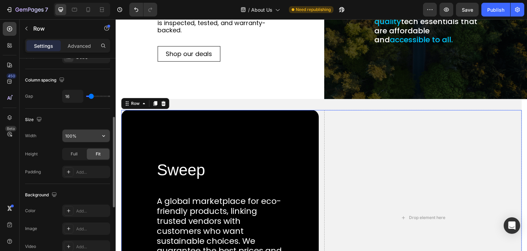
click at [85, 135] on input "100%" at bounding box center [86, 135] width 47 height 12
click at [103, 134] on icon "button" at bounding box center [103, 135] width 7 height 7
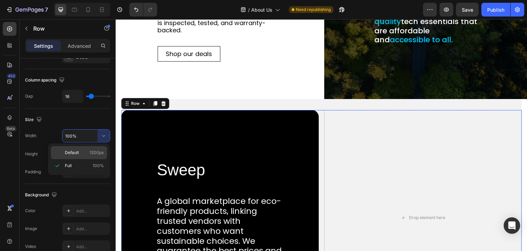
click at [91, 150] on span "1200px" at bounding box center [97, 152] width 14 height 6
type input "1200"
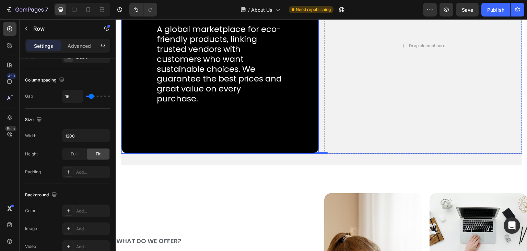
scroll to position [515, 0]
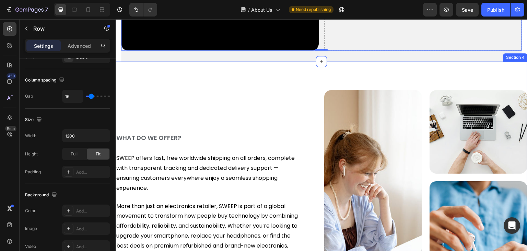
click at [137, 75] on div "WHAT DO WE OFFER? Heading SWEEP offers fast, free worldwide shipping on all ord…" at bounding box center [322, 204] width 412 height 287
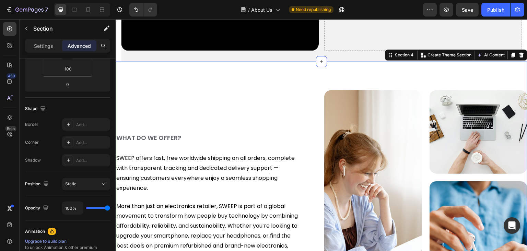
scroll to position [0, 0]
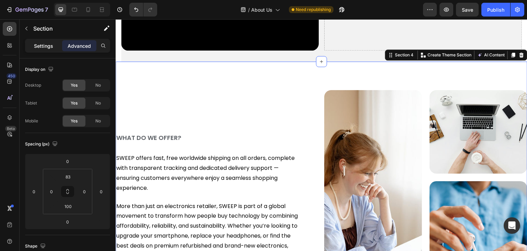
click at [49, 45] on p "Settings" at bounding box center [43, 45] width 19 height 7
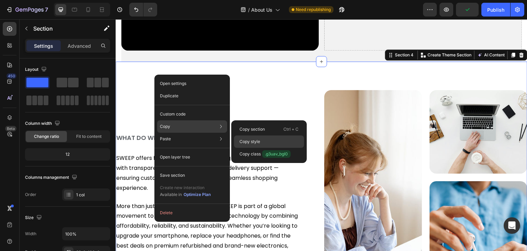
click at [250, 142] on p "Copy style" at bounding box center [250, 141] width 21 height 6
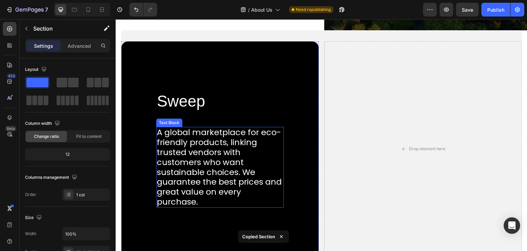
scroll to position [172, 0]
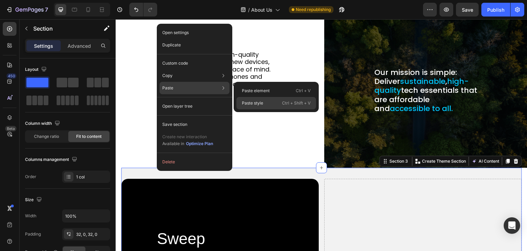
click at [258, 104] on p "Paste style" at bounding box center [252, 103] width 21 height 6
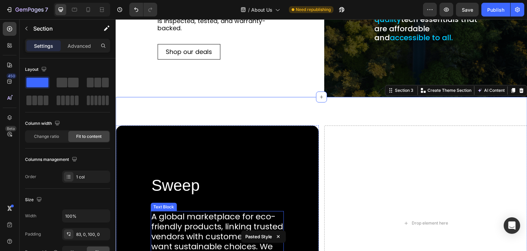
scroll to position [240, 0]
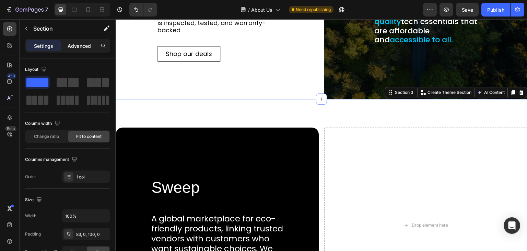
click at [72, 47] on p "Advanced" at bounding box center [79, 45] width 23 height 7
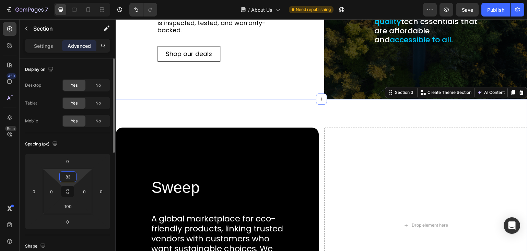
click at [70, 176] on input "83" at bounding box center [68, 176] width 14 height 10
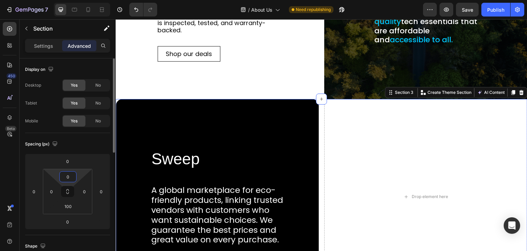
click at [70, 176] on input "0" at bounding box center [68, 176] width 14 height 10
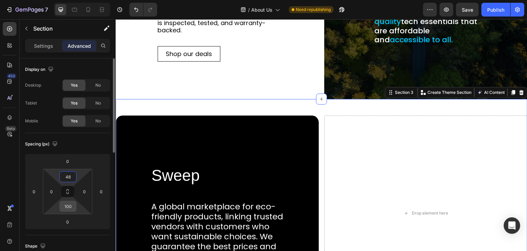
type input "48"
click at [70, 204] on input "100" at bounding box center [68, 206] width 14 height 10
type input "1"
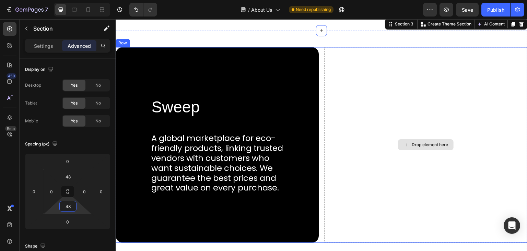
scroll to position [378, 0]
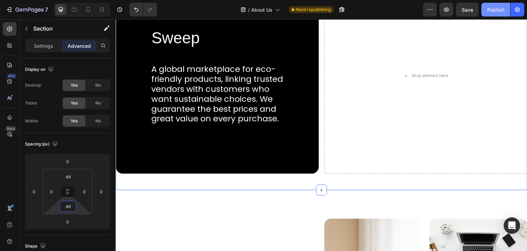
type input "48"
click at [495, 10] on div "Publish" at bounding box center [496, 9] width 17 height 7
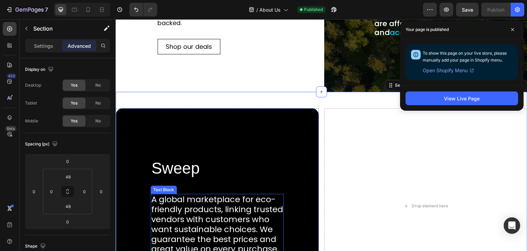
scroll to position [206, 0]
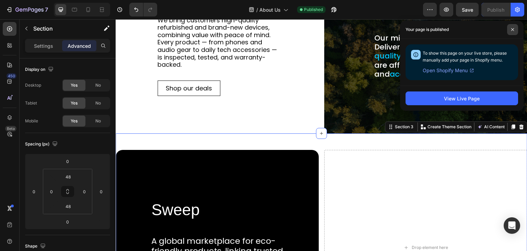
click at [510, 29] on span at bounding box center [513, 29] width 11 height 11
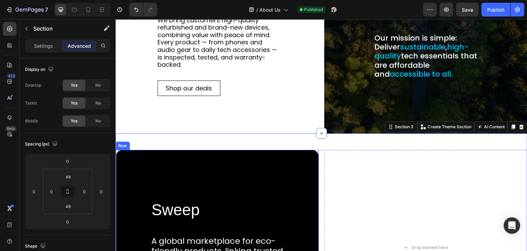
click at [125, 146] on div "Row" at bounding box center [122, 146] width 11 height 6
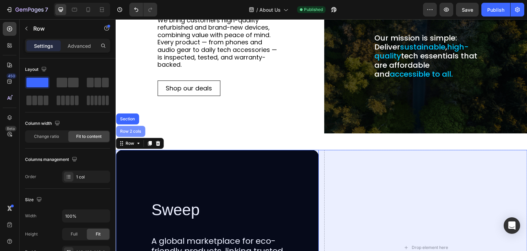
click at [128, 131] on div "Row 2 cols" at bounding box center [131, 131] width 24 height 4
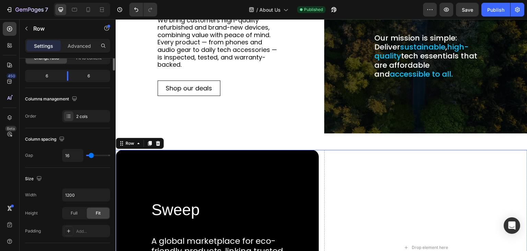
scroll to position [0, 0]
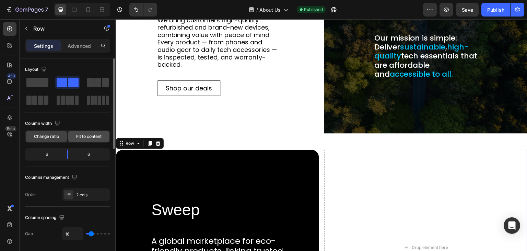
click at [85, 139] on span "Fit to content" at bounding box center [88, 136] width 25 height 6
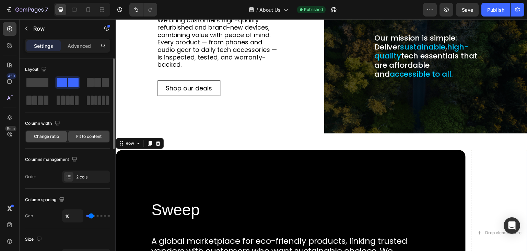
click at [51, 138] on span "Change ratio" at bounding box center [46, 136] width 25 height 6
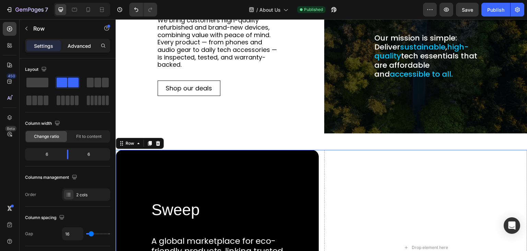
click at [82, 46] on p "Advanced" at bounding box center [79, 45] width 23 height 7
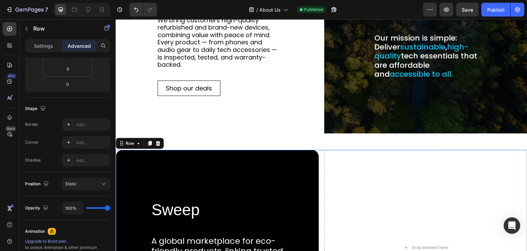
scroll to position [240, 0]
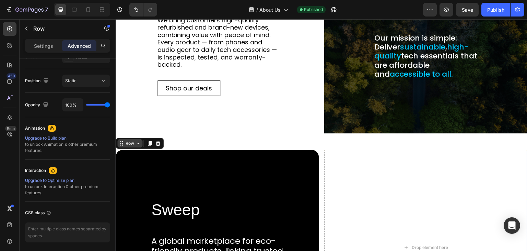
click at [138, 143] on icon at bounding box center [138, 143] width 2 height 1
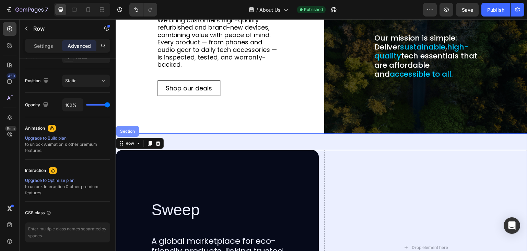
click at [130, 133] on div "Section" at bounding box center [128, 131] width 18 height 4
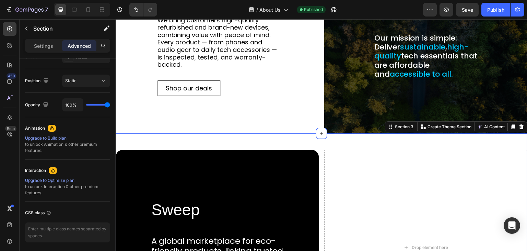
scroll to position [0, 0]
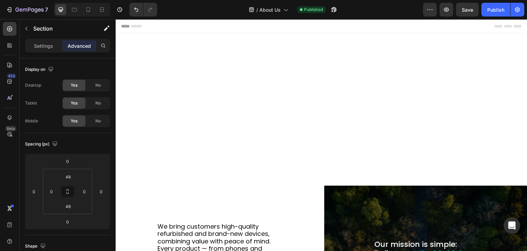
scroll to position [206, 0]
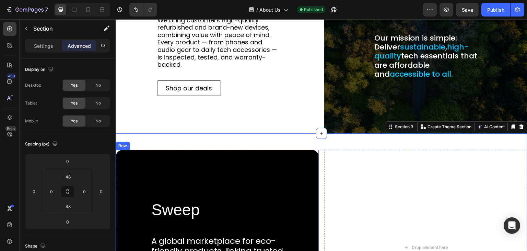
click at [133, 169] on div "Sweep Heading A global marketplace for eco-friendly products, linking trusted v…" at bounding box center [217, 248] width 203 height 196
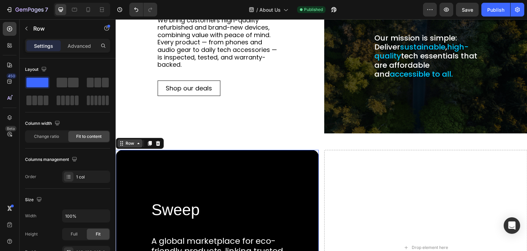
click at [138, 145] on icon at bounding box center [138, 142] width 5 height 5
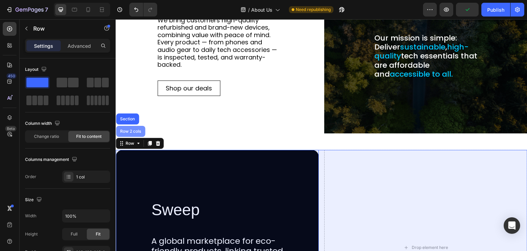
click at [135, 129] on div "Row 2 cols" at bounding box center [131, 131] width 24 height 4
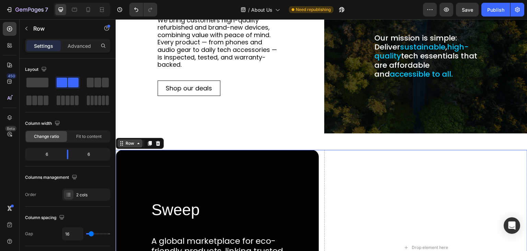
click at [139, 144] on icon at bounding box center [138, 142] width 5 height 5
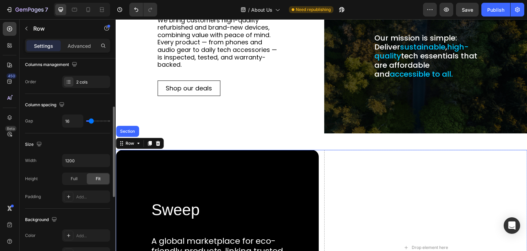
scroll to position [0, 0]
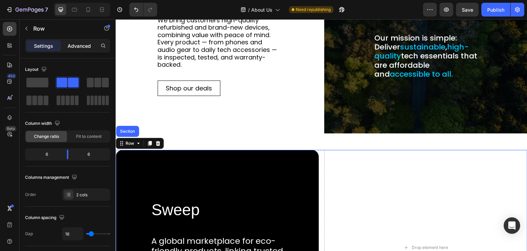
click at [81, 47] on p "Advanced" at bounding box center [79, 45] width 23 height 7
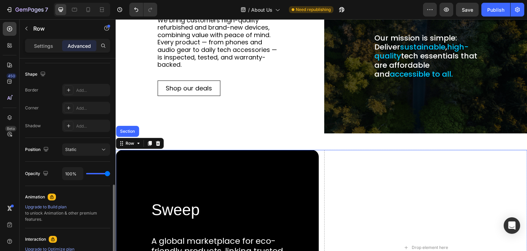
scroll to position [206, 0]
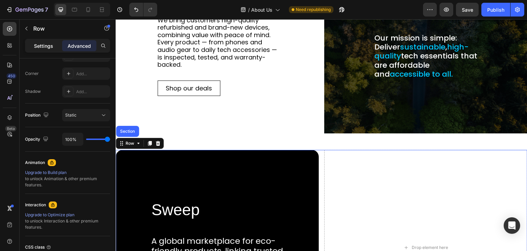
click at [40, 47] on p "Settings" at bounding box center [43, 45] width 19 height 7
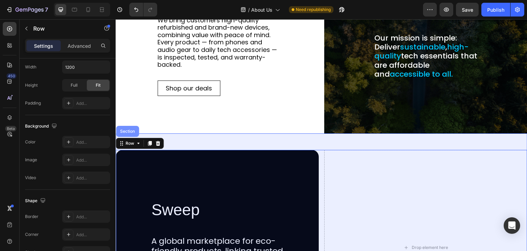
click at [131, 132] on div "Section" at bounding box center [128, 131] width 18 height 4
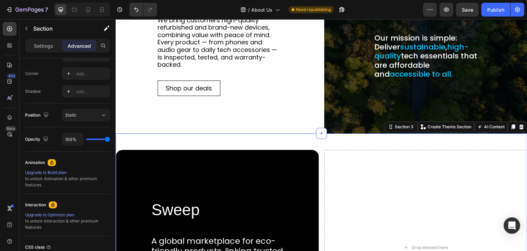
scroll to position [0, 0]
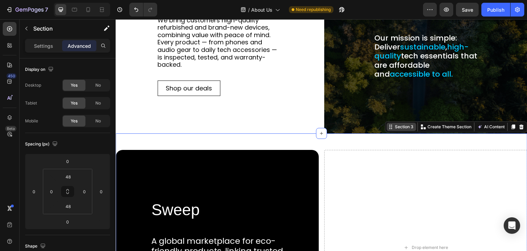
click at [395, 130] on div "Section 3" at bounding box center [402, 127] width 30 height 8
click at [37, 43] on p "Settings" at bounding box center [43, 45] width 19 height 7
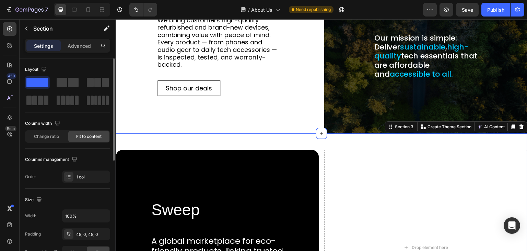
scroll to position [103, 0]
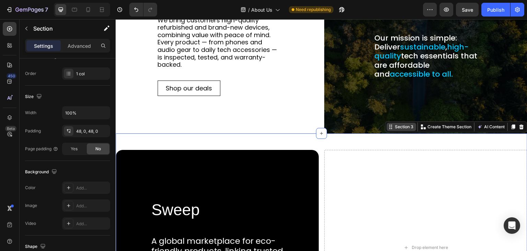
click at [399, 129] on div "Section 3" at bounding box center [404, 127] width 21 height 6
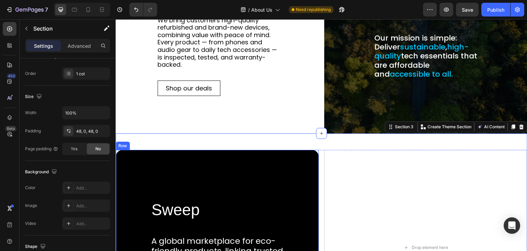
click at [125, 145] on div "Row" at bounding box center [122, 146] width 11 height 6
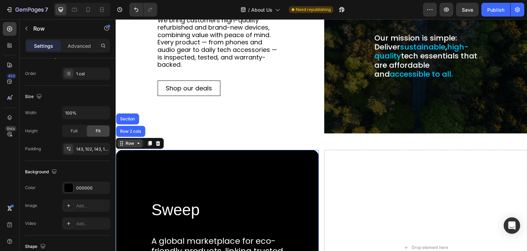
scroll to position [0, 0]
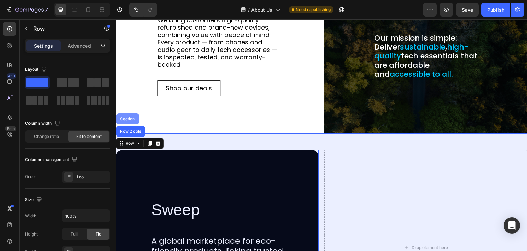
click at [132, 118] on div "Section" at bounding box center [128, 119] width 18 height 4
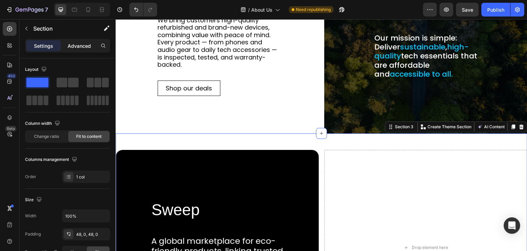
click at [77, 44] on p "Advanced" at bounding box center [79, 45] width 23 height 7
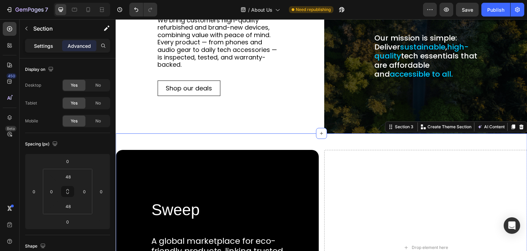
click at [50, 43] on p "Settings" at bounding box center [43, 45] width 19 height 7
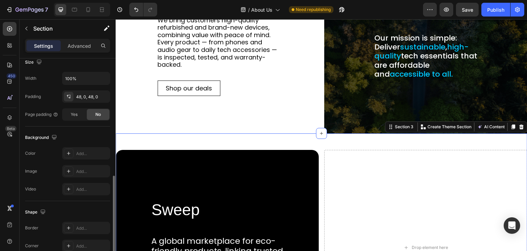
scroll to position [227, 0]
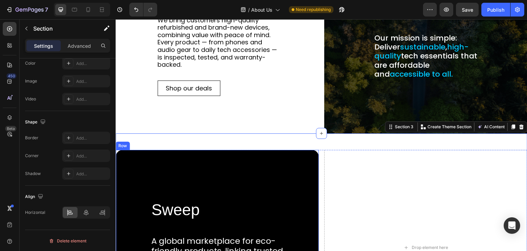
click at [126, 146] on div "Row" at bounding box center [122, 146] width 11 height 6
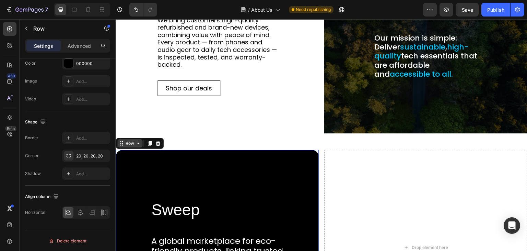
scroll to position [0, 0]
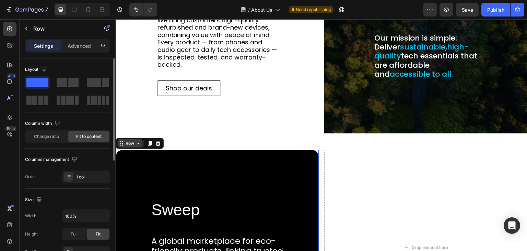
click at [139, 145] on icon at bounding box center [138, 142] width 5 height 5
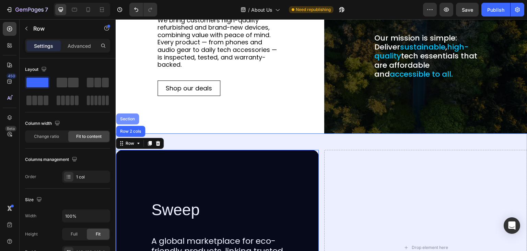
click at [132, 116] on div "Section" at bounding box center [127, 118] width 23 height 11
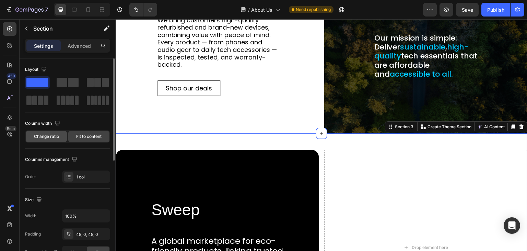
click at [53, 138] on span "Change ratio" at bounding box center [46, 136] width 25 height 6
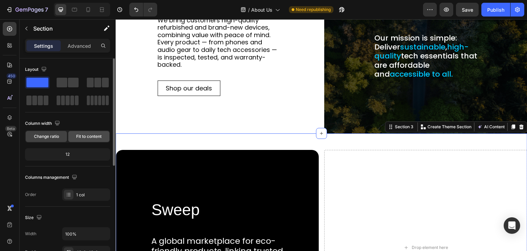
click at [81, 136] on span "Fit to content" at bounding box center [88, 136] width 25 height 6
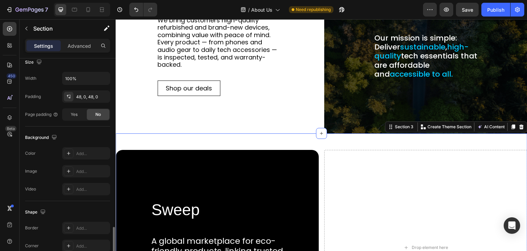
scroll to position [227, 0]
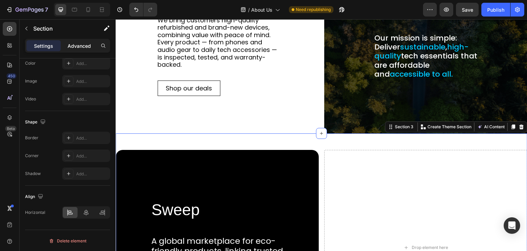
click at [77, 47] on p "Advanced" at bounding box center [79, 45] width 23 height 7
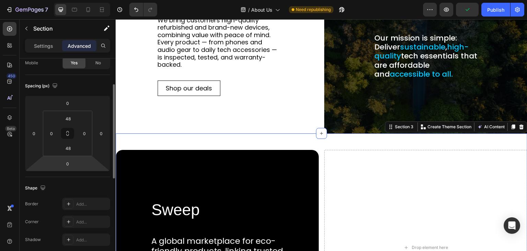
scroll to position [0, 0]
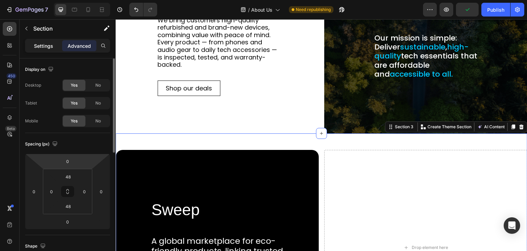
click at [38, 45] on p "Settings" at bounding box center [43, 45] width 19 height 7
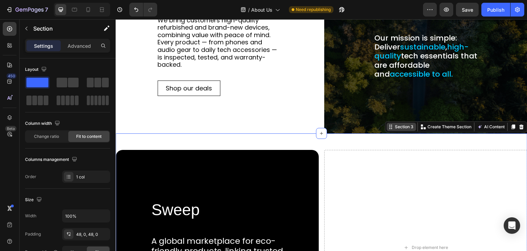
click at [403, 128] on div "Section 3" at bounding box center [404, 127] width 21 height 6
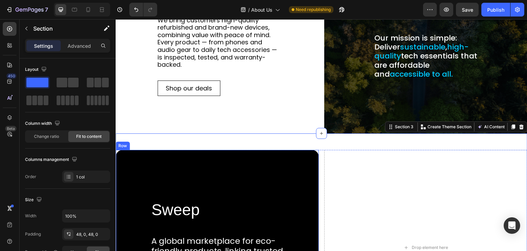
click at [127, 145] on div "Row" at bounding box center [122, 146] width 11 height 6
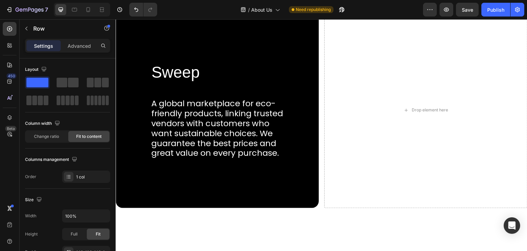
scroll to position [240, 0]
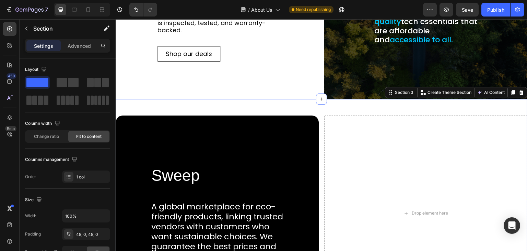
click at [132, 105] on div "Sweep Heading A global marketplace for eco-friendly products, linking trusted v…" at bounding box center [322, 213] width 412 height 229
click at [397, 94] on div "Section 3" at bounding box center [404, 92] width 21 height 6
click at [82, 43] on p "Advanced" at bounding box center [79, 45] width 23 height 7
